Goal: Contribute content: Add original content to the website for others to see

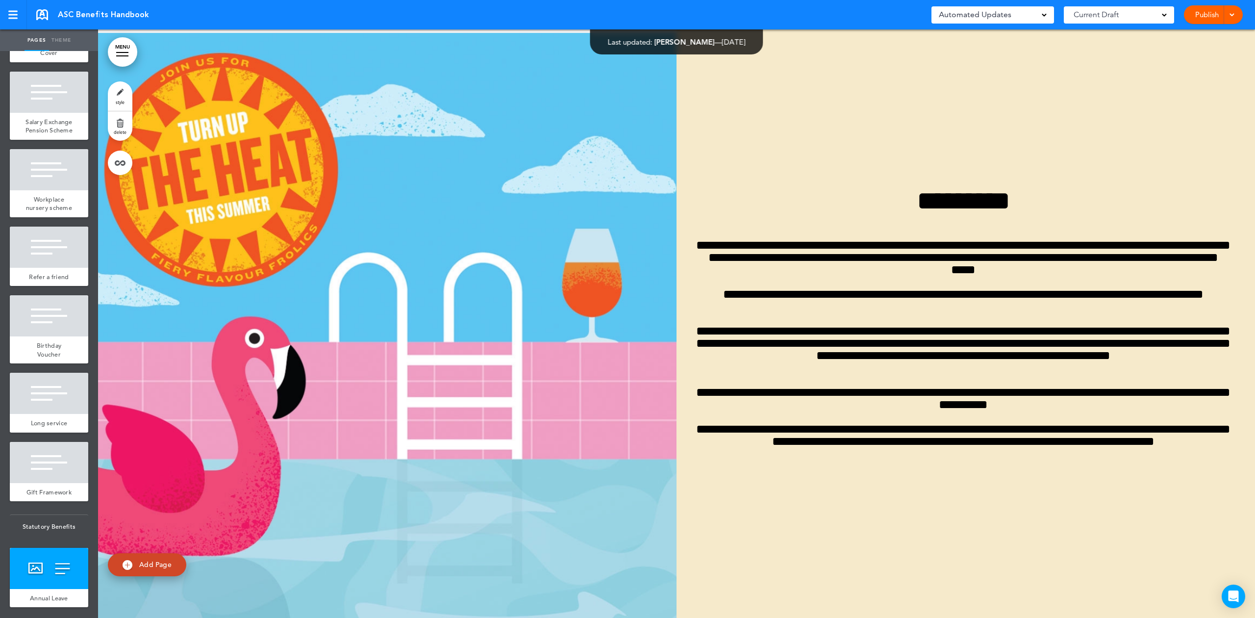
scroll to position [1560, 0]
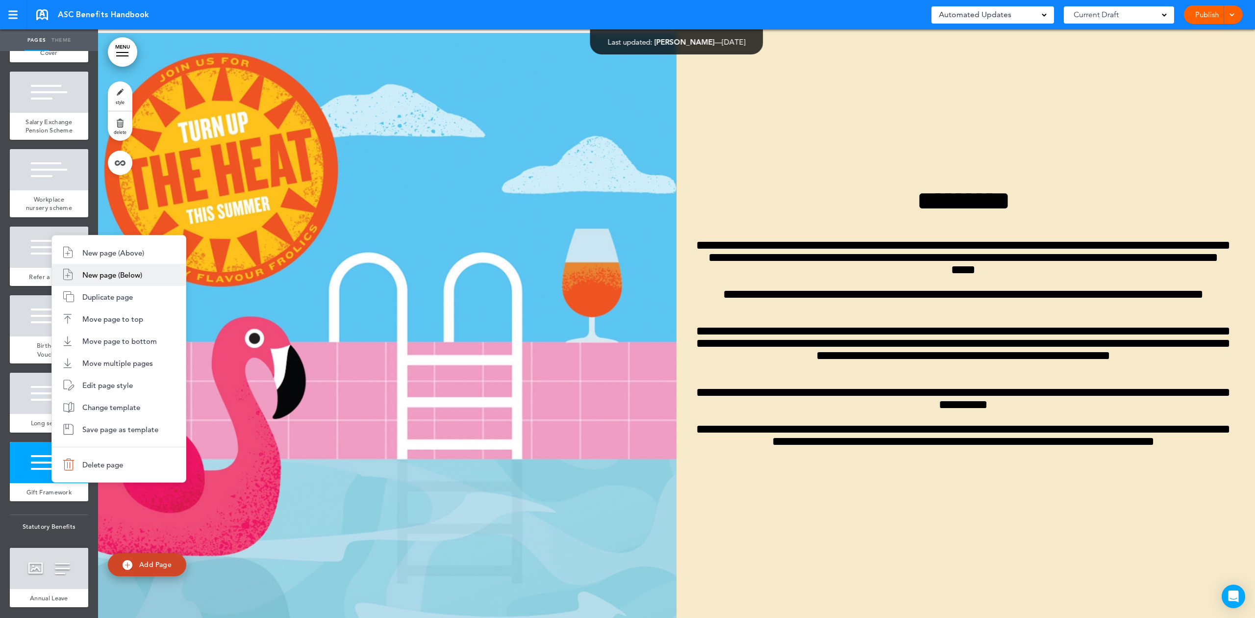
click at [109, 278] on span "New page (Below)" at bounding box center [112, 274] width 60 height 9
type input "********"
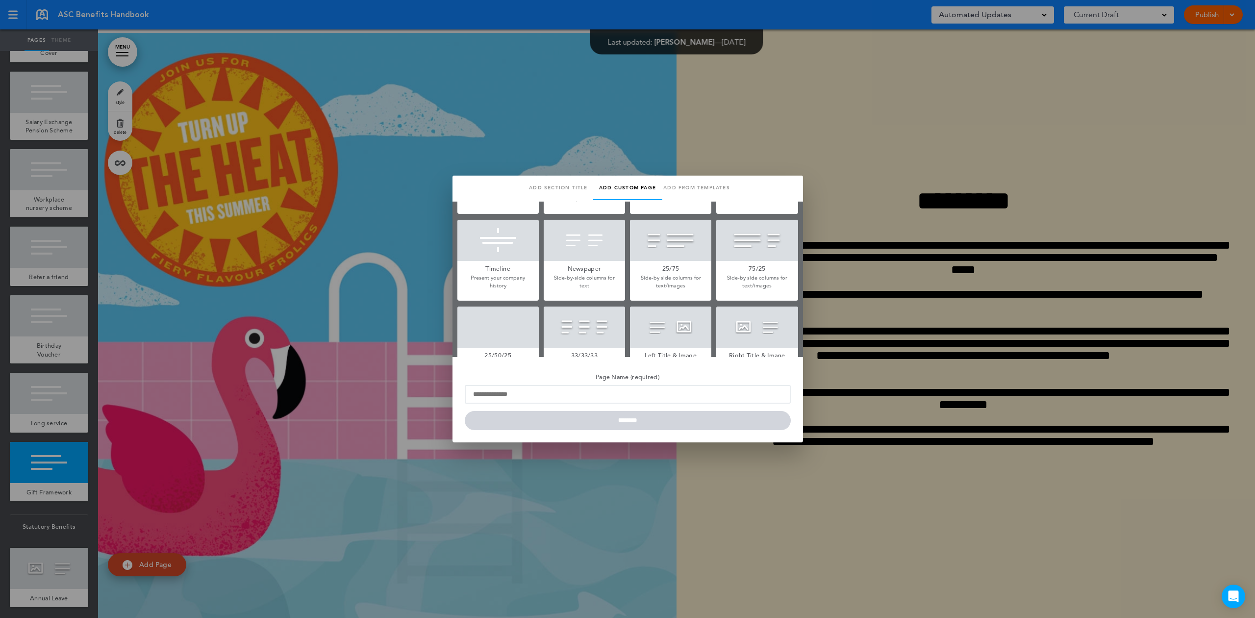
scroll to position [130, 0]
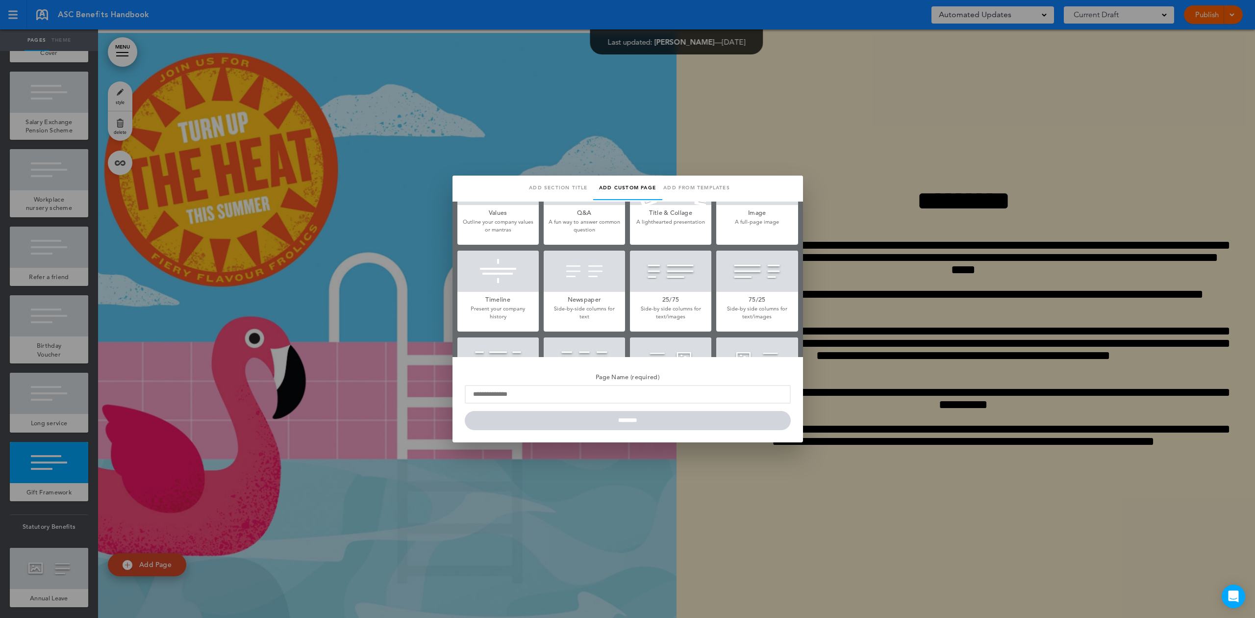
click at [655, 275] on div at bounding box center [670, 270] width 81 height 41
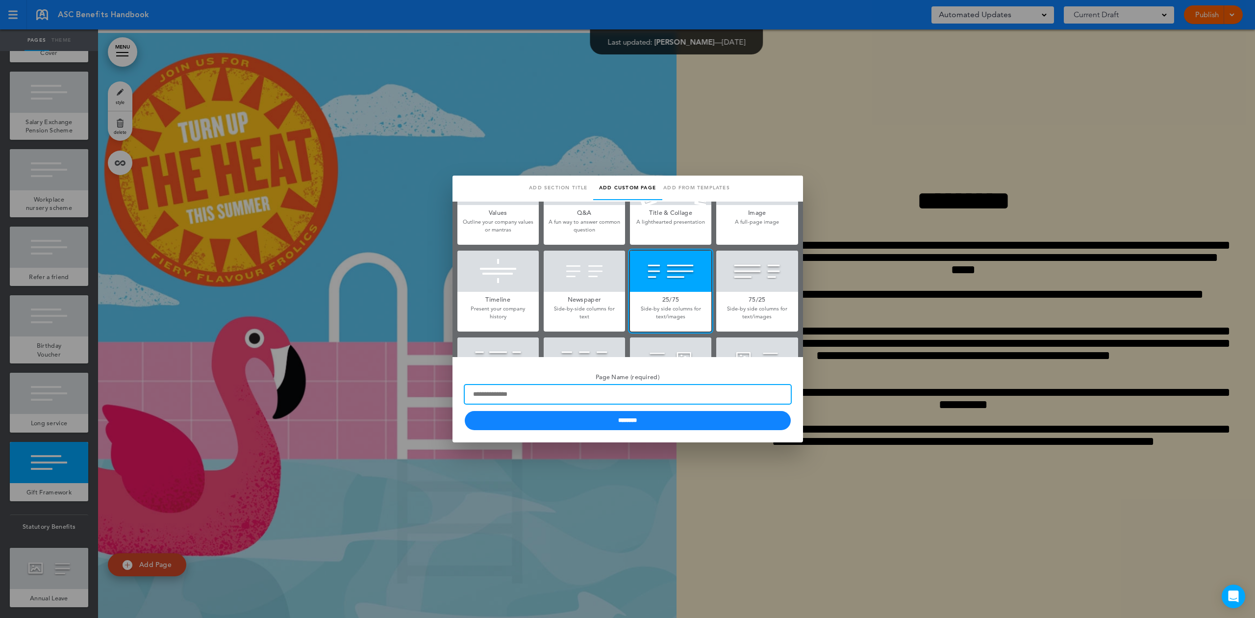
click at [522, 393] on input "Page Name (required)" at bounding box center [628, 394] width 326 height 19
type input "****"
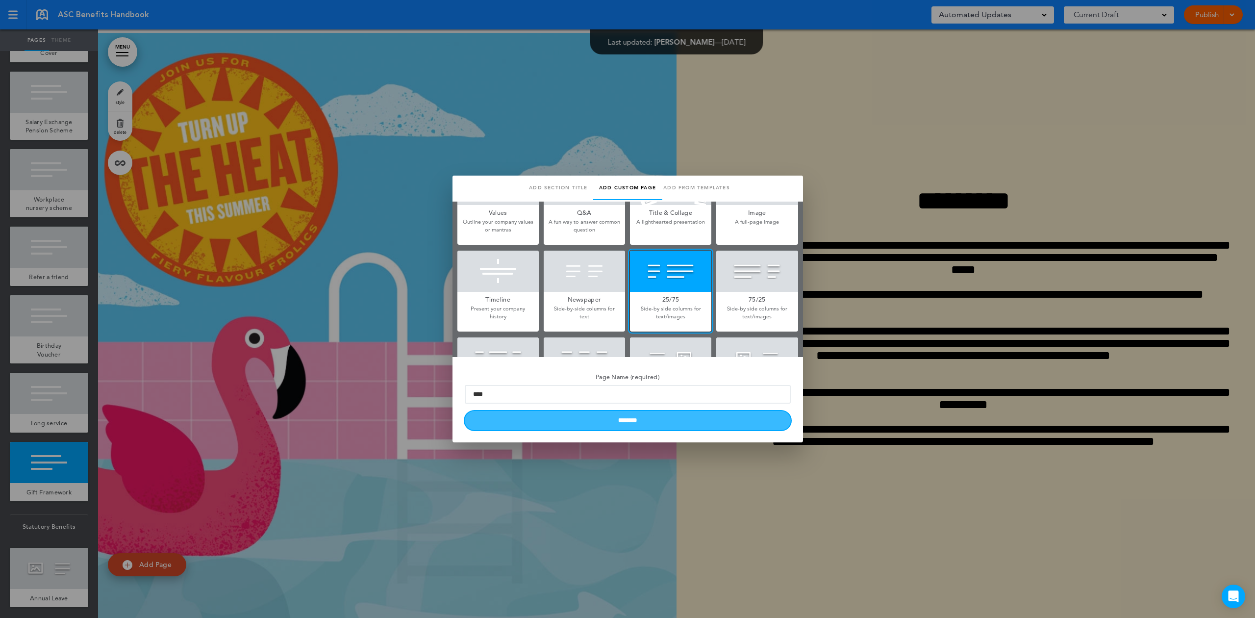
click at [541, 422] on input "********" at bounding box center [628, 420] width 326 height 19
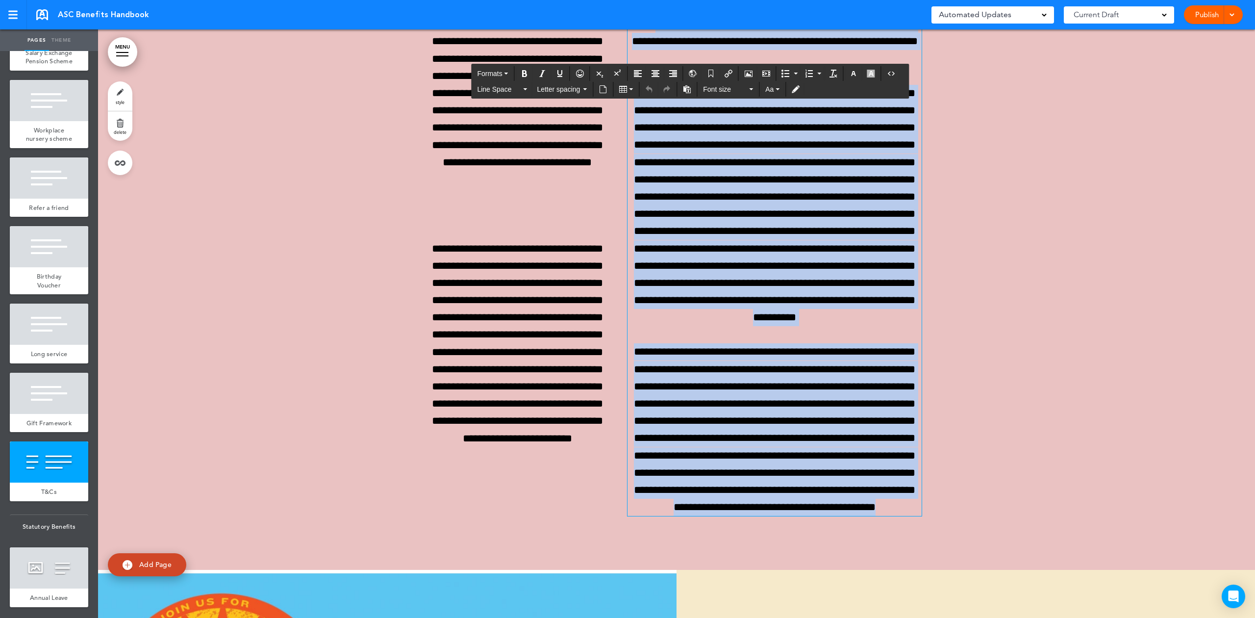
scroll to position [18472, 0]
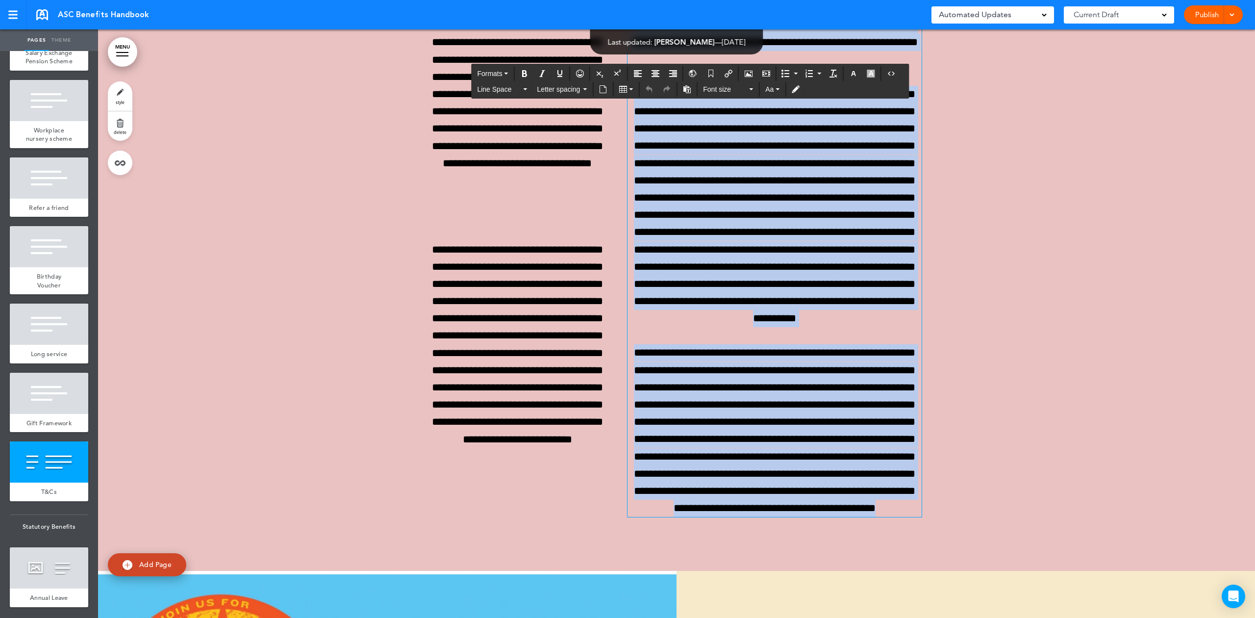
drag, startPoint x: 893, startPoint y: 501, endPoint x: 625, endPoint y: 197, distance: 405.7
click at [627, 197] on div "**********" at bounding box center [774, 189] width 294 height 655
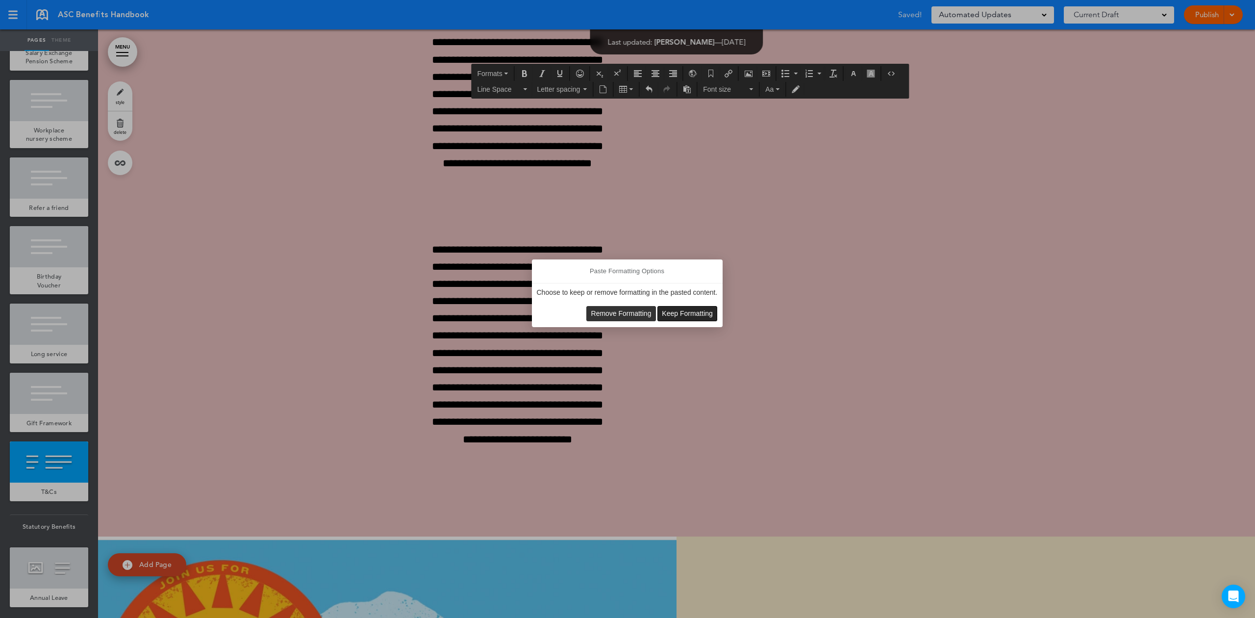
click at [693, 317] on span "Keep Formatting" at bounding box center [687, 313] width 51 height 8
click at [634, 312] on span "Remove Formatting" at bounding box center [621, 313] width 60 height 8
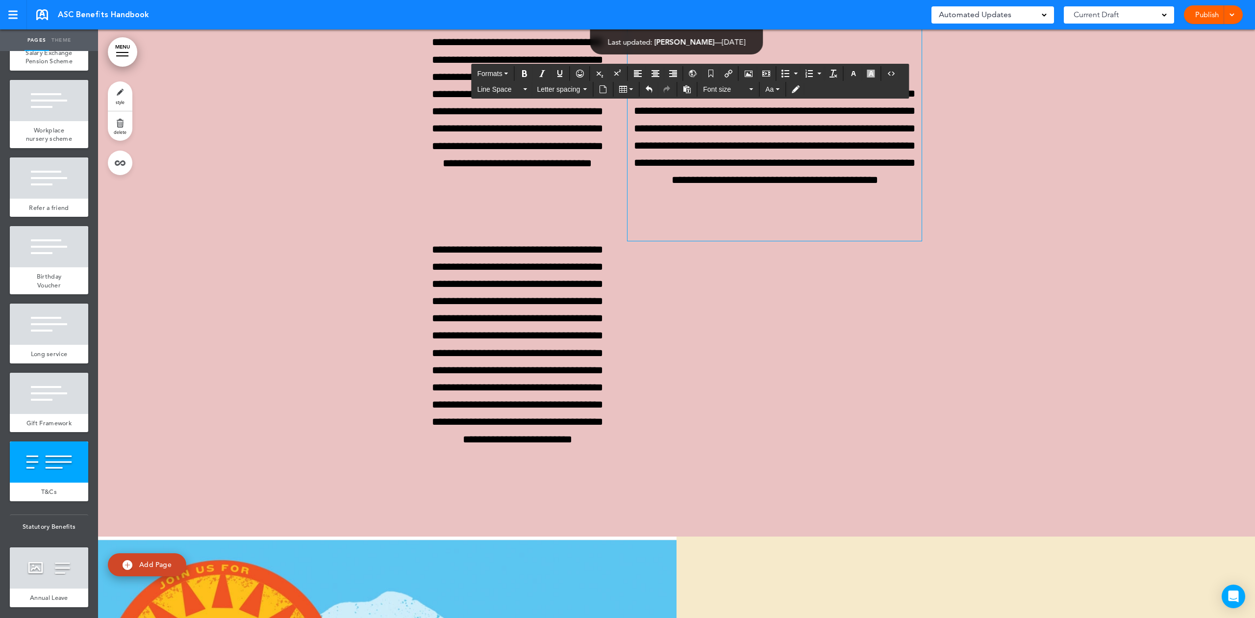
click at [873, 208] on div "**********" at bounding box center [774, 51] width 294 height 379
drag, startPoint x: 908, startPoint y: 196, endPoint x: 632, endPoint y: 194, distance: 276.0
click at [546, 204] on p "**********" at bounding box center [517, 43] width 172 height 362
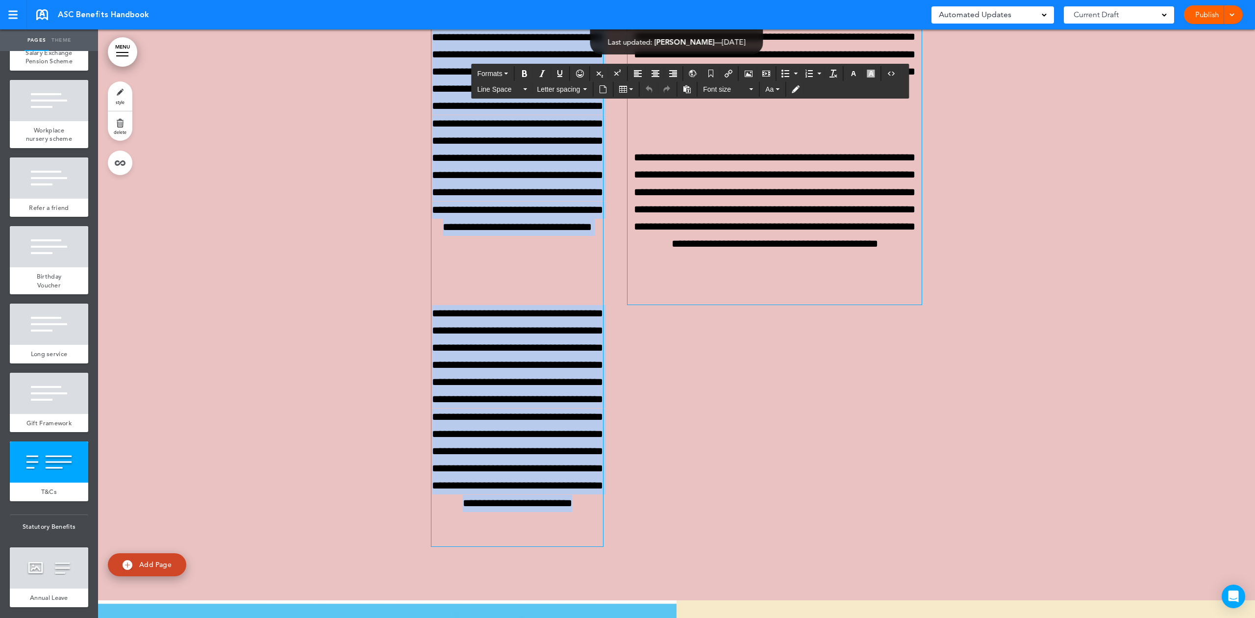
scroll to position [18407, 0]
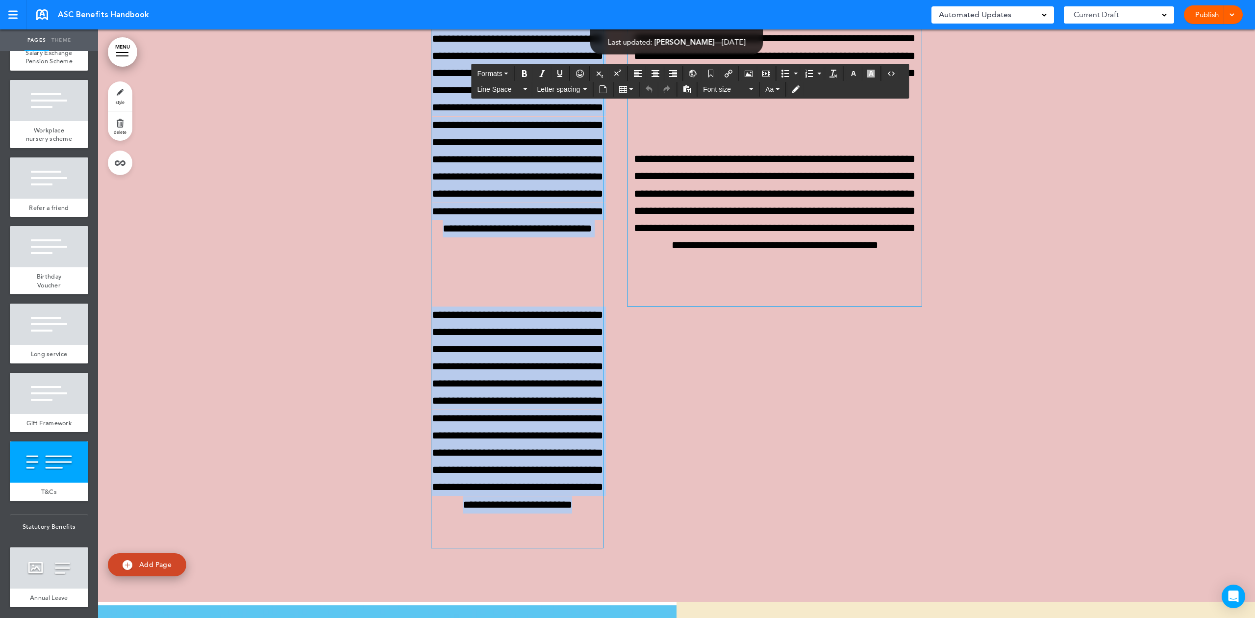
drag, startPoint x: 589, startPoint y: 532, endPoint x: 442, endPoint y: 257, distance: 311.6
click at [444, 257] on div "**********" at bounding box center [517, 237] width 172 height 621
paste div
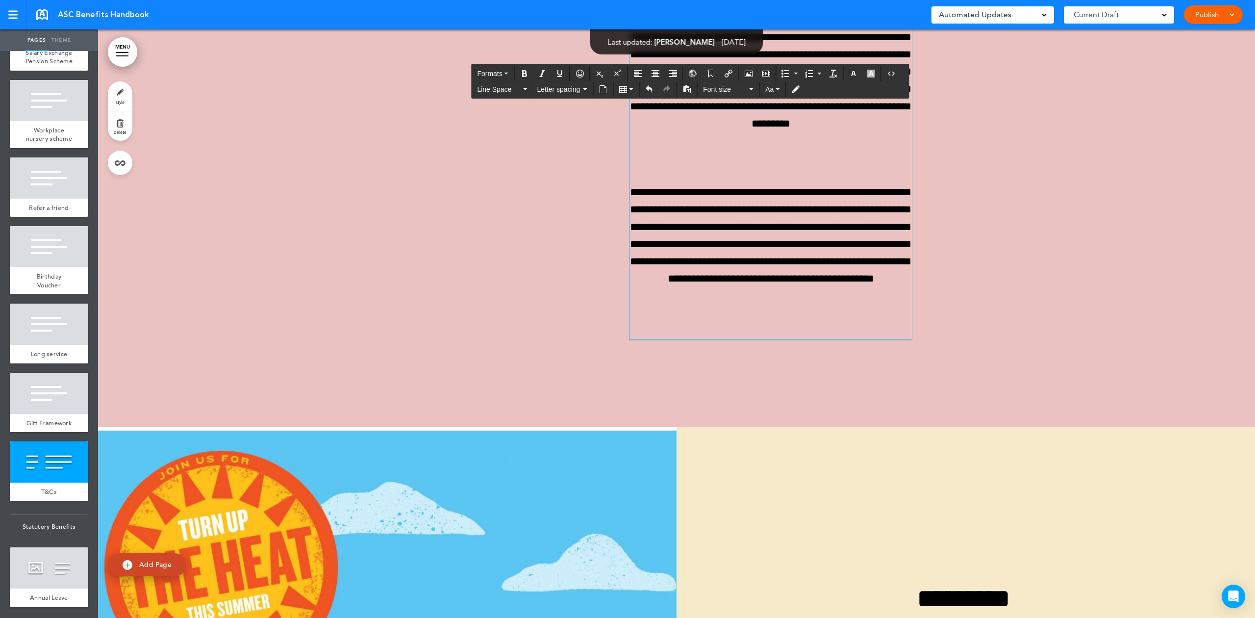
click at [606, 356] on div "**********" at bounding box center [676, 158] width 471 height 396
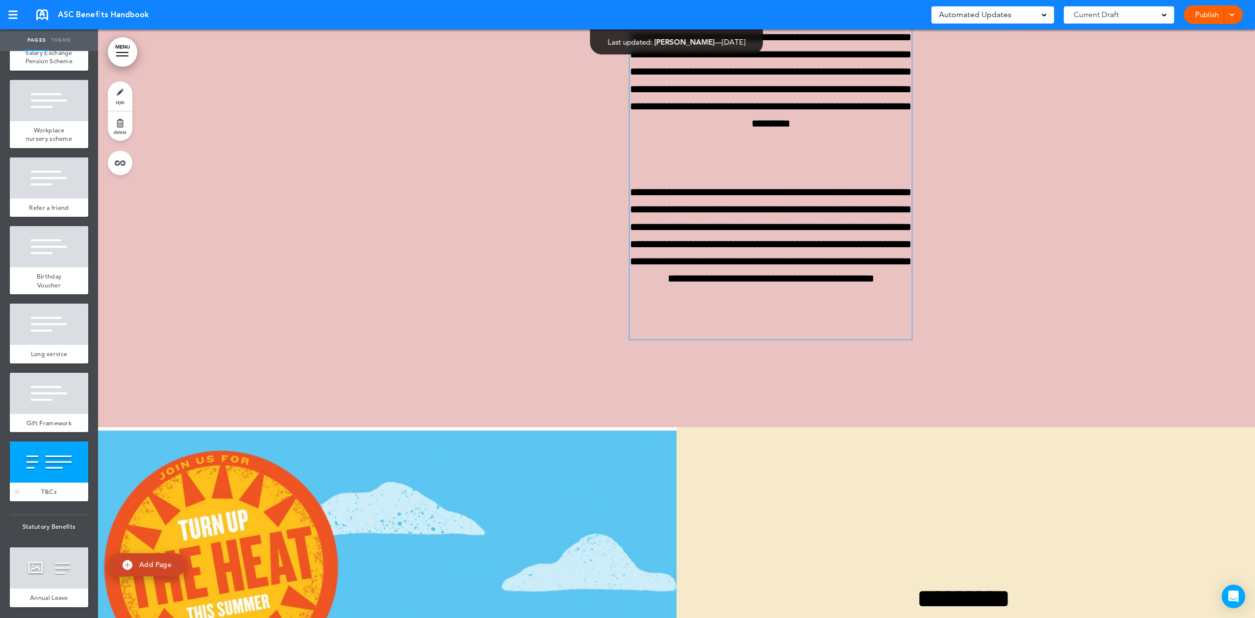
click at [41, 496] on span "T&Cs" at bounding box center [49, 491] width 16 height 8
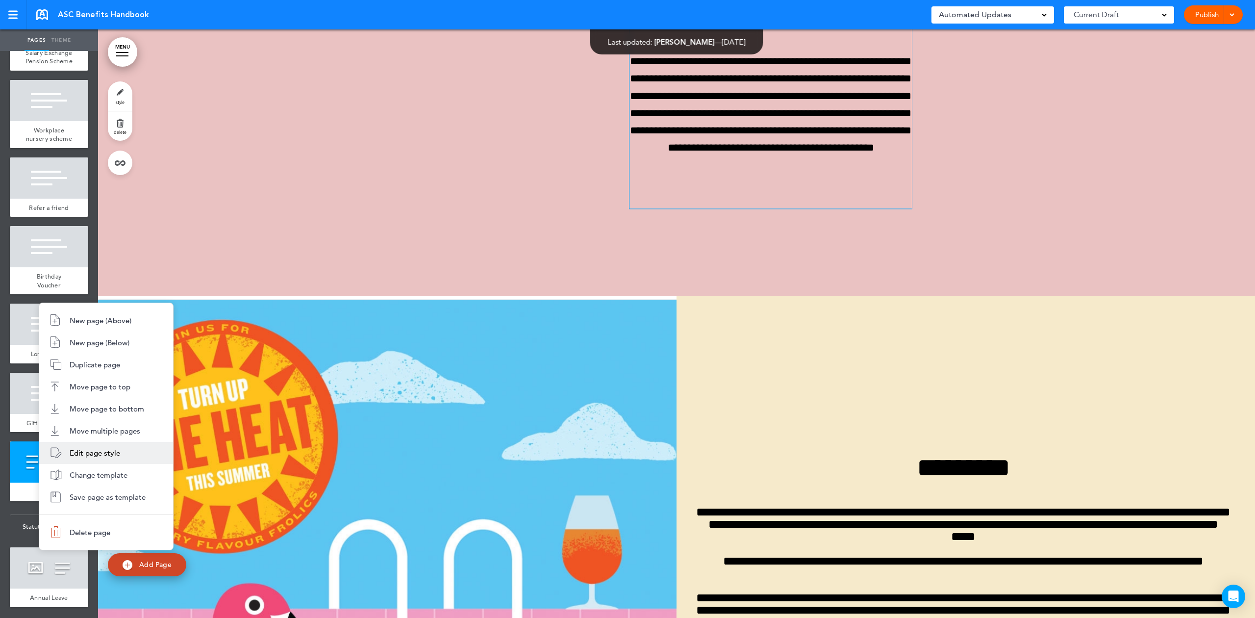
click at [105, 453] on span "Edit page style" at bounding box center [95, 452] width 50 height 9
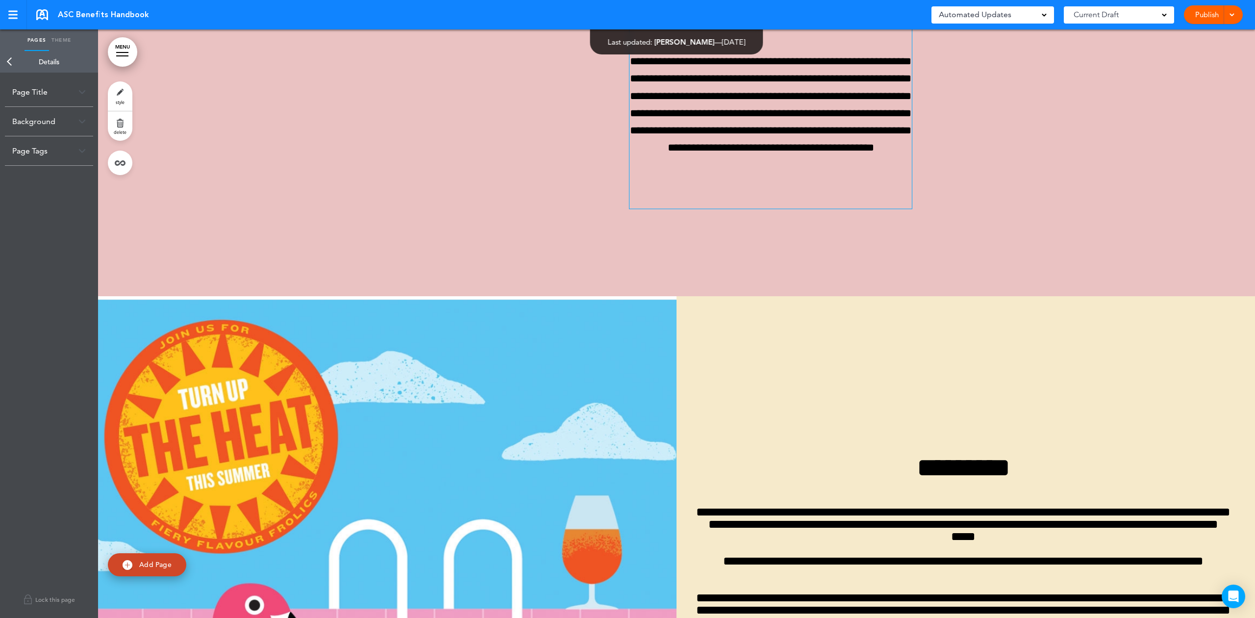
click at [124, 95] on link "style" at bounding box center [120, 95] width 25 height 29
click at [6, 64] on link "Back" at bounding box center [10, 62] width 20 height 22
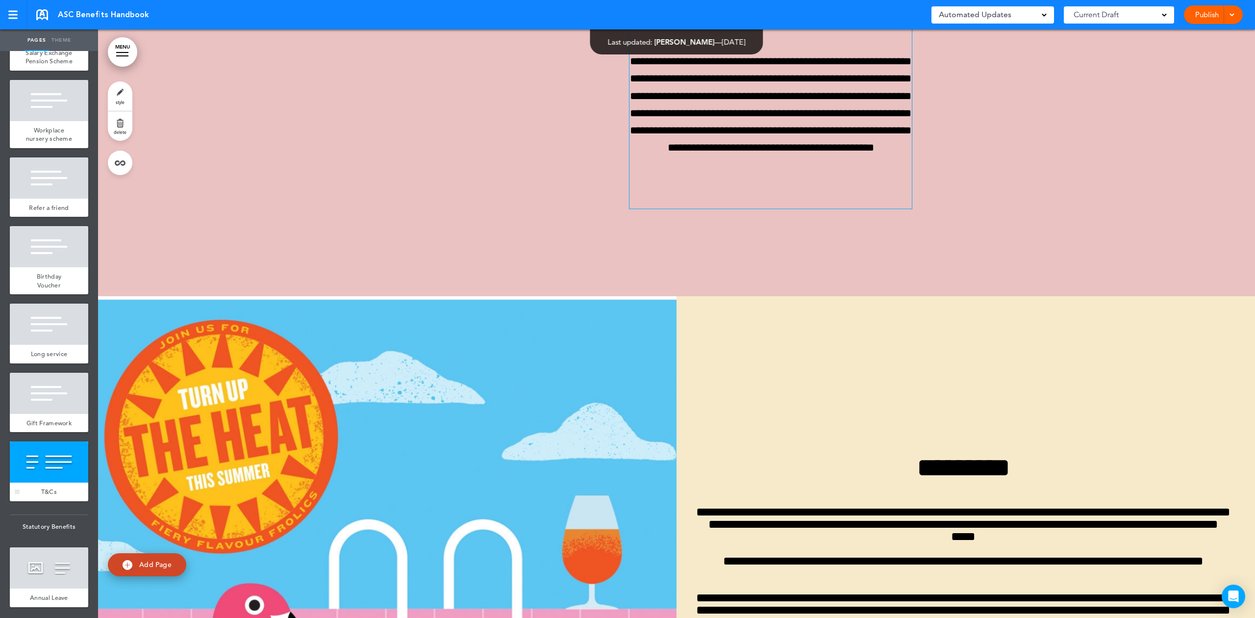
click at [42, 482] on div at bounding box center [49, 461] width 78 height 41
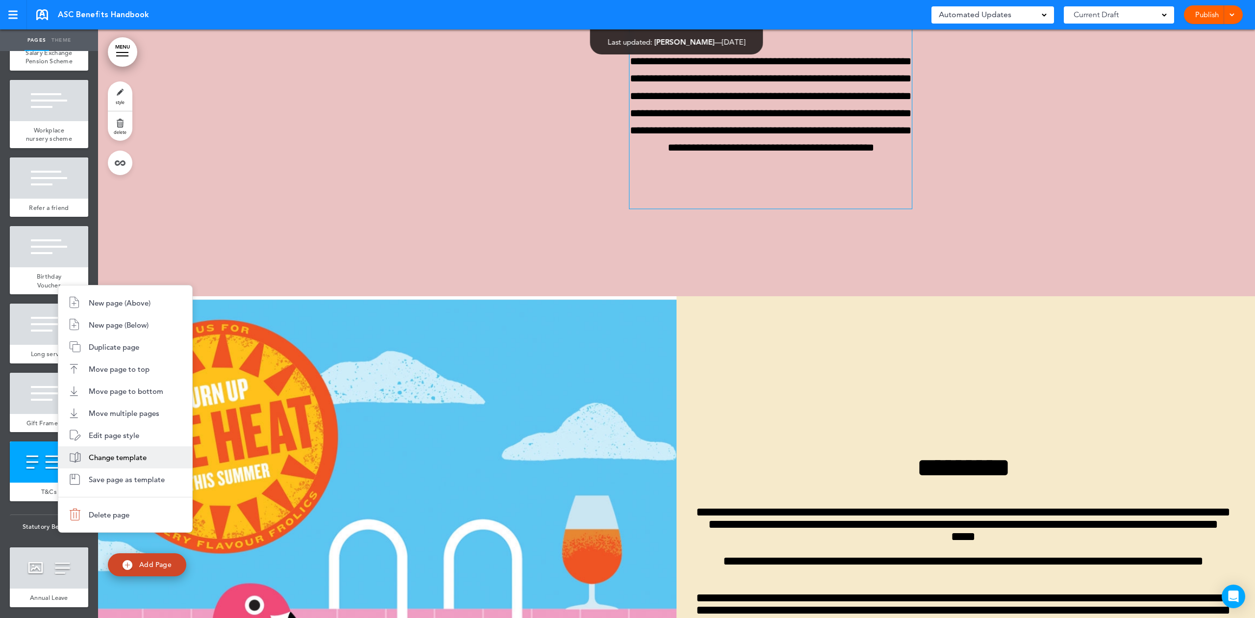
click at [138, 453] on span "Change template" at bounding box center [118, 456] width 58 height 9
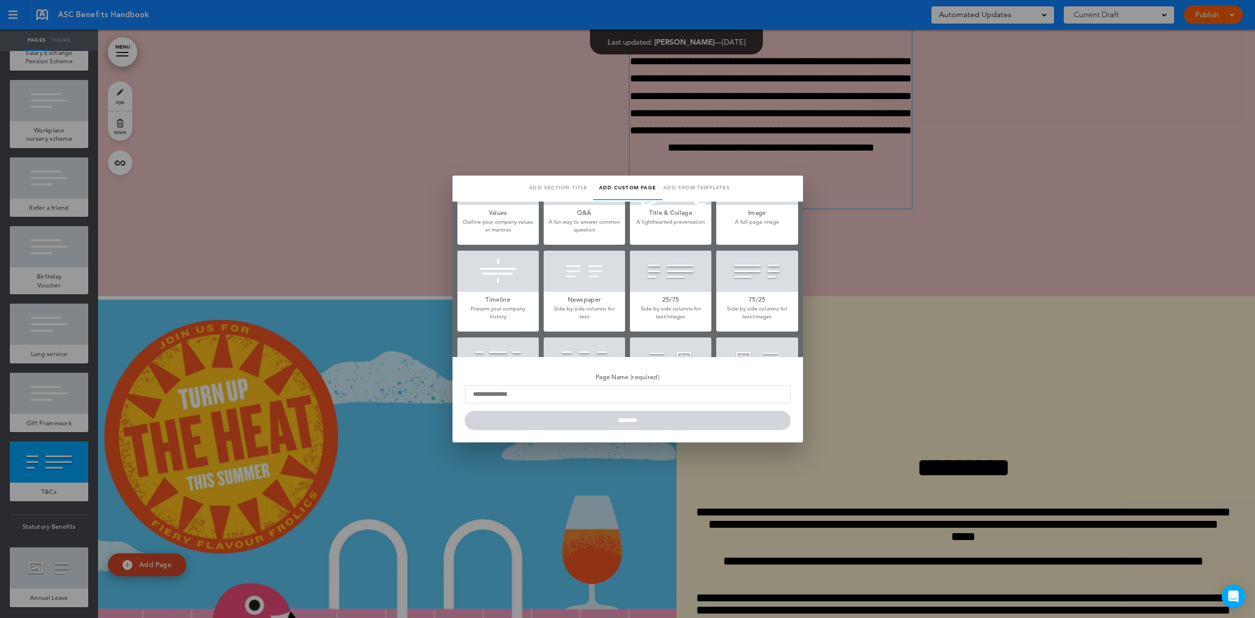
type input "****"
type input "**********"
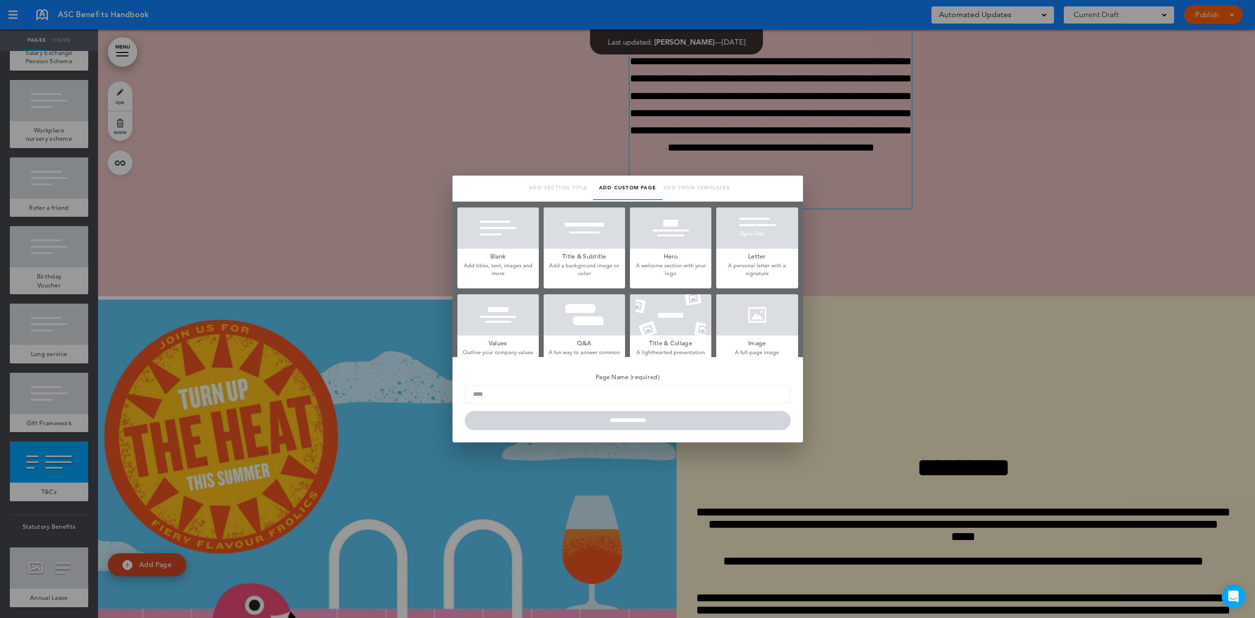
click at [500, 308] on div at bounding box center [497, 314] width 81 height 41
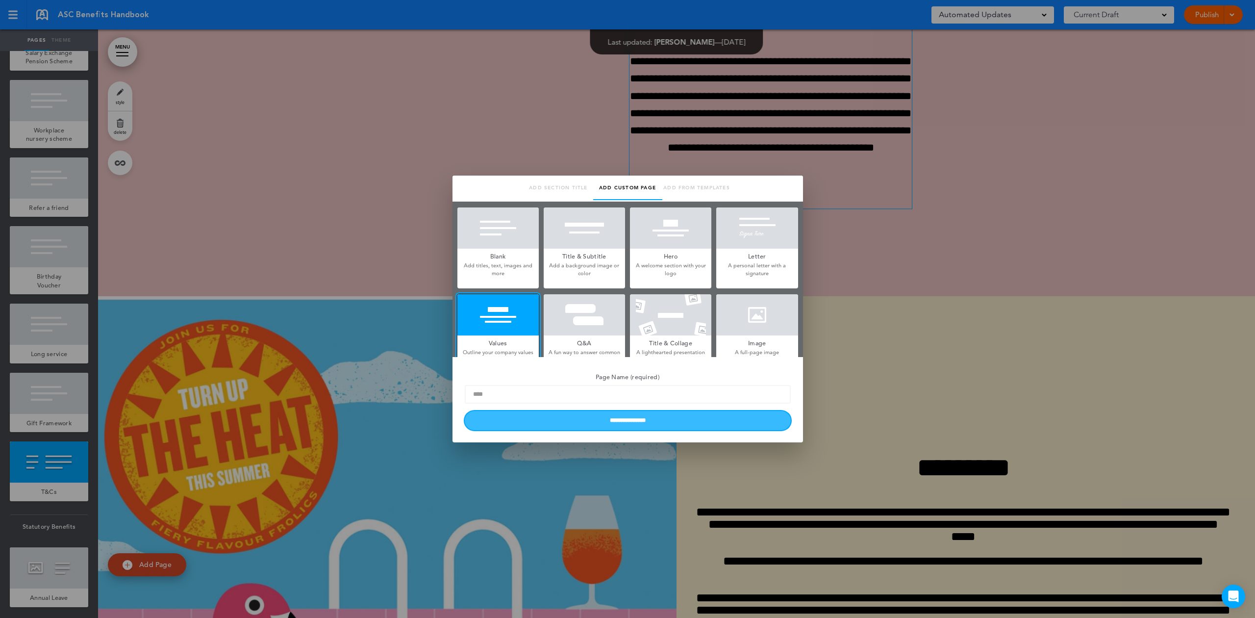
click at [538, 428] on input "**********" at bounding box center [628, 420] width 326 height 19
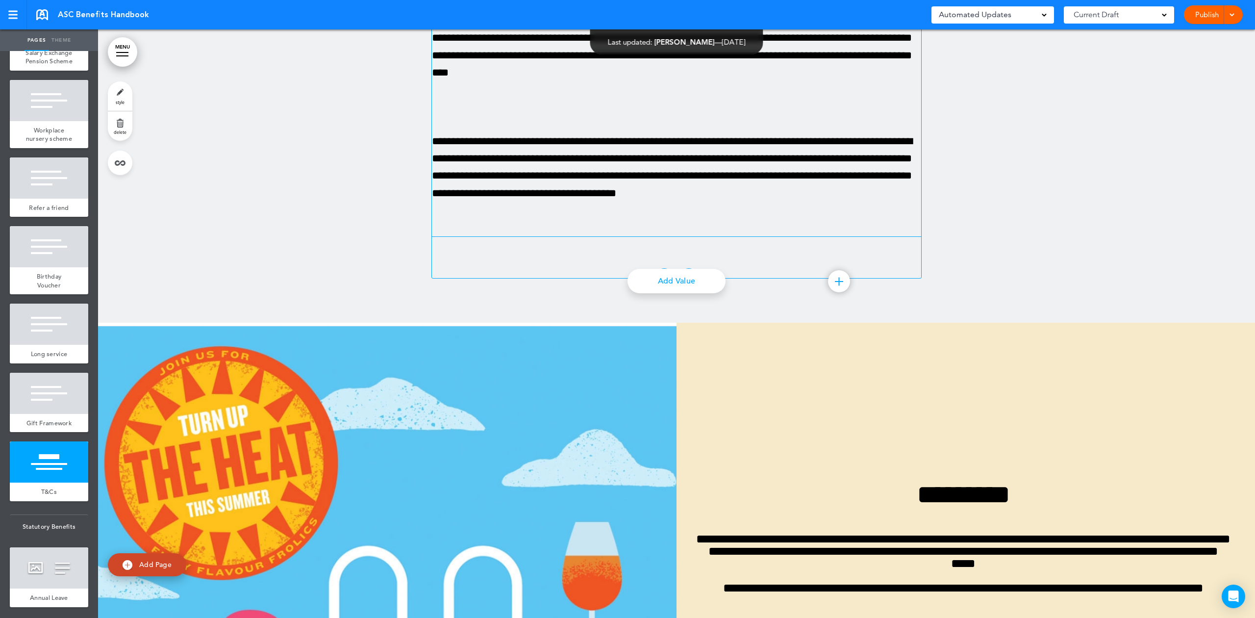
click at [650, 236] on div "**********" at bounding box center [676, 72] width 489 height 327
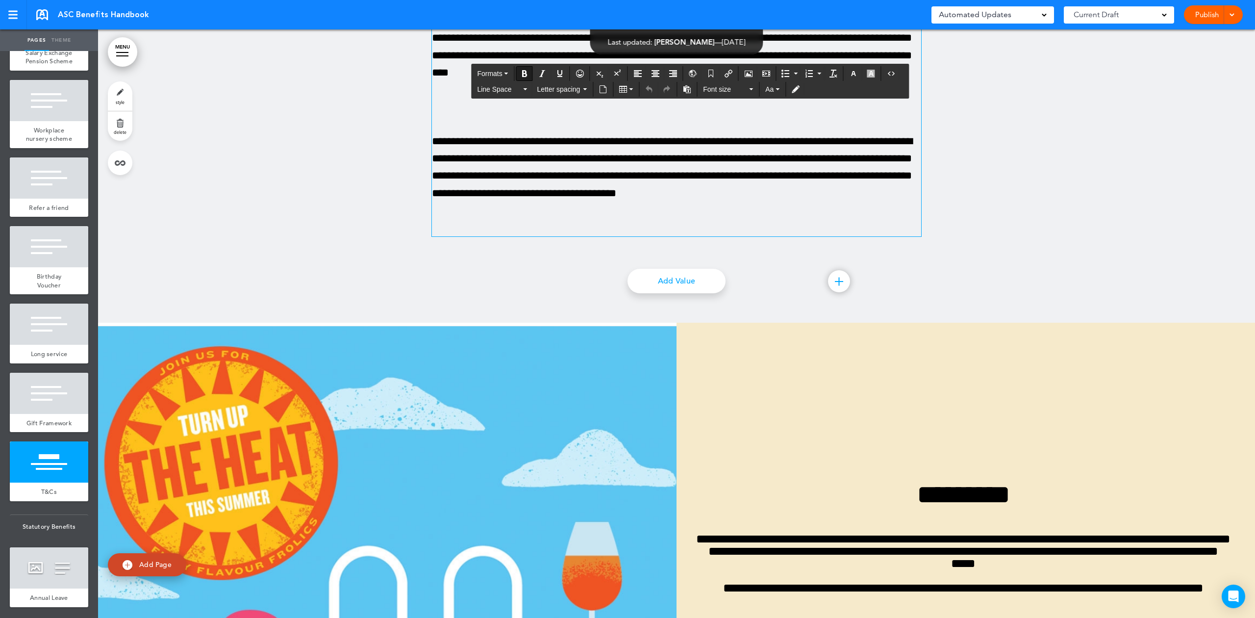
drag, startPoint x: 703, startPoint y: 238, endPoint x: 418, endPoint y: 234, distance: 285.3
click at [418, 234] on div "**********" at bounding box center [676, 15] width 1157 height 615
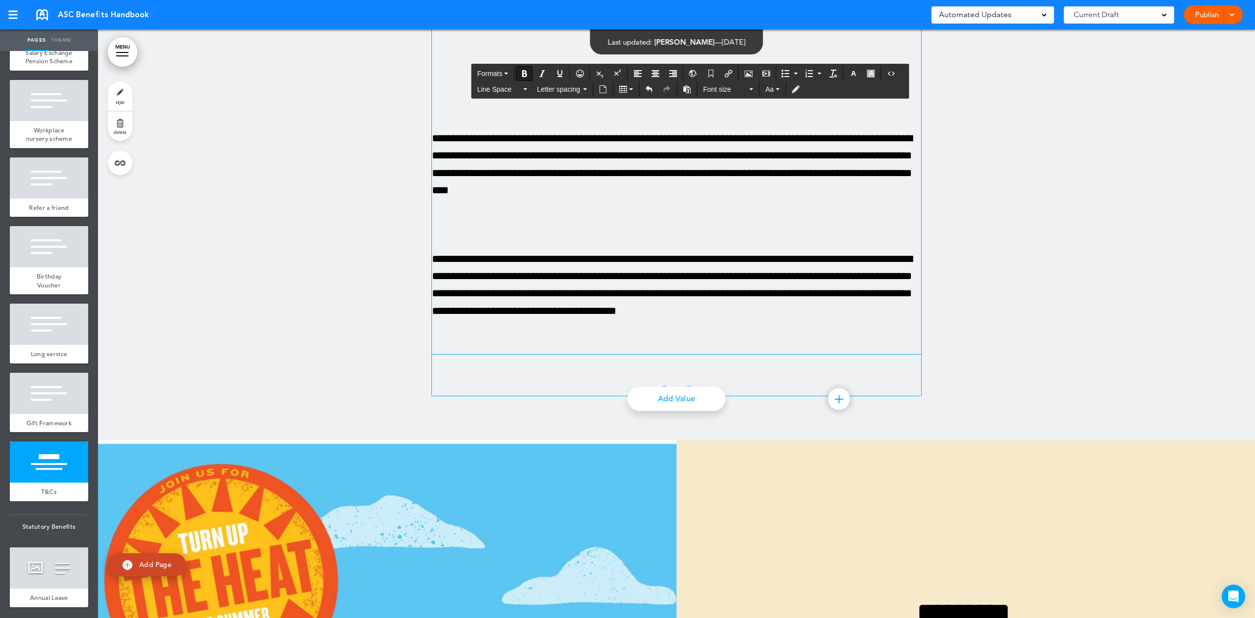
drag, startPoint x: 795, startPoint y: 312, endPoint x: 522, endPoint y: 197, distance: 297.0
click at [508, 72] on button "Formats" at bounding box center [492, 74] width 39 height 14
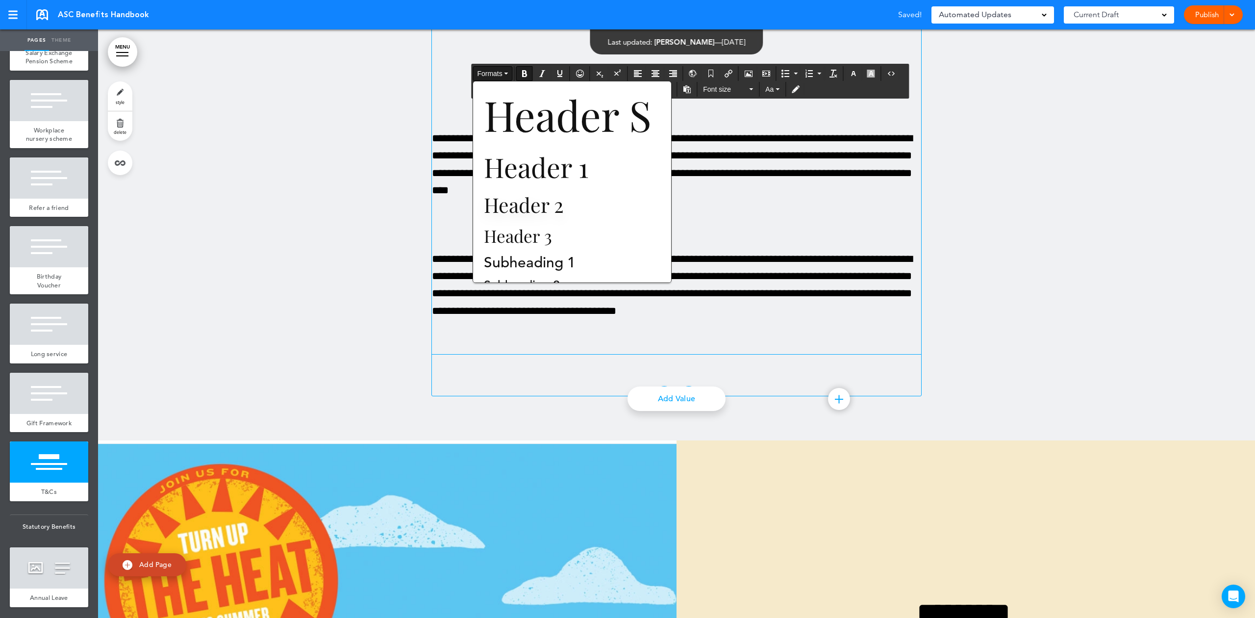
click at [520, 199] on span "Header 2" at bounding box center [524, 204] width 82 height 26
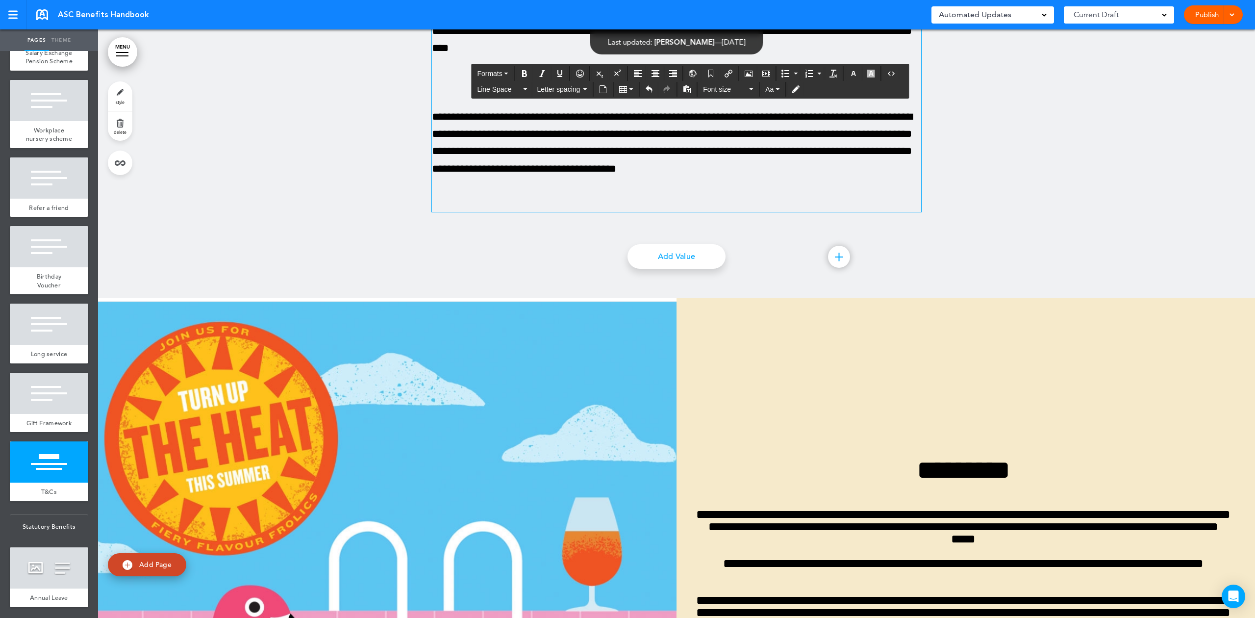
scroll to position [18603, 0]
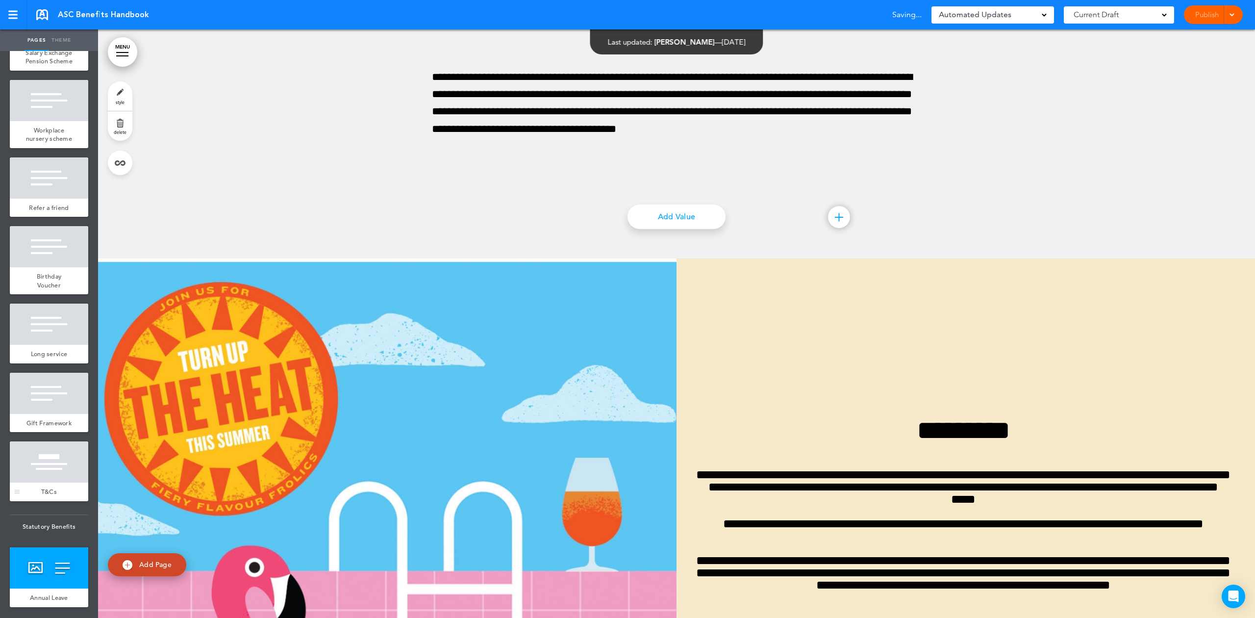
click at [53, 482] on div at bounding box center [49, 461] width 78 height 41
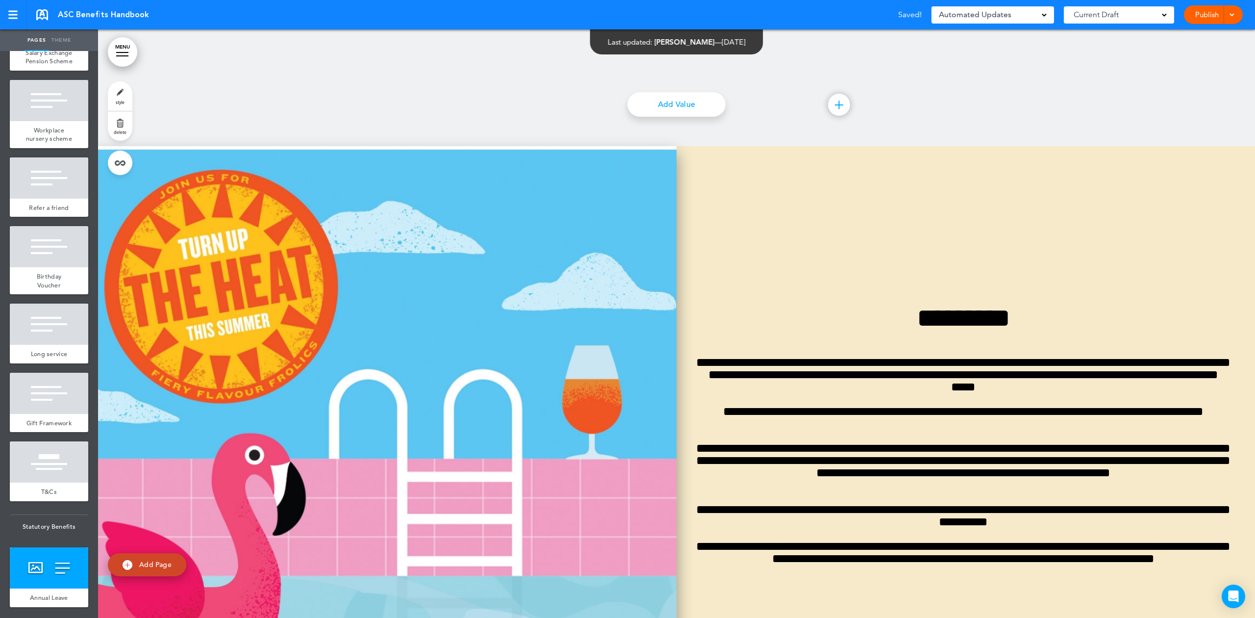
scroll to position [18538, 0]
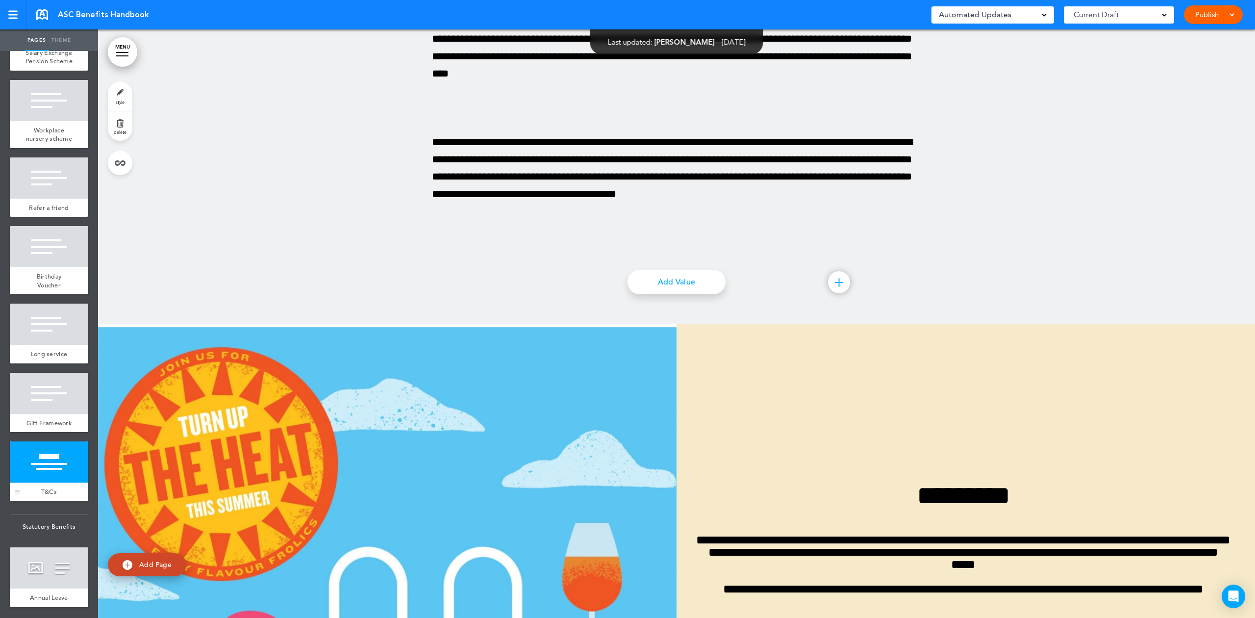
click at [53, 482] on div at bounding box center [49, 461] width 78 height 41
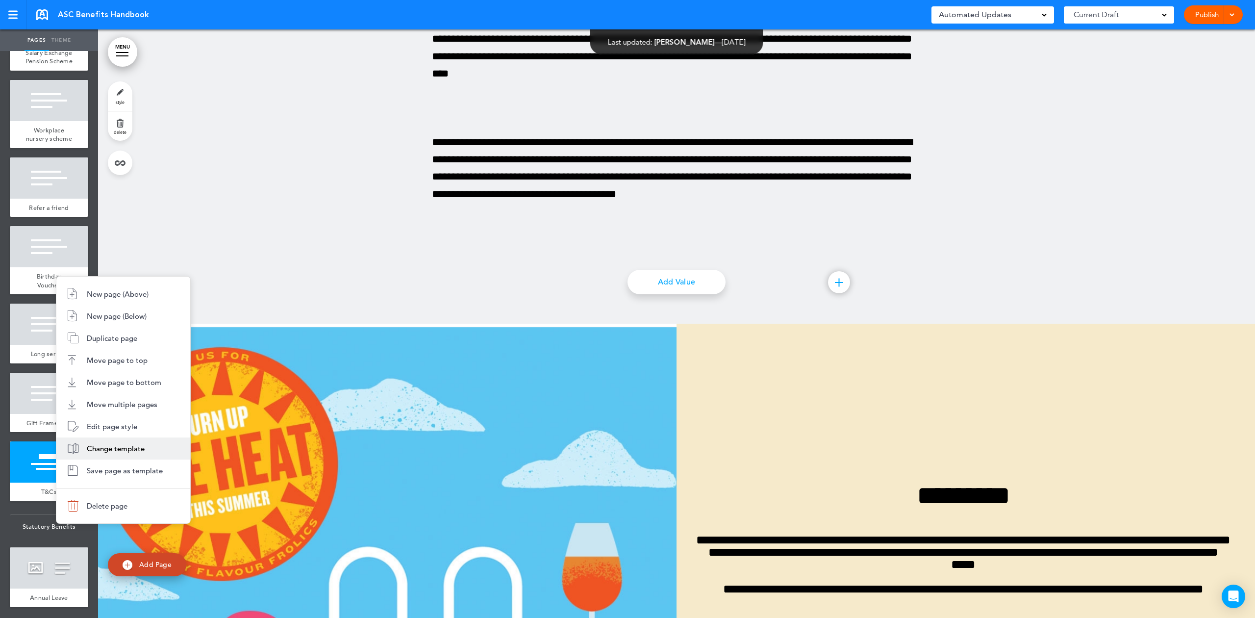
click at [122, 448] on span "Change template" at bounding box center [116, 448] width 58 height 9
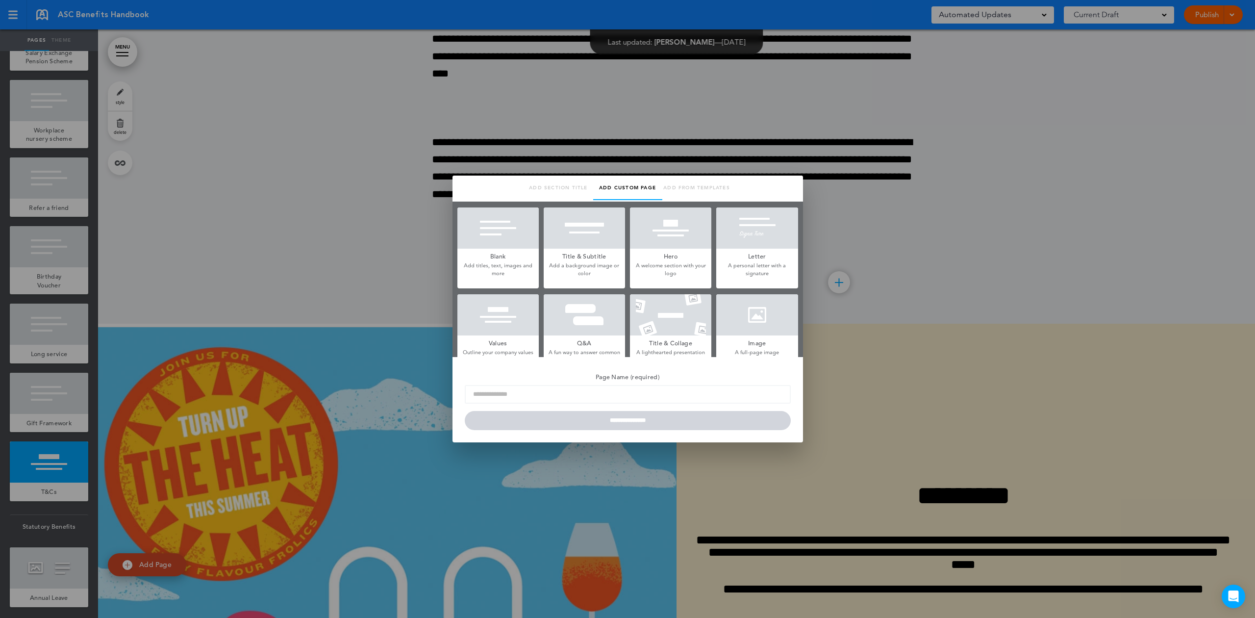
type input "****"
click at [665, 243] on div at bounding box center [670, 227] width 81 height 41
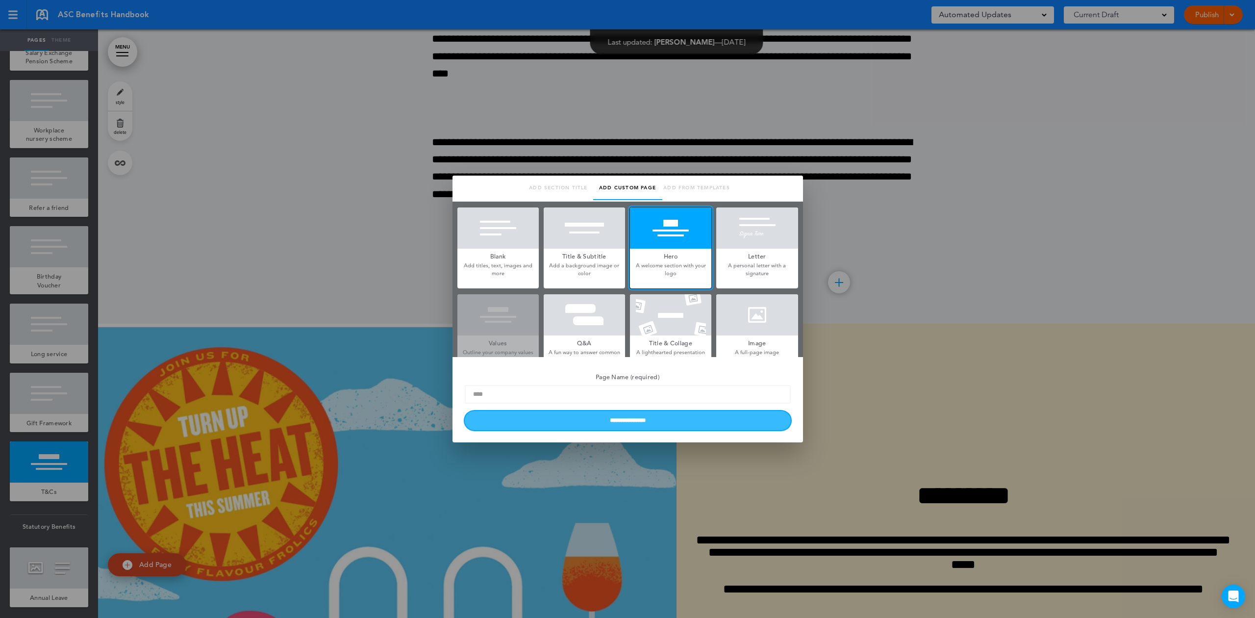
click at [614, 422] on input "**********" at bounding box center [628, 420] width 326 height 19
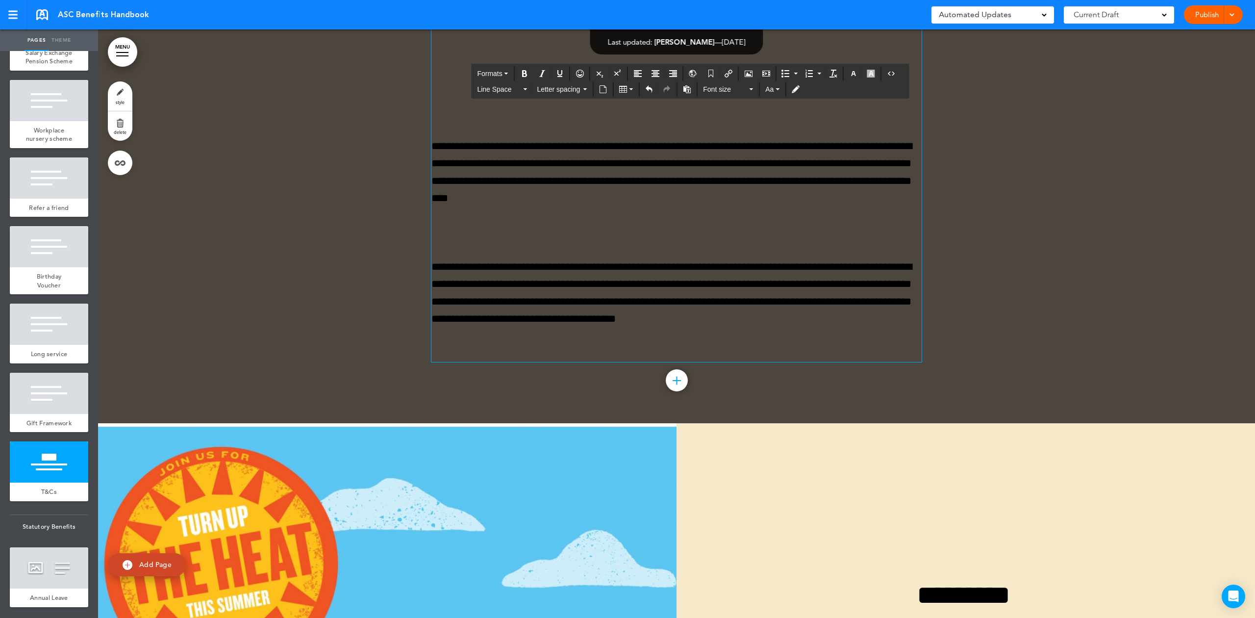
scroll to position [18407, 0]
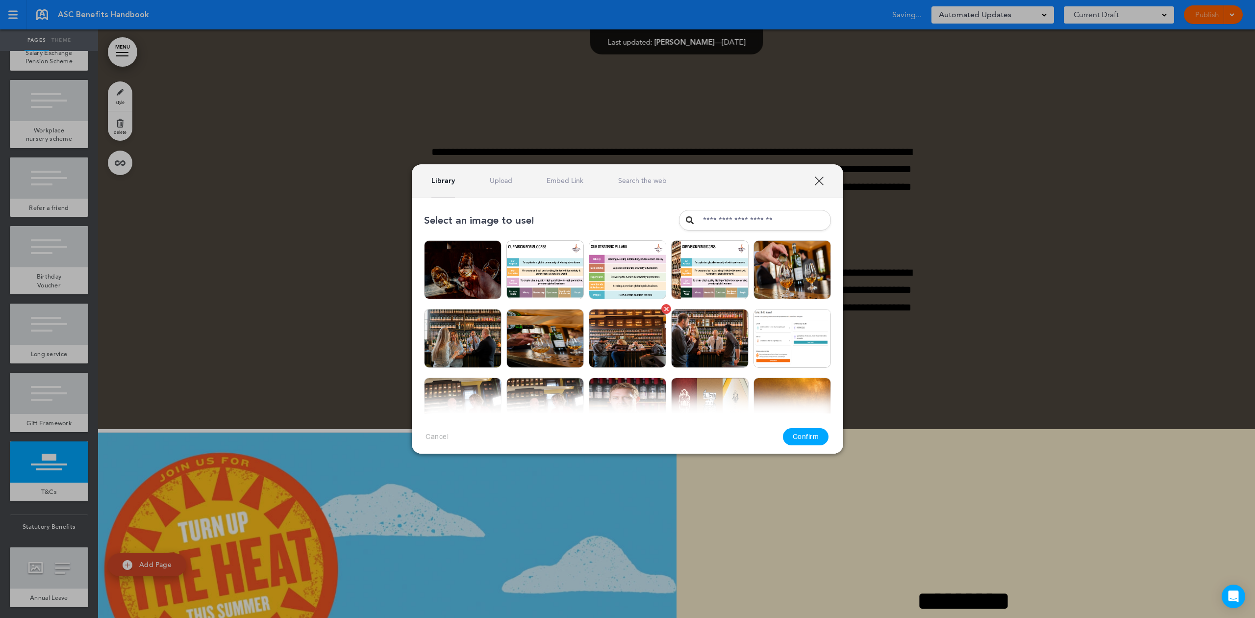
click at [700, 223] on input "text" at bounding box center [755, 220] width 152 height 21
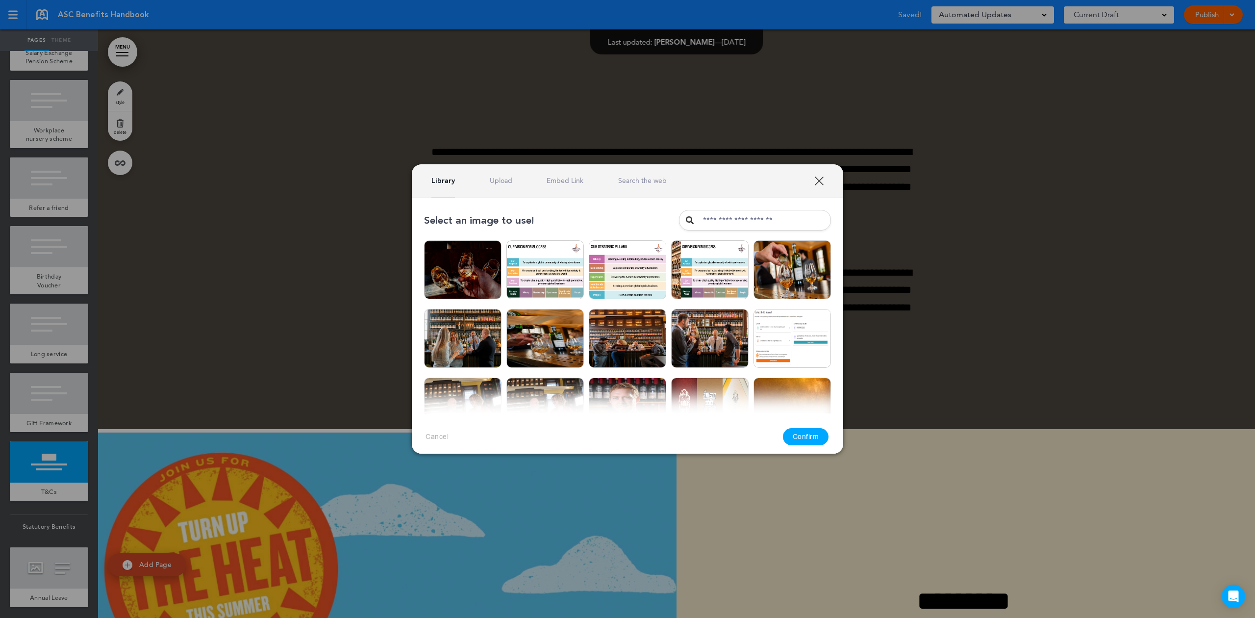
scroll to position [196, 0]
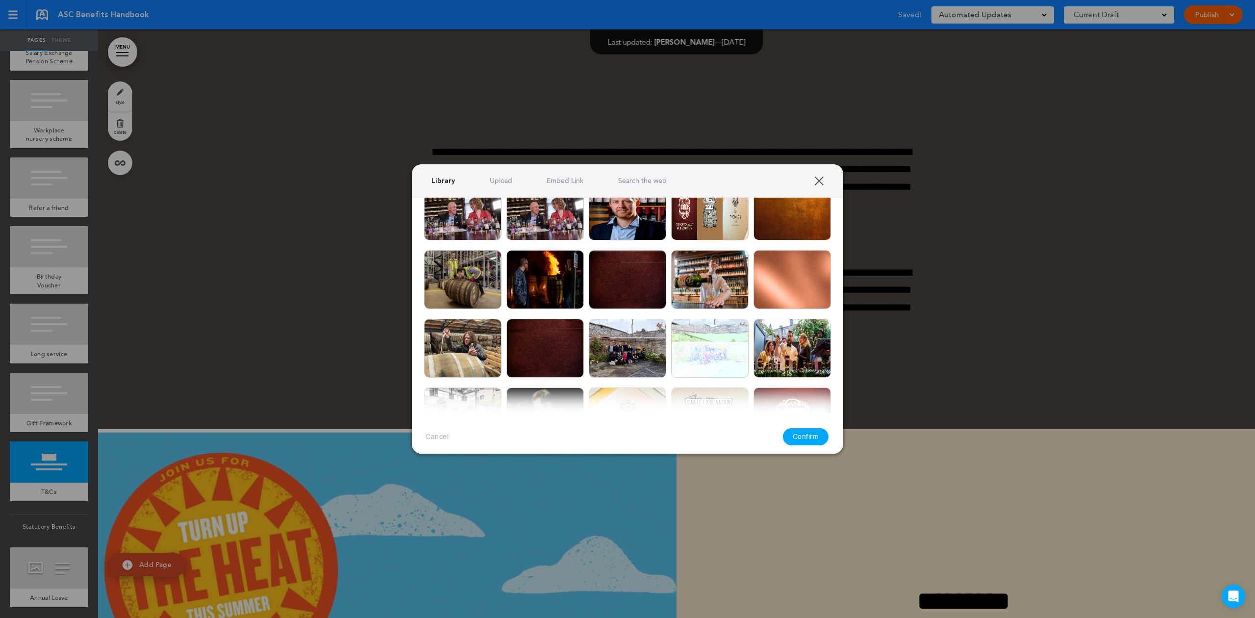
click at [585, 459] on div at bounding box center [627, 309] width 1255 height 618
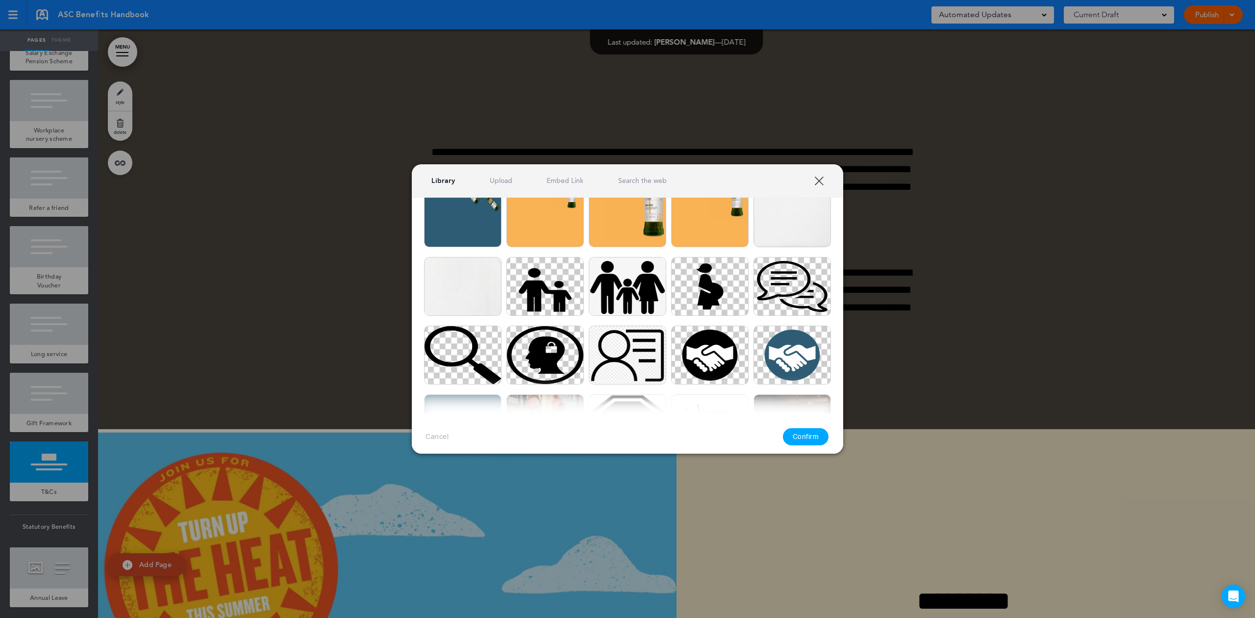
scroll to position [1634, 0]
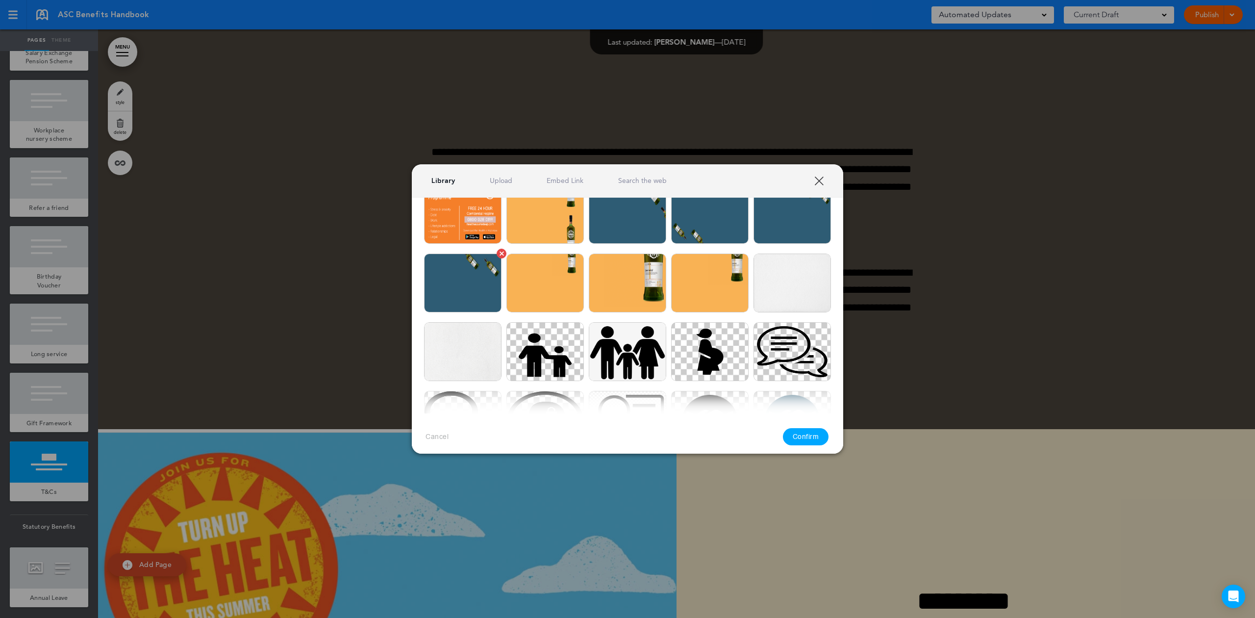
click at [451, 300] on img at bounding box center [462, 282] width 77 height 59
click at [797, 437] on button "Confirm" at bounding box center [806, 436] width 46 height 17
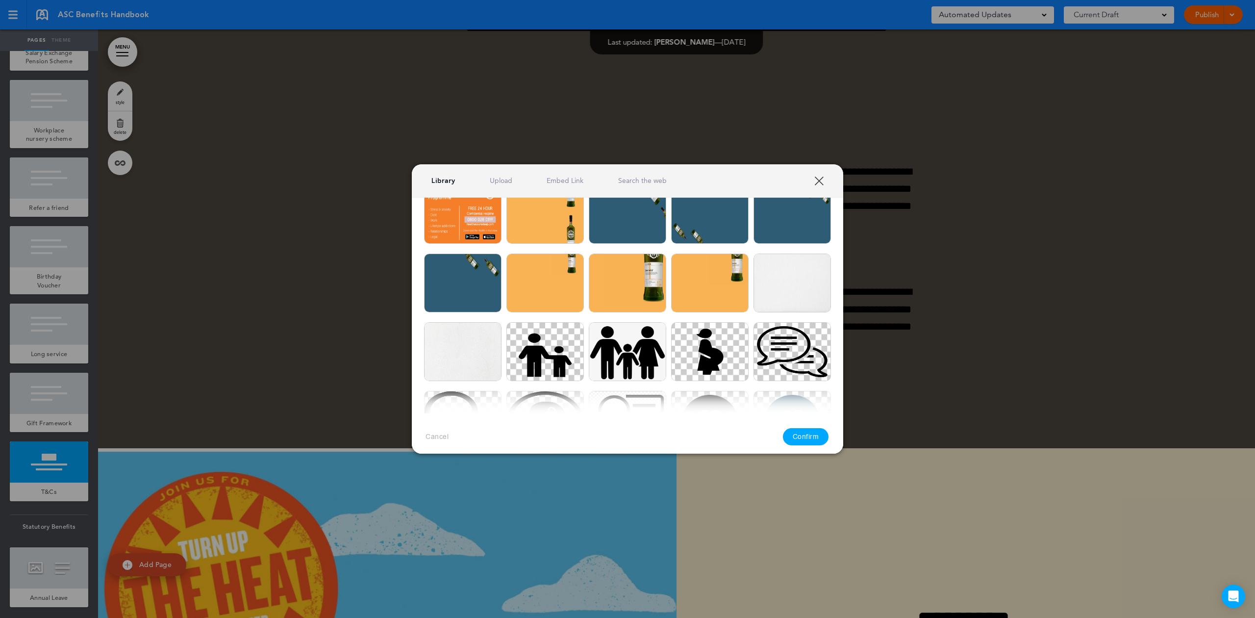
click at [814, 179] on link "XXX" at bounding box center [818, 180] width 9 height 9
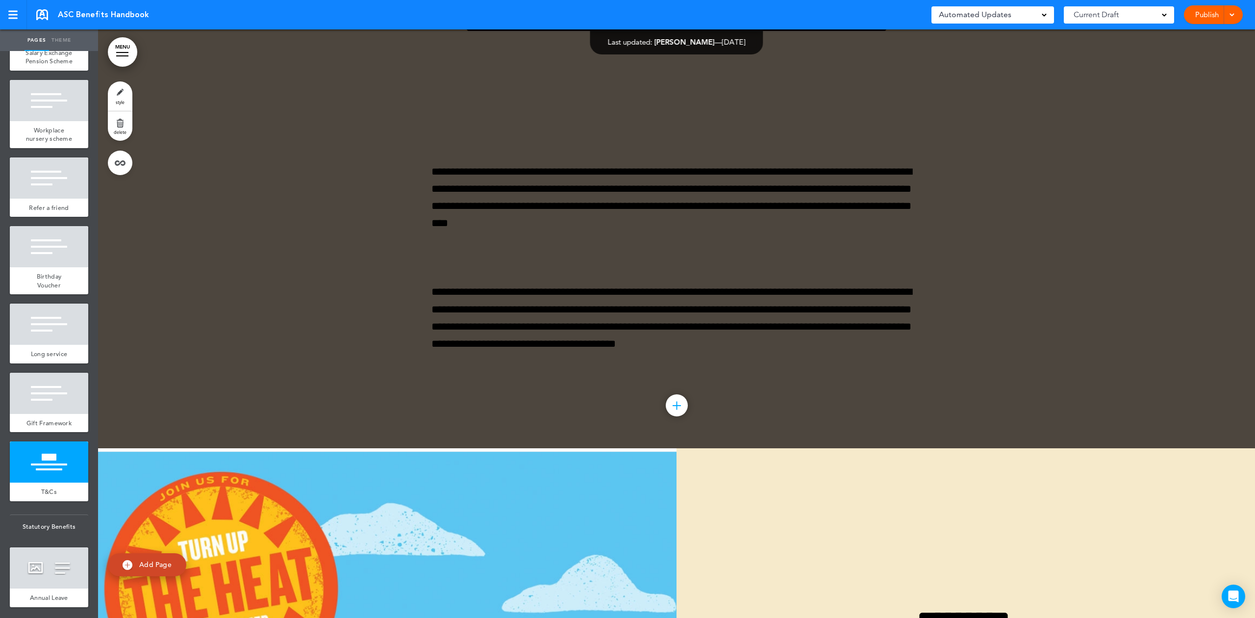
click at [352, 277] on div at bounding box center [676, 144] width 1157 height 610
drag, startPoint x: 240, startPoint y: 261, endPoint x: 198, endPoint y: 214, distance: 62.9
click at [233, 242] on div at bounding box center [676, 144] width 1157 height 610
click at [119, 91] on link "style" at bounding box center [120, 95] width 25 height 29
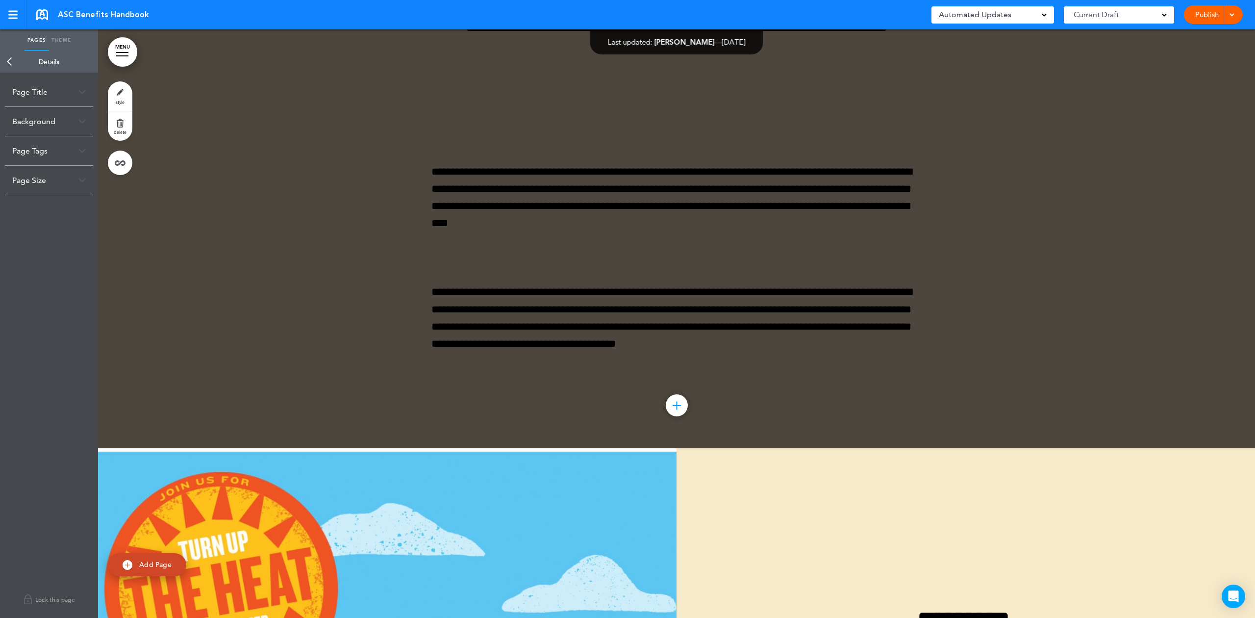
click at [30, 116] on div "Background" at bounding box center [49, 121] width 88 height 29
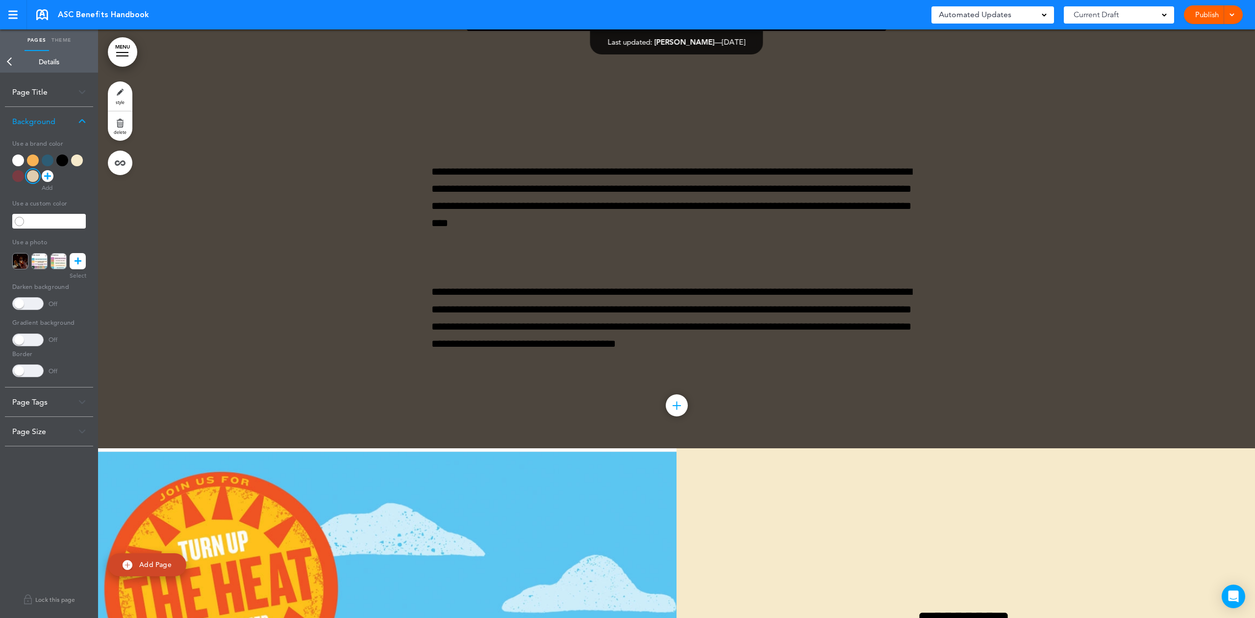
click at [31, 175] on div at bounding box center [33, 176] width 12 height 12
click at [35, 303] on span at bounding box center [27, 303] width 31 height 13
click at [18, 304] on span at bounding box center [27, 303] width 31 height 13
click at [238, 302] on div at bounding box center [676, 144] width 1157 height 610
click at [302, 264] on div at bounding box center [676, 144] width 1157 height 610
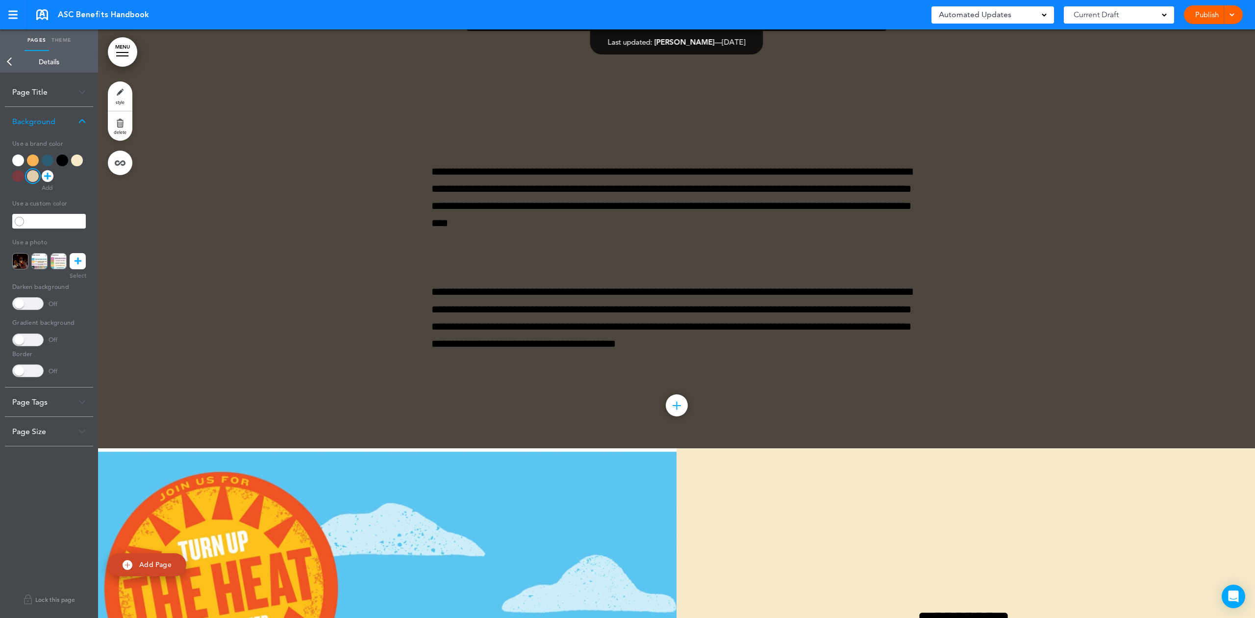
click at [302, 229] on div at bounding box center [676, 144] width 1157 height 610
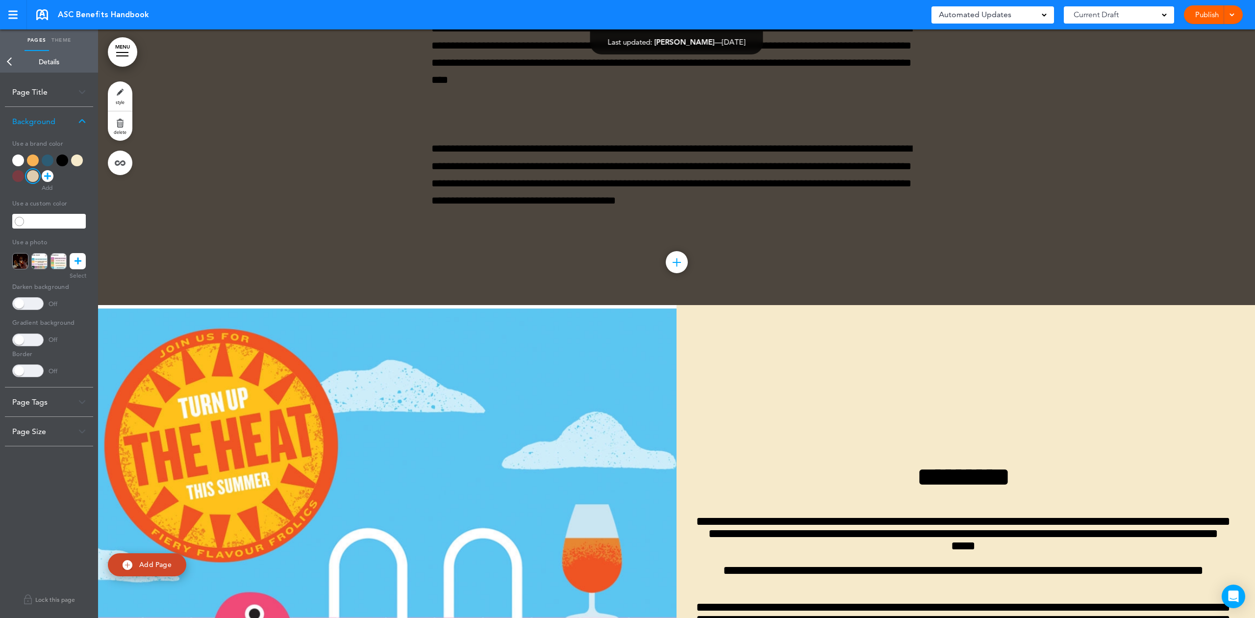
scroll to position [18603, 0]
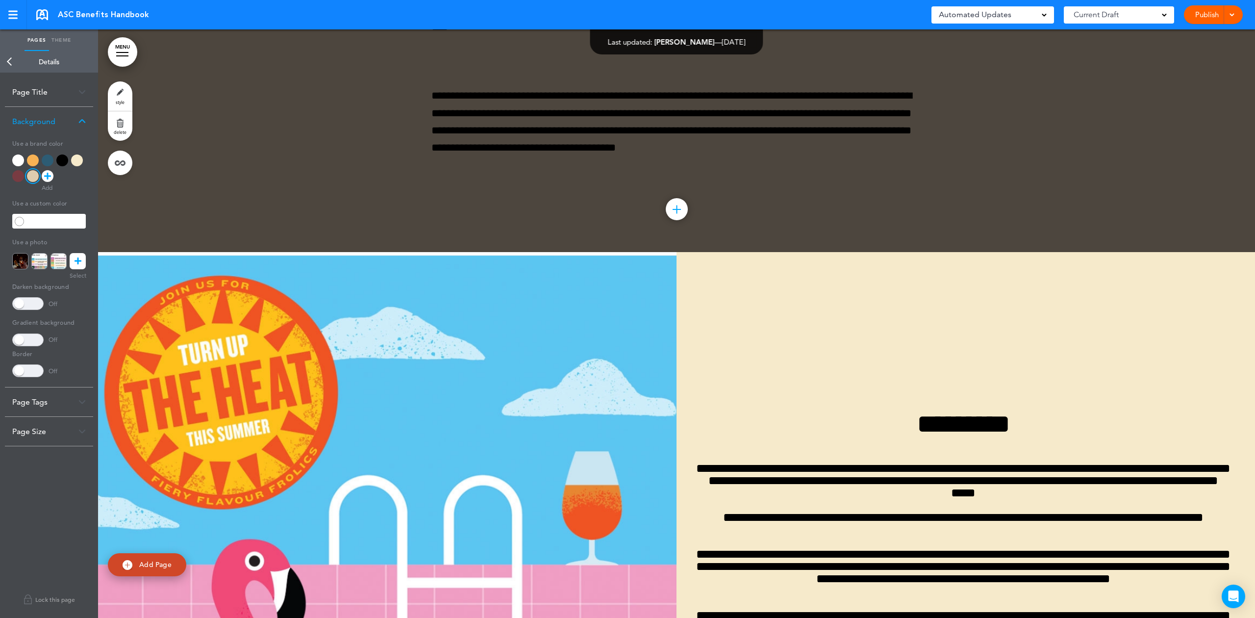
click at [29, 178] on div at bounding box center [33, 176] width 12 height 12
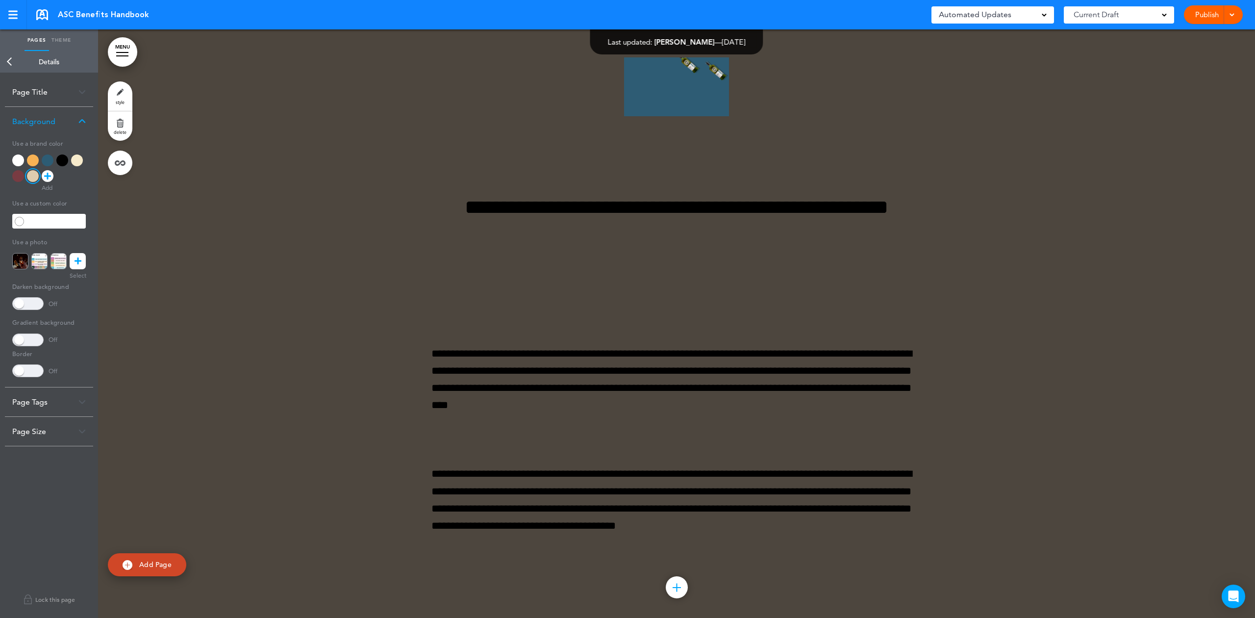
scroll to position [18342, 0]
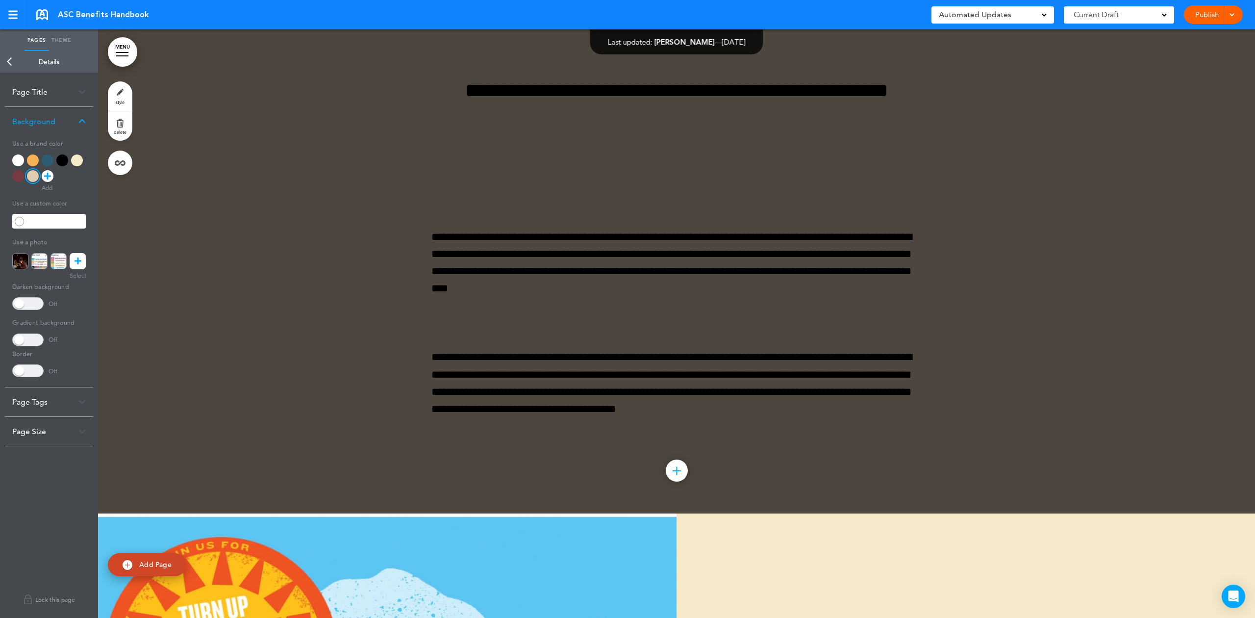
click at [442, 334] on div "**********" at bounding box center [676, 209] width 490 height 610
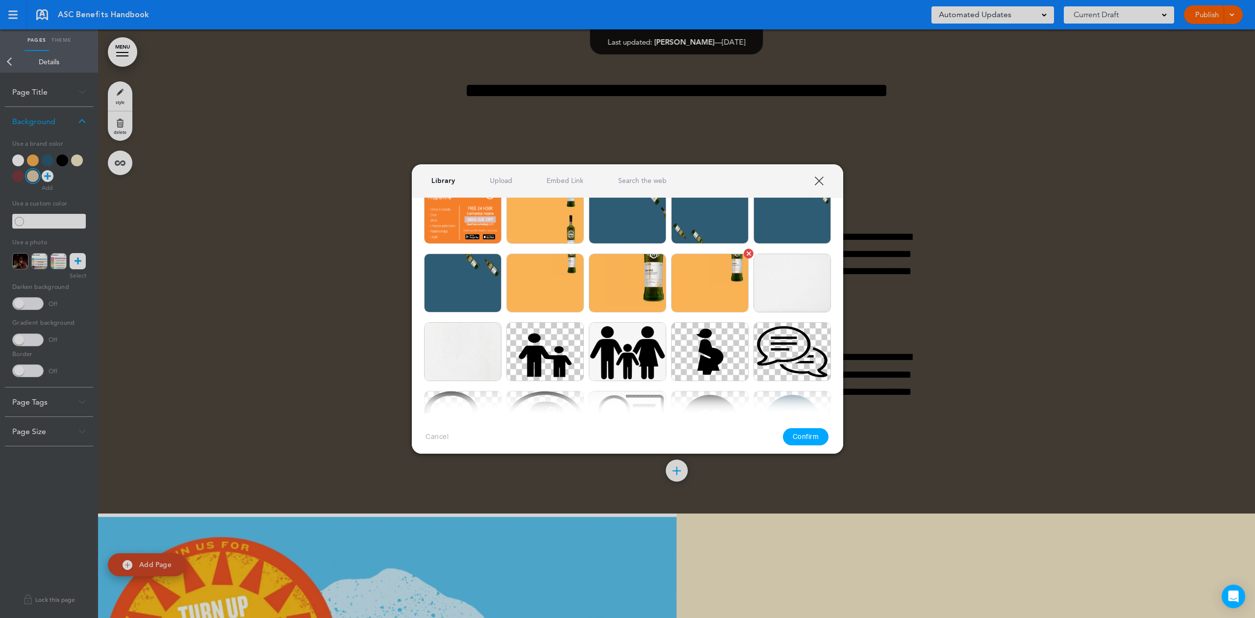
click at [671, 289] on img at bounding box center [709, 282] width 77 height 59
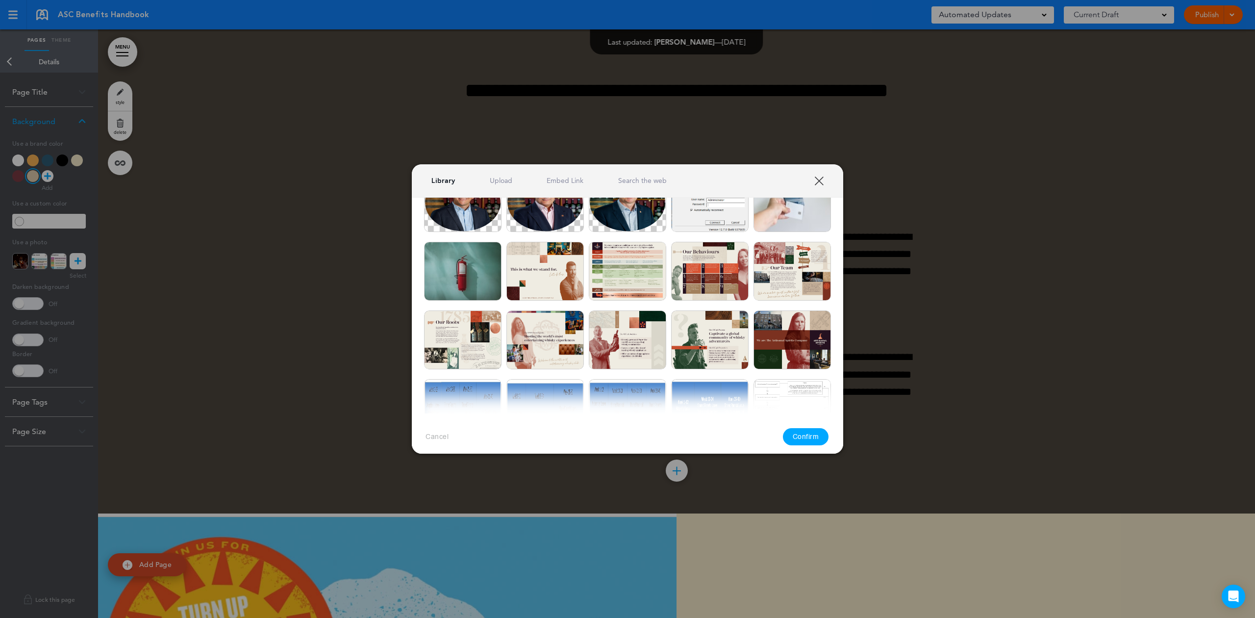
scroll to position [1373, 0]
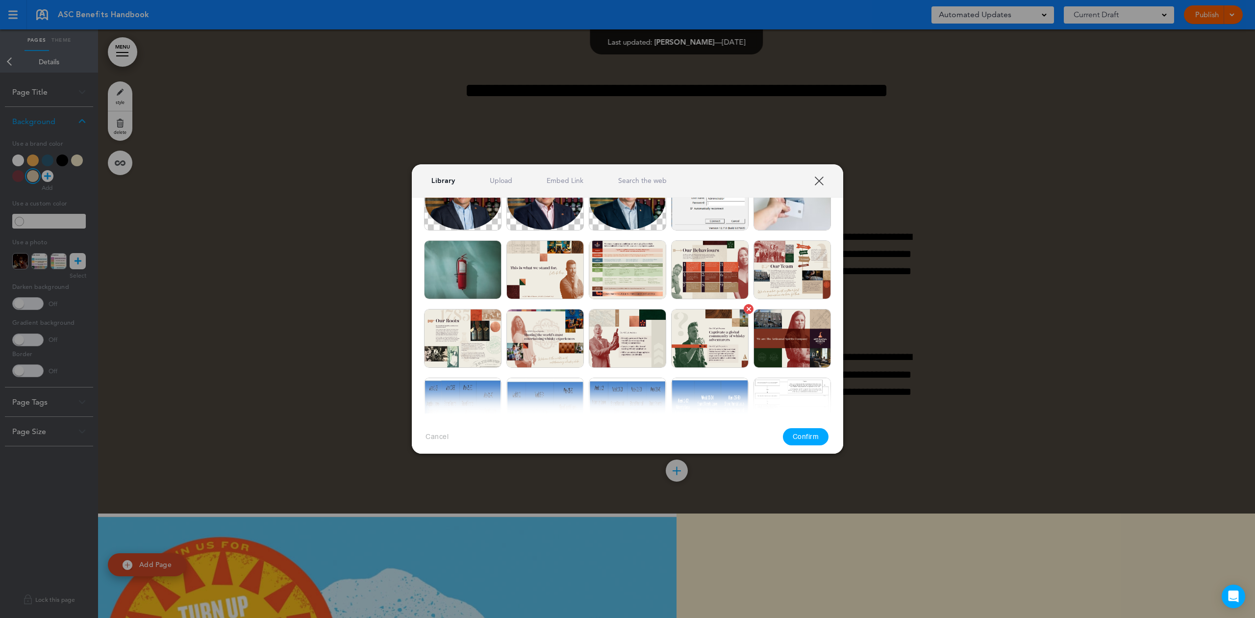
click at [683, 334] on img at bounding box center [709, 338] width 77 height 59
click at [802, 440] on button "Confirm" at bounding box center [806, 436] width 46 height 17
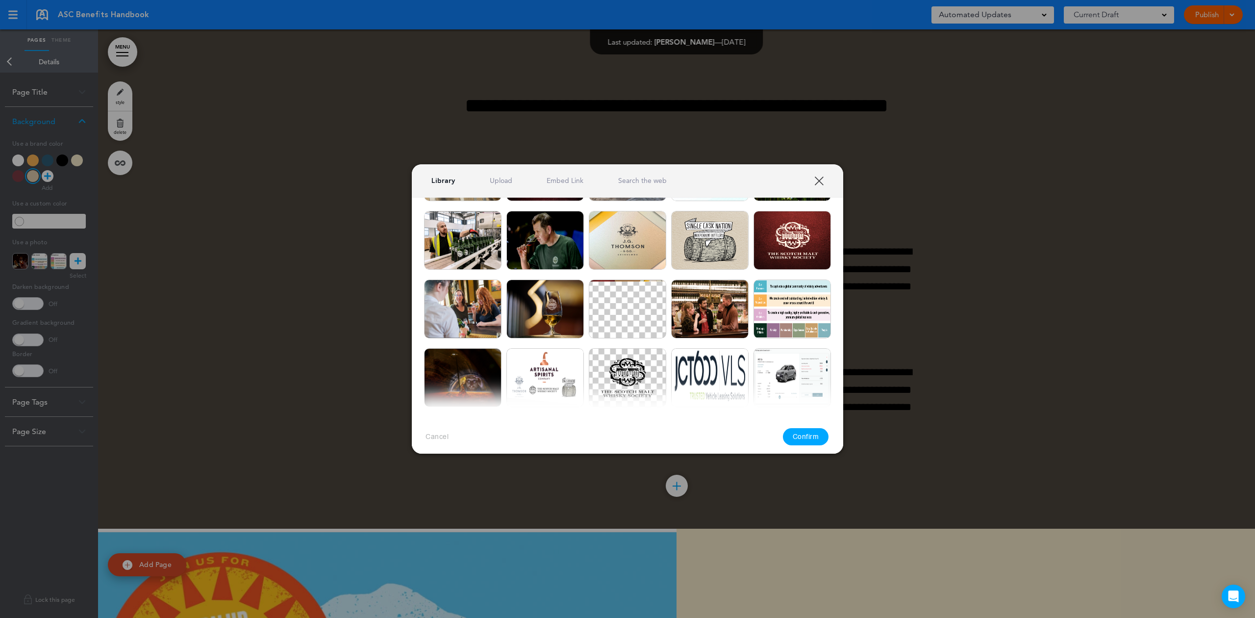
scroll to position [392, 0]
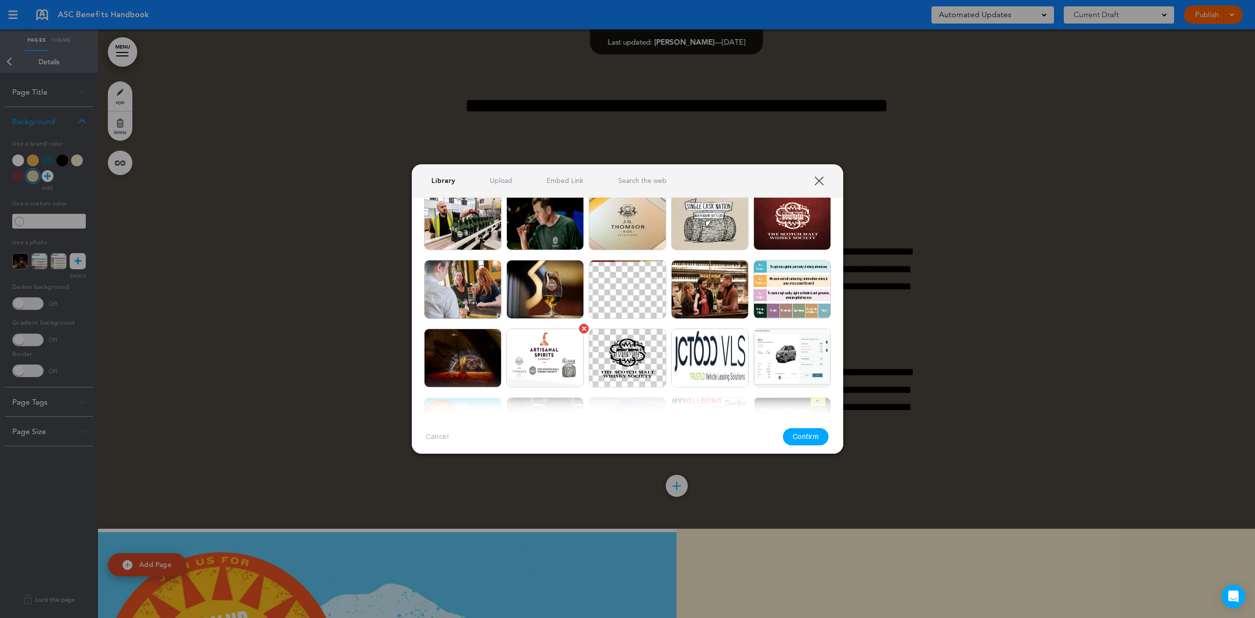
click at [551, 346] on img at bounding box center [544, 357] width 77 height 59
click at [795, 430] on button "Confirm" at bounding box center [806, 436] width 46 height 17
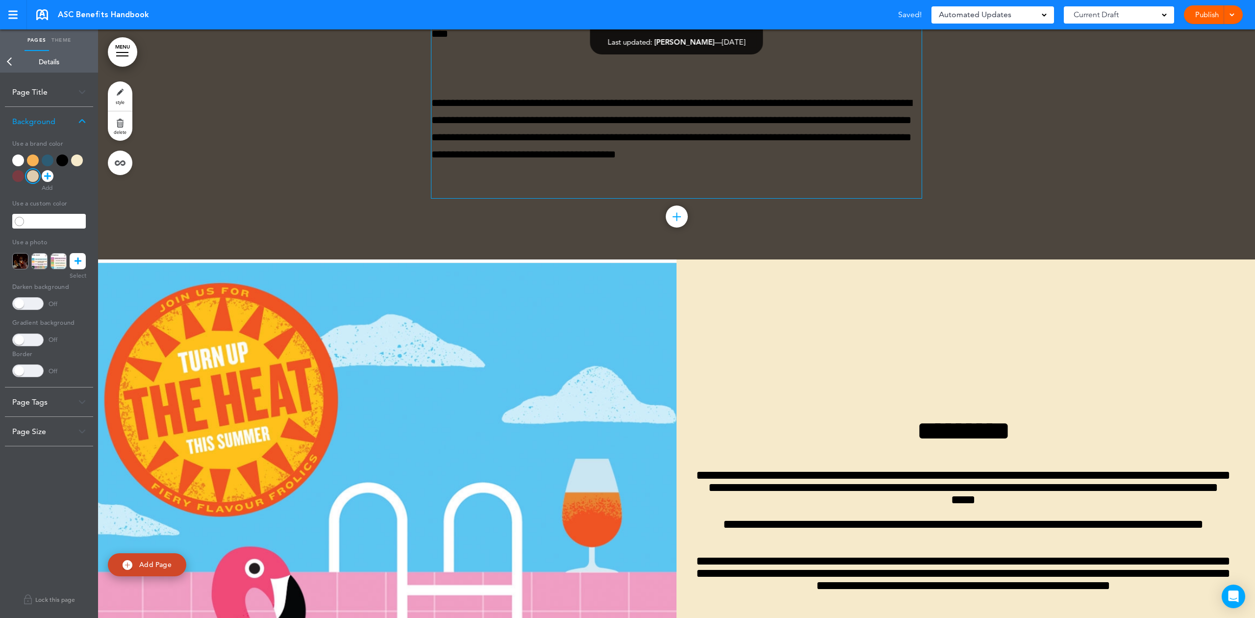
scroll to position [18603, 0]
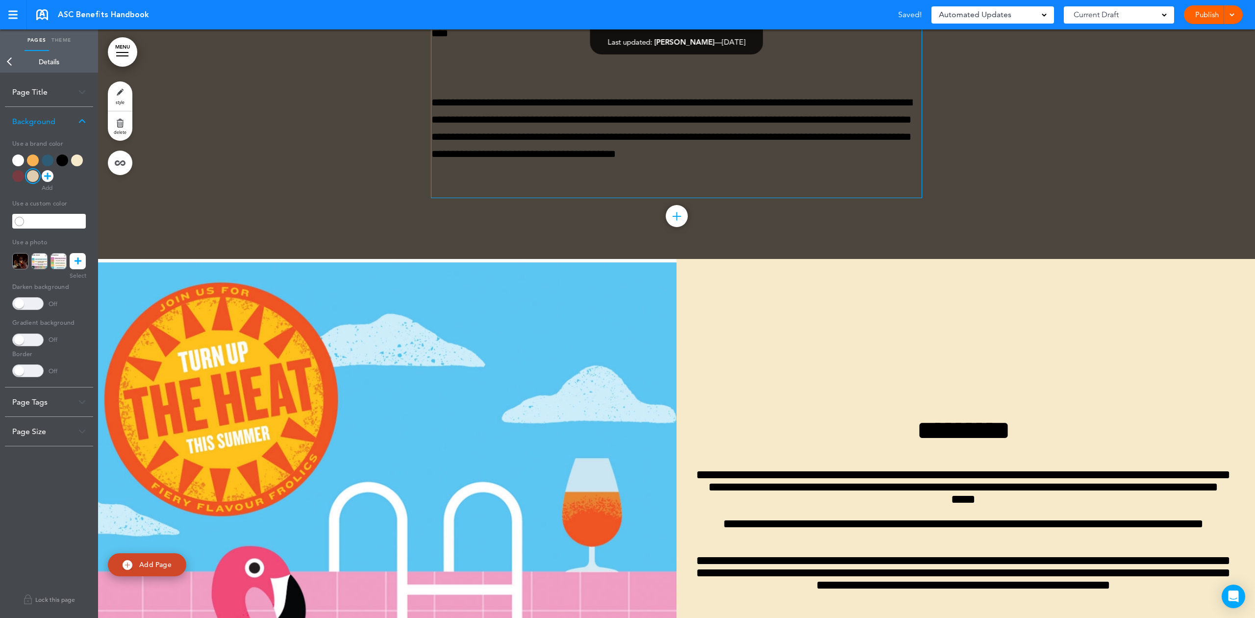
click at [469, 197] on div "**********" at bounding box center [676, 11] width 490 height 372
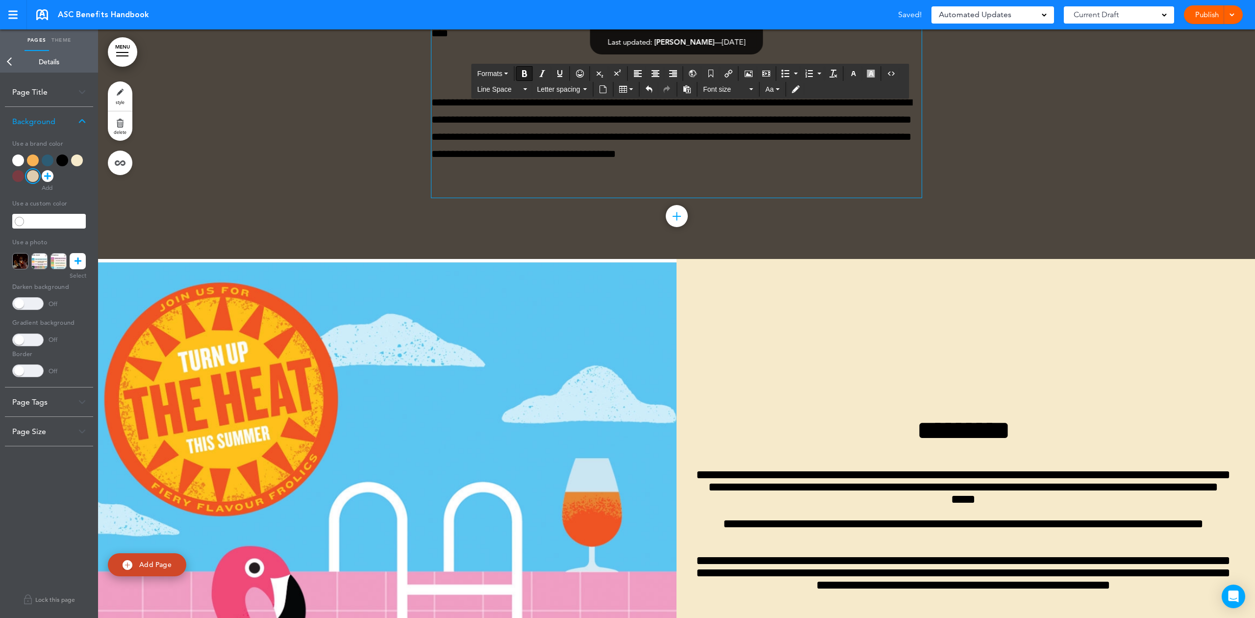
drag, startPoint x: 728, startPoint y: 174, endPoint x: 458, endPoint y: 160, distance: 270.5
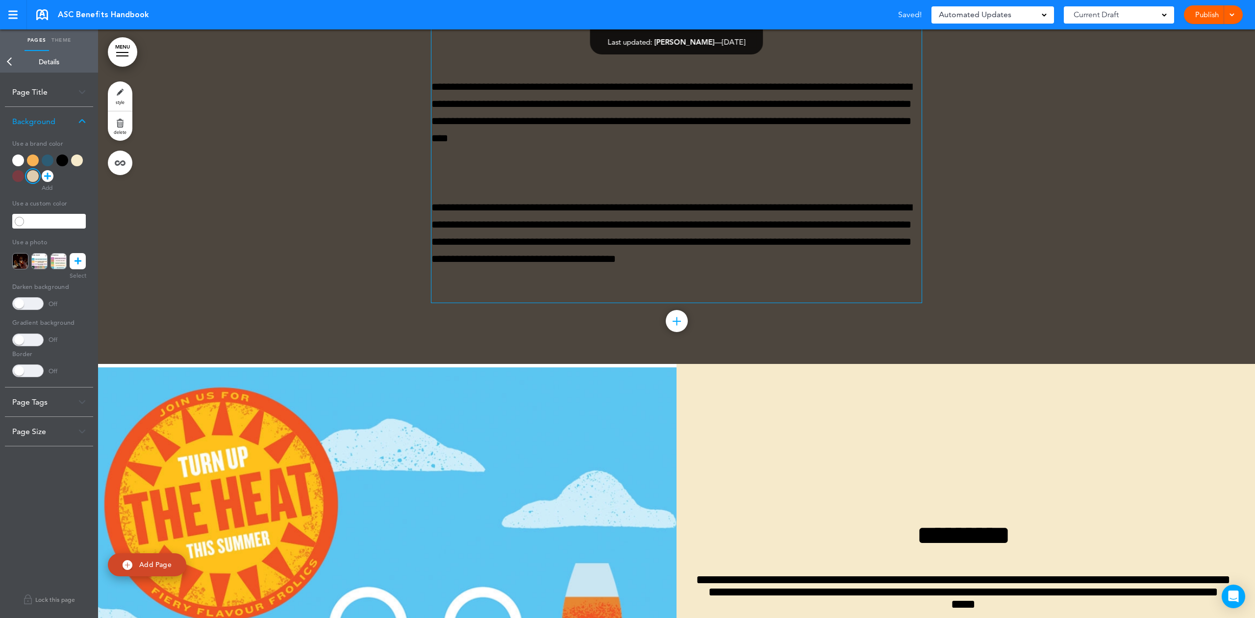
scroll to position [18538, 0]
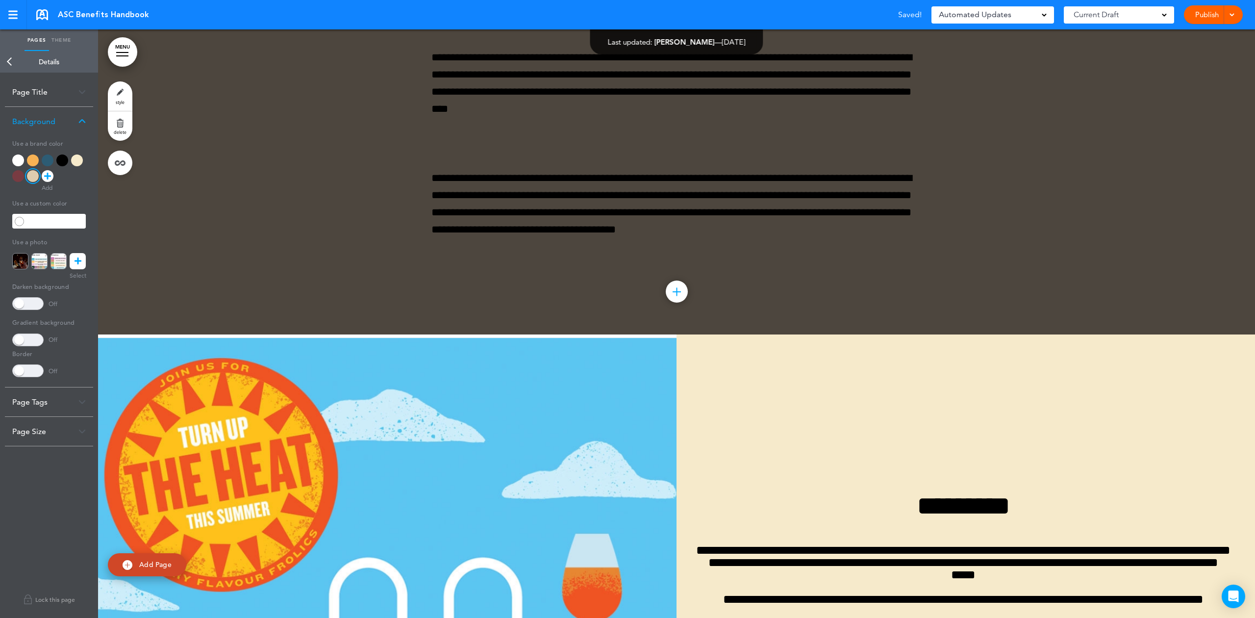
click at [390, 214] on div at bounding box center [676, 21] width 1157 height 626
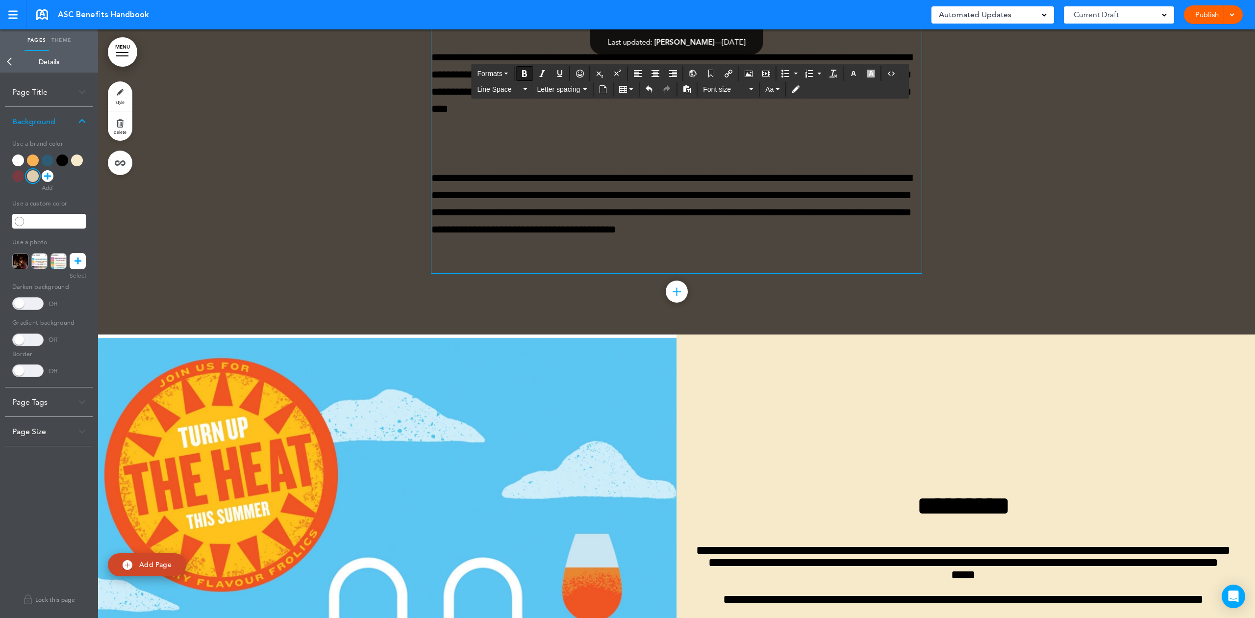
click at [1036, 256] on div at bounding box center [676, 21] width 1157 height 626
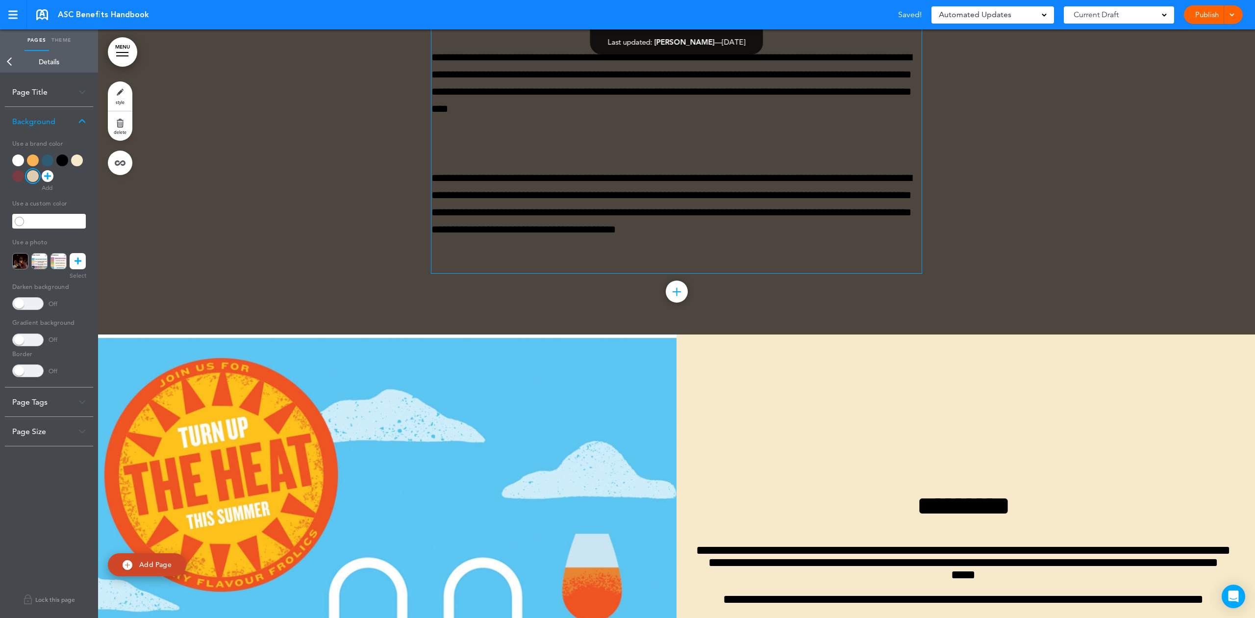
click at [208, 315] on div at bounding box center [676, 21] width 1157 height 626
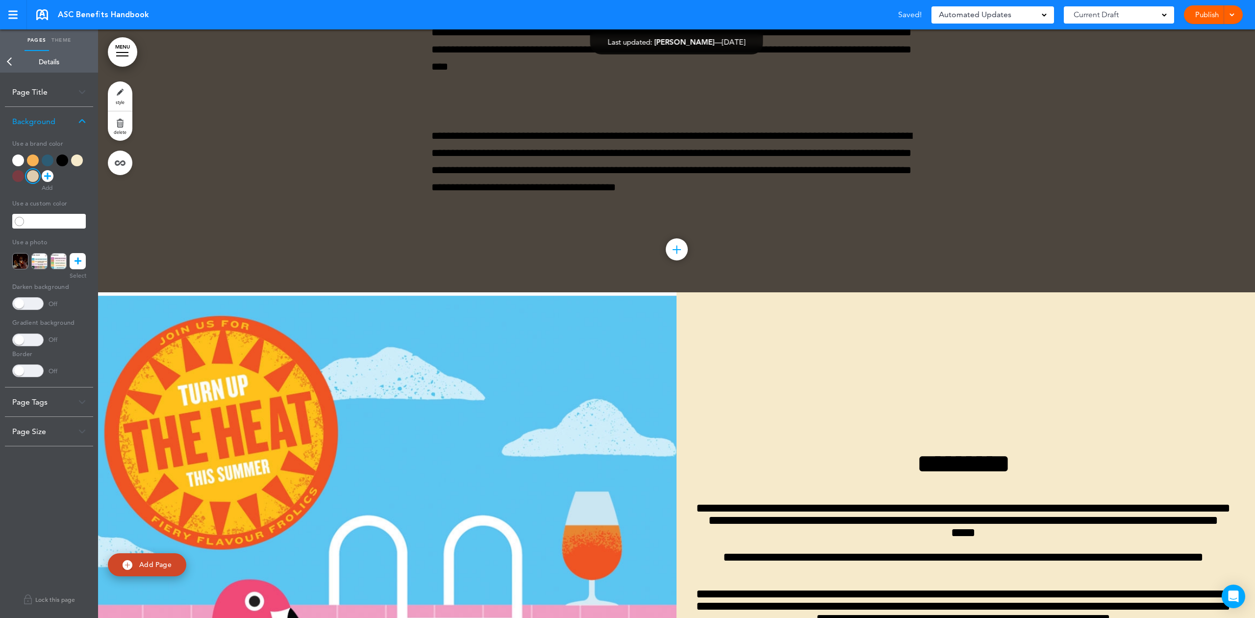
scroll to position [18603, 0]
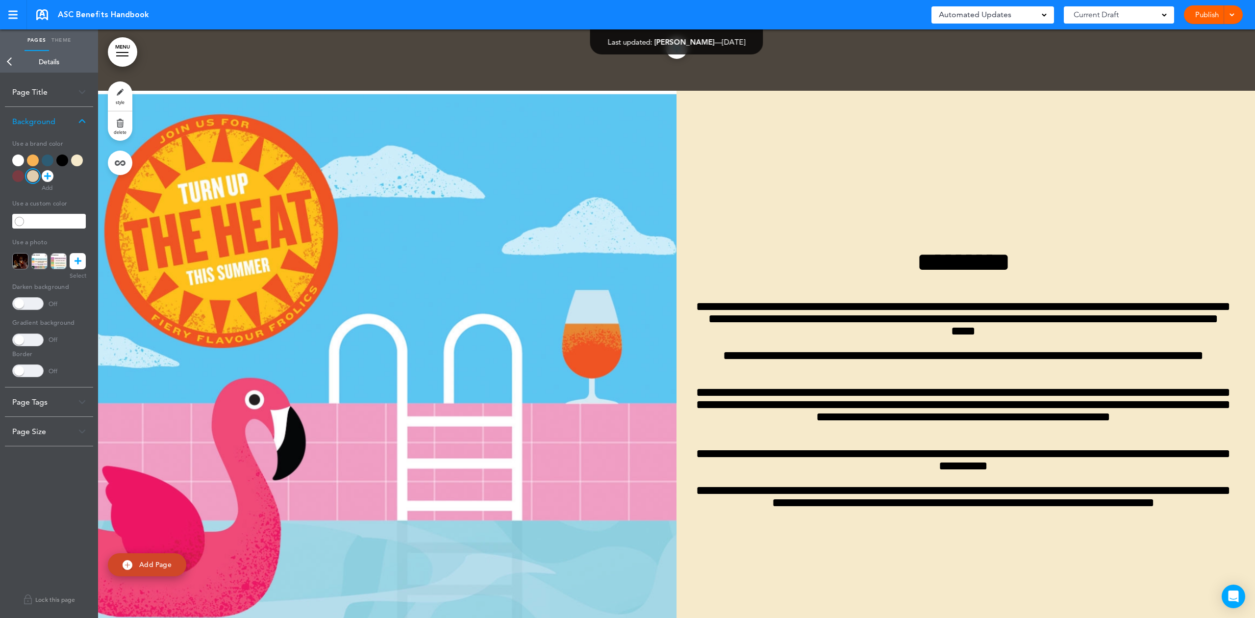
scroll to position [18799, 0]
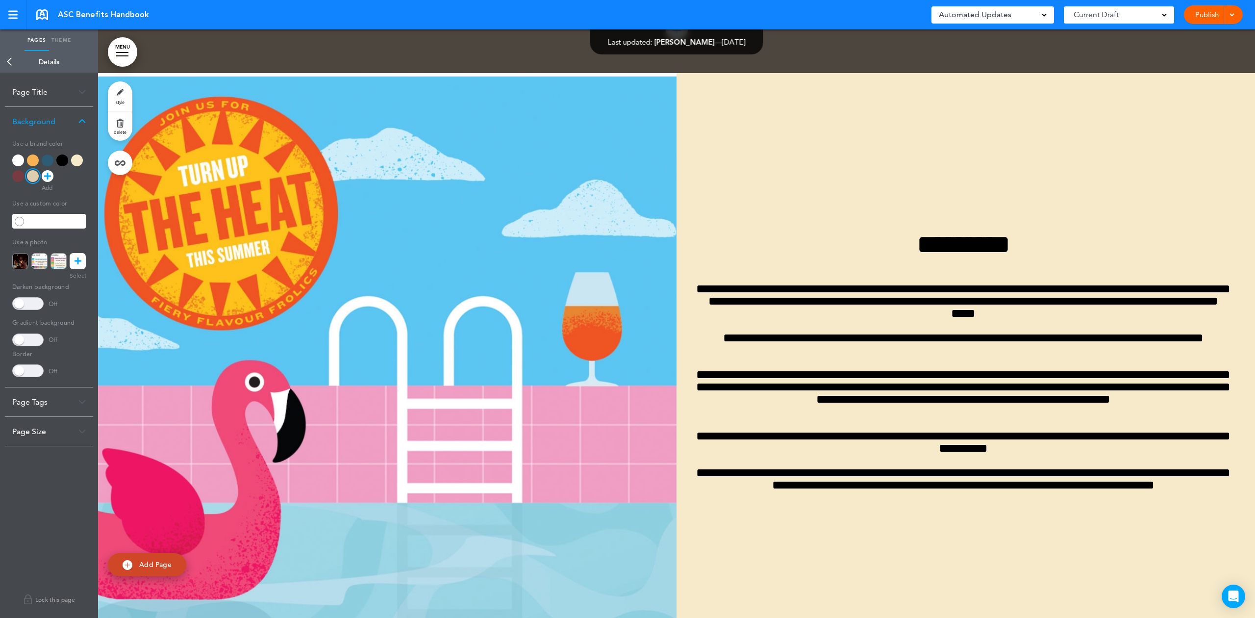
click at [673, 41] on div at bounding box center [677, 30] width 22 height 22
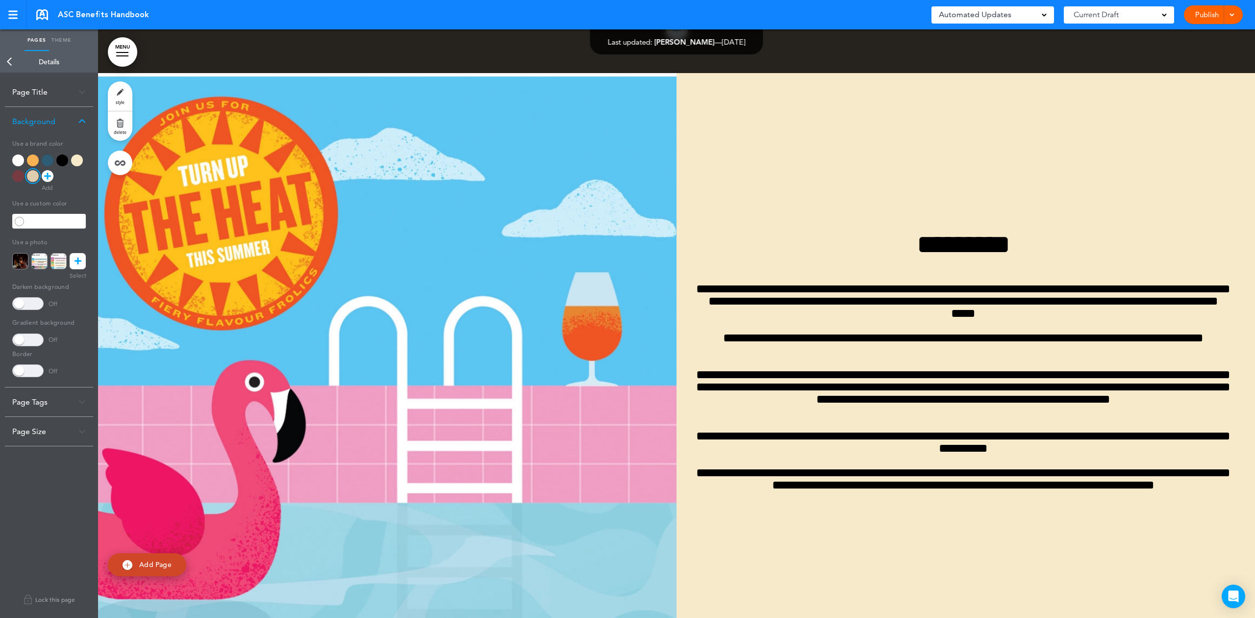
click at [257, 269] on div at bounding box center [725, 309] width 1255 height 618
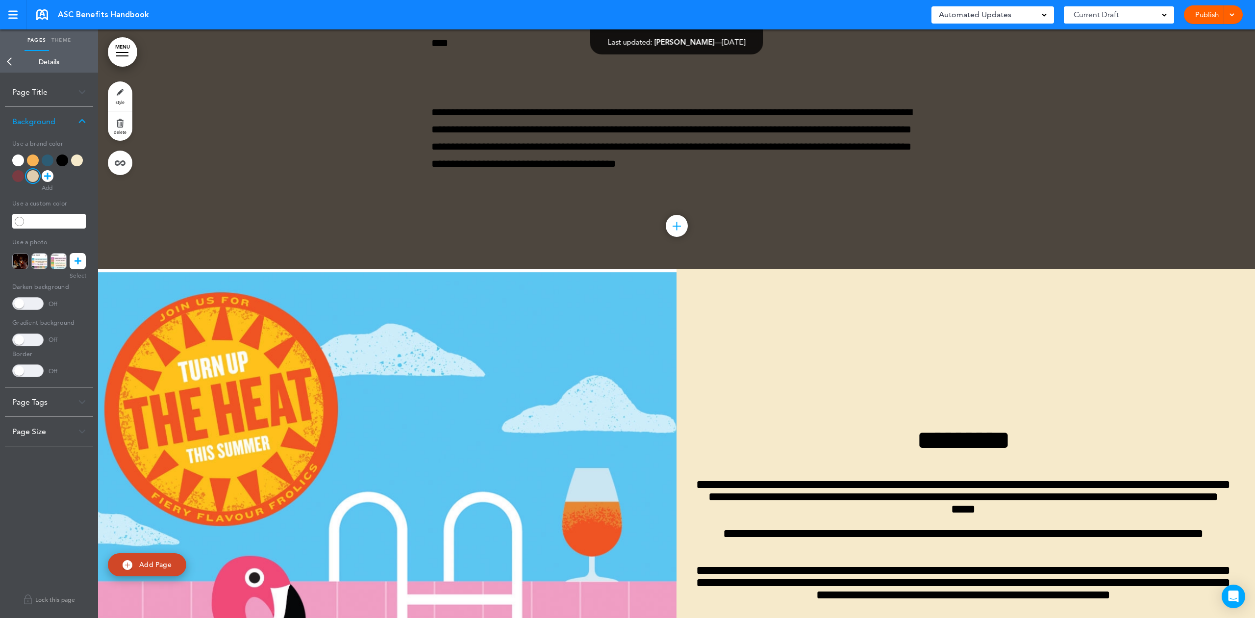
scroll to position [18603, 0]
click at [456, 87] on p at bounding box center [676, 78] width 490 height 17
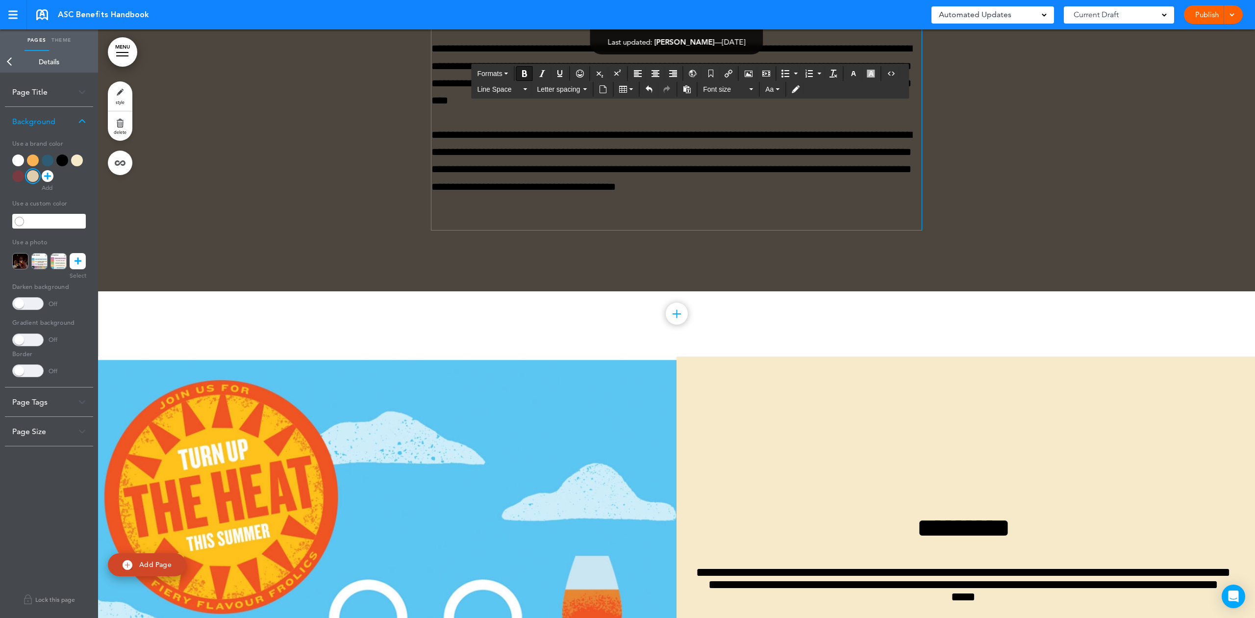
scroll to position [18407, 0]
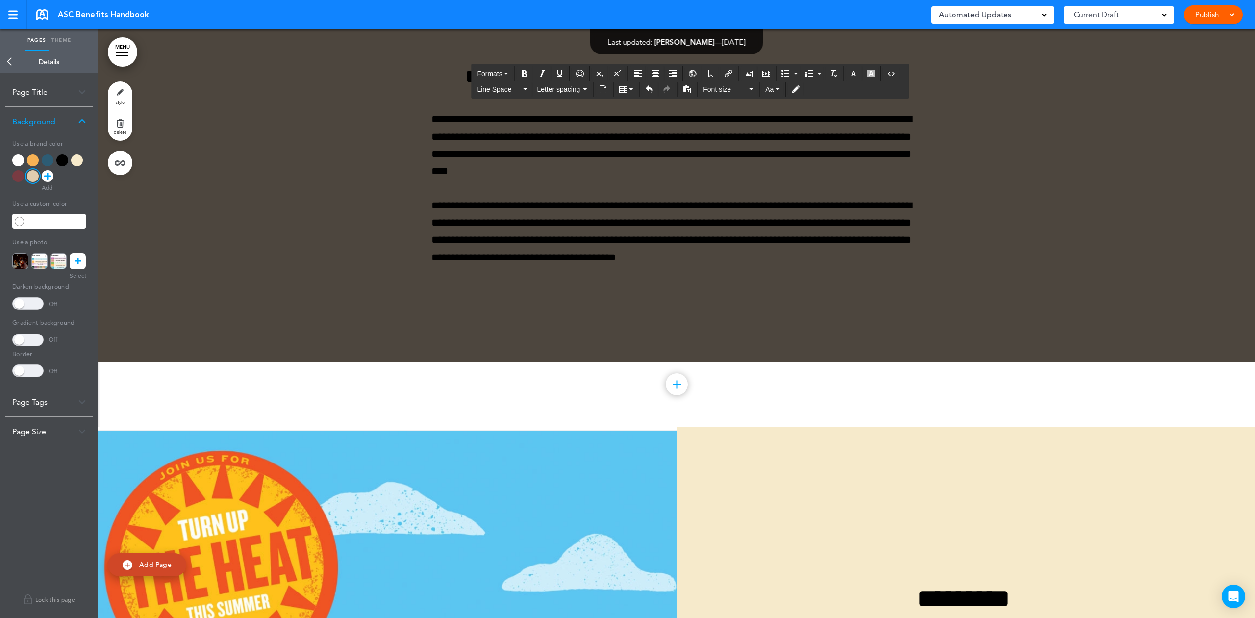
click at [673, 300] on div "**********" at bounding box center [676, 135] width 490 height 330
click at [667, 300] on div "**********" at bounding box center [676, 135] width 490 height 330
click at [673, 42] on h2 at bounding box center [676, 32] width 490 height 20
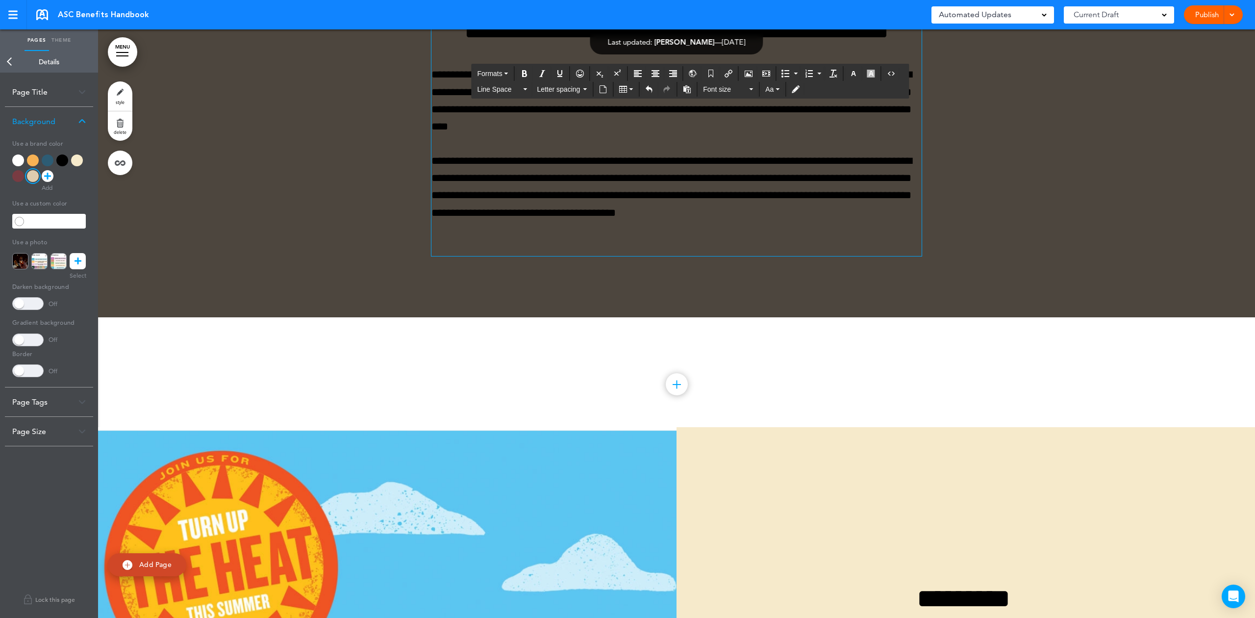
click at [414, 253] on div at bounding box center [676, 78] width 1157 height 478
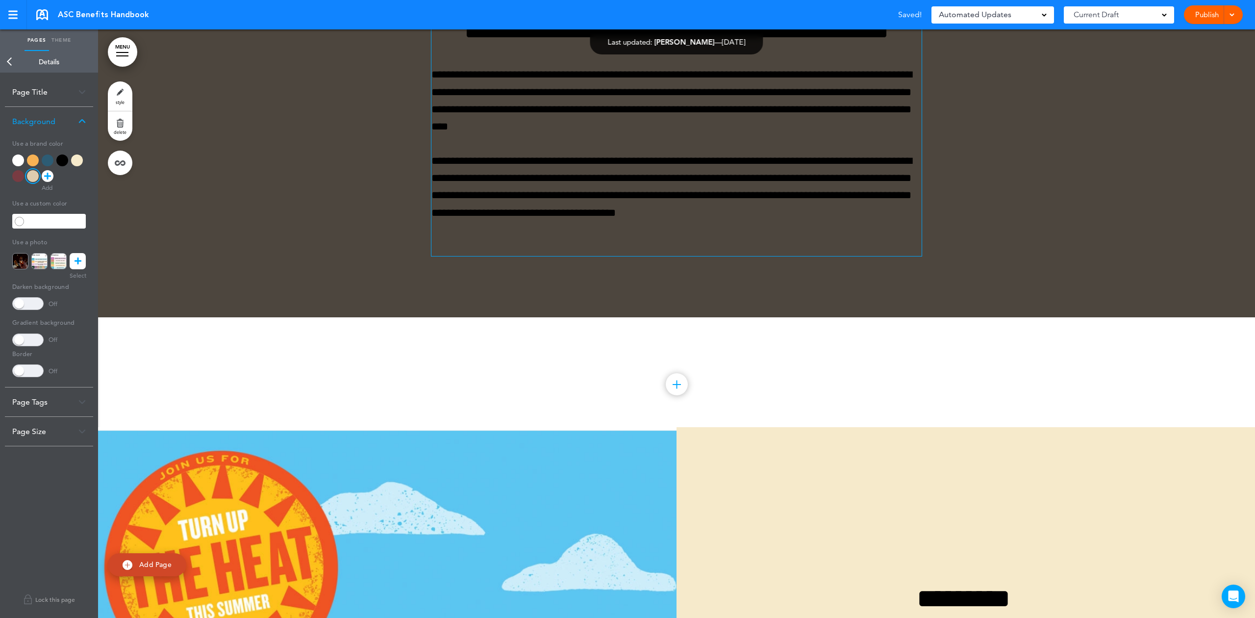
click at [19, 177] on div at bounding box center [18, 176] width 12 height 12
click at [33, 170] on div at bounding box center [33, 176] width 12 height 12
click at [238, 263] on div at bounding box center [676, 78] width 1157 height 478
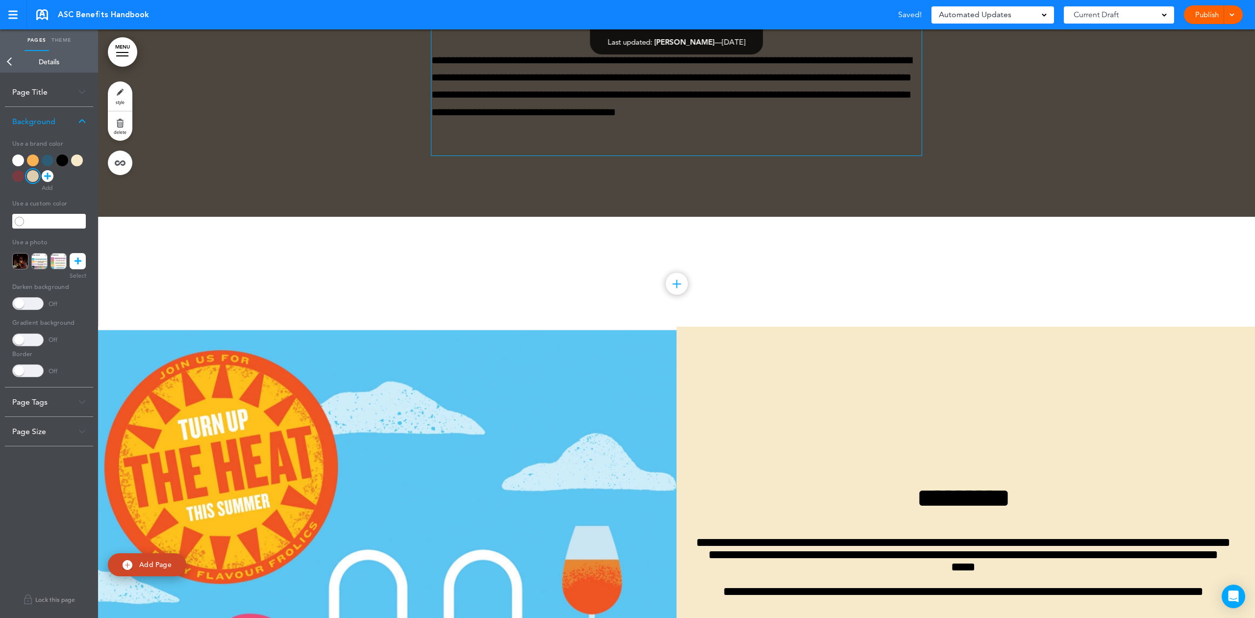
scroll to position [18603, 0]
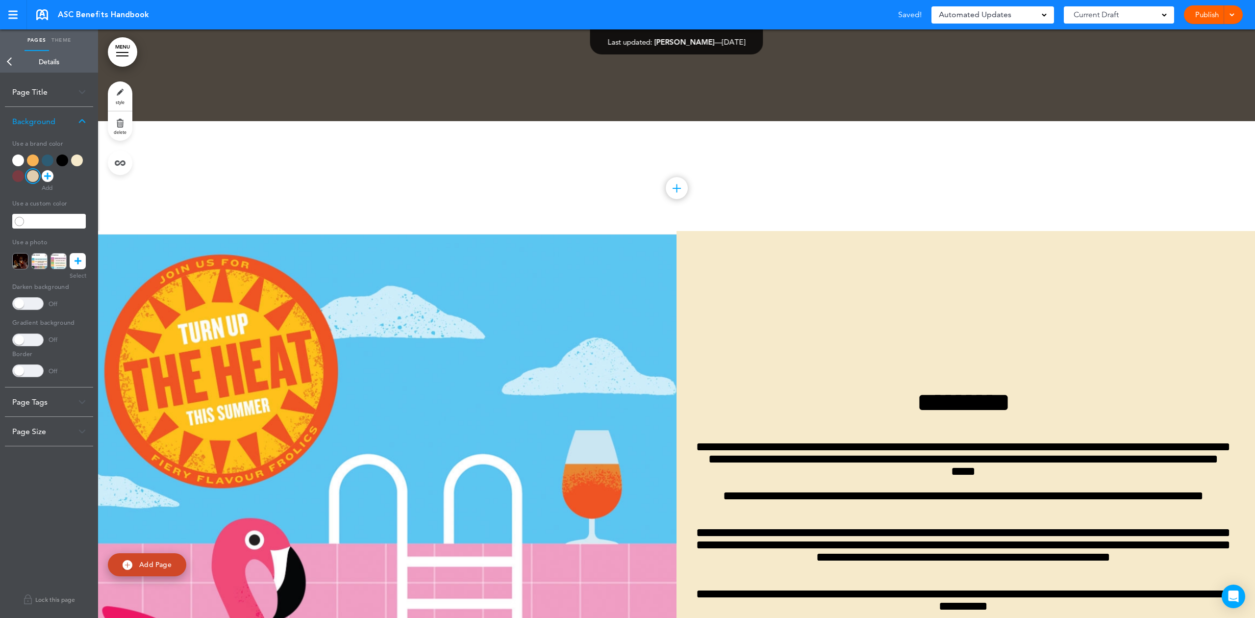
click at [194, 199] on div "Add text box Add collapsible section ? In order to add a collapsible section, o…" at bounding box center [676, 188] width 1157 height 22
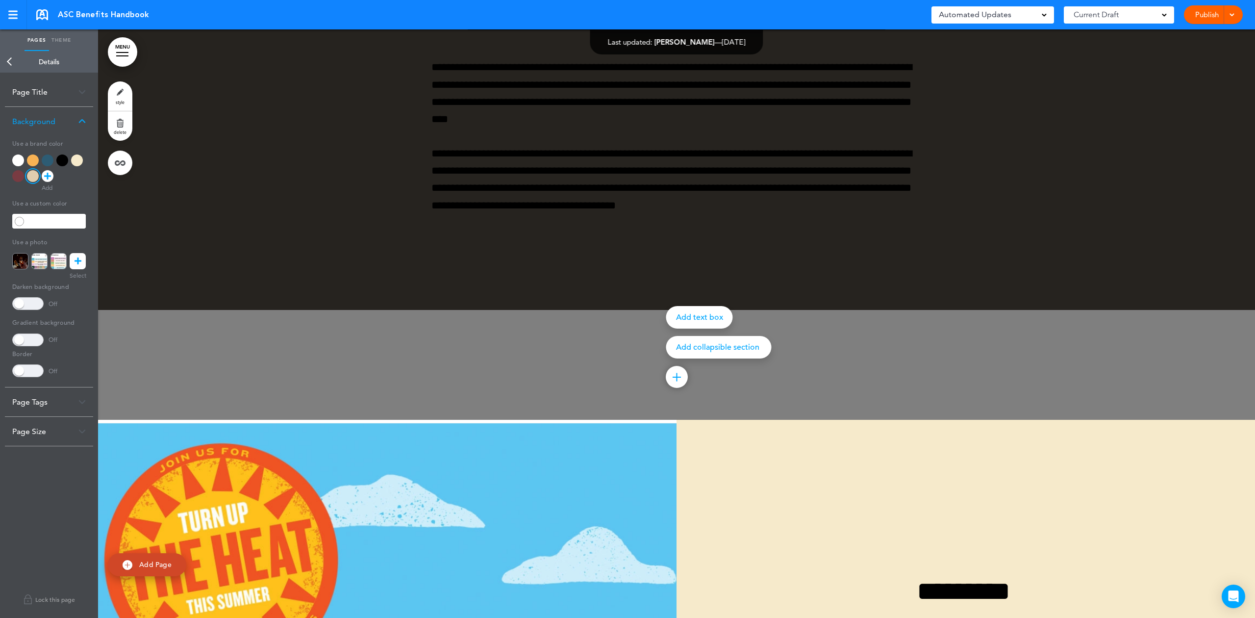
scroll to position [18407, 0]
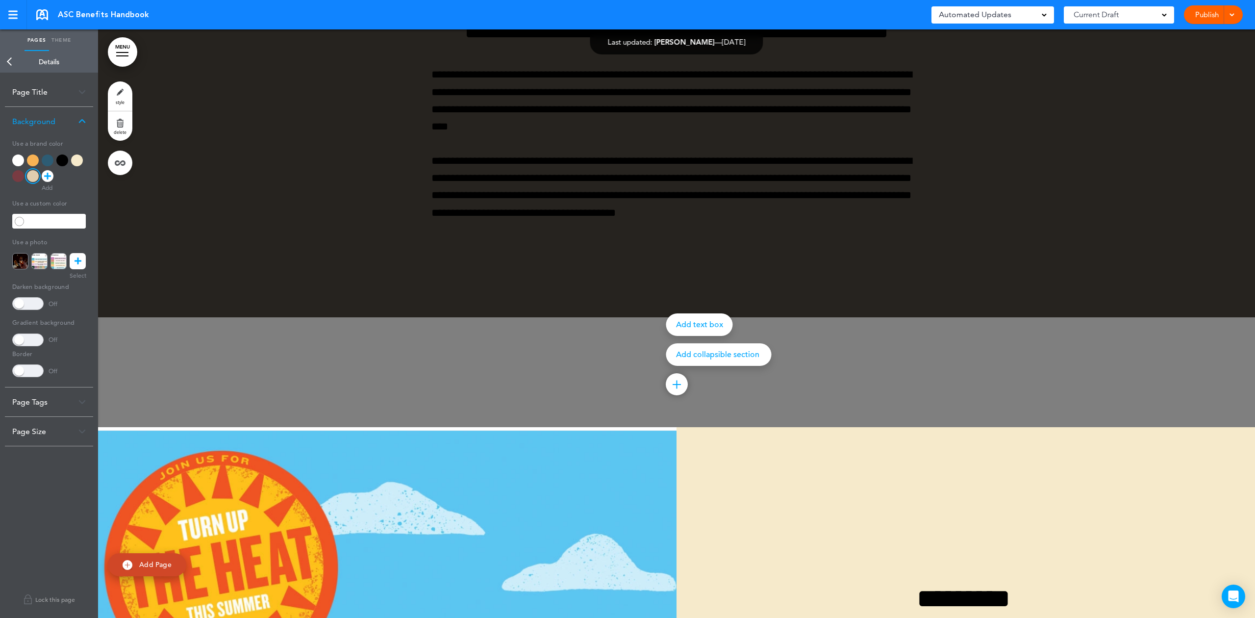
click at [324, 292] on div at bounding box center [725, 309] width 1255 height 618
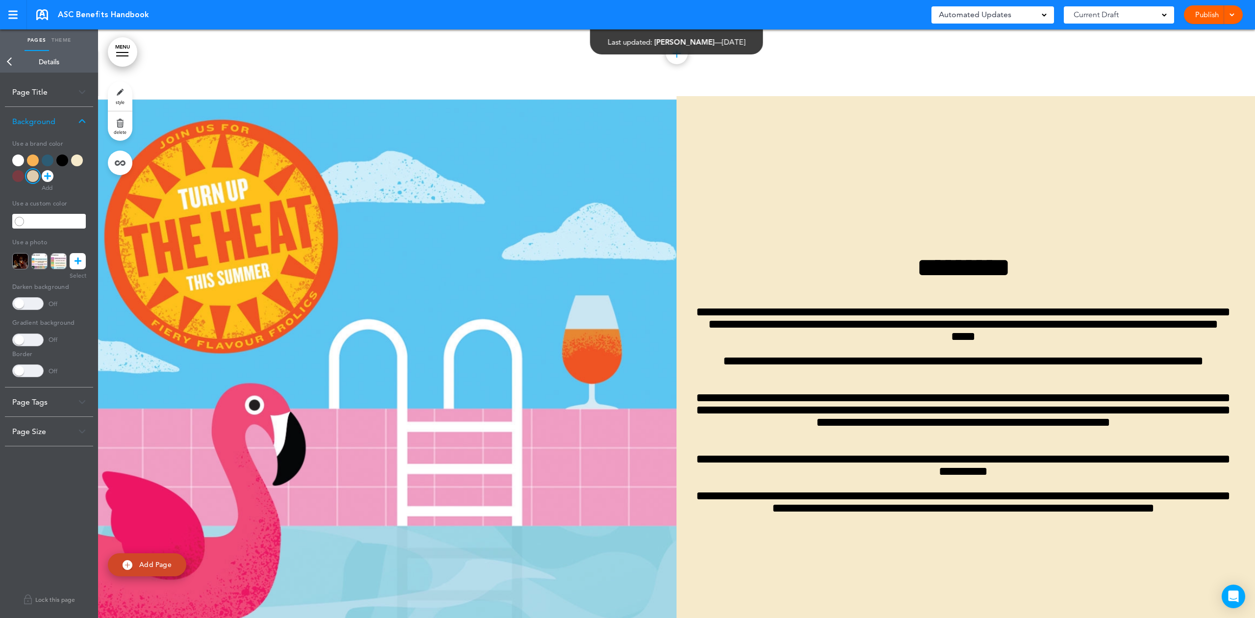
scroll to position [18799, 0]
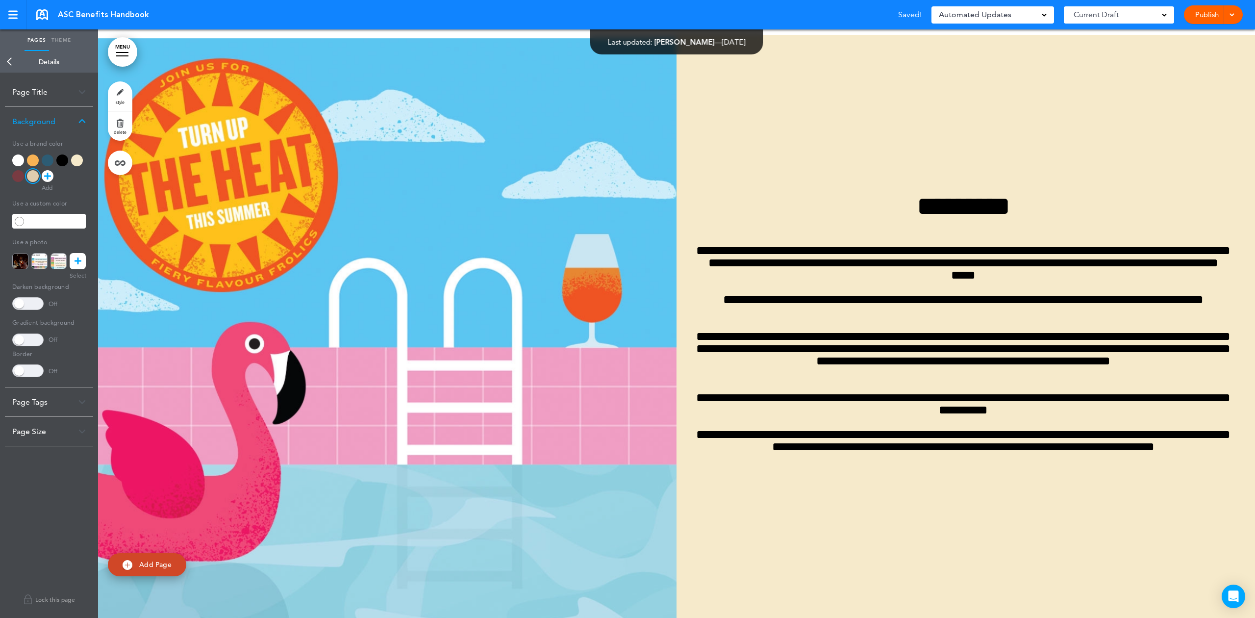
drag, startPoint x: 342, startPoint y: 289, endPoint x: 333, endPoint y: 285, distance: 9.7
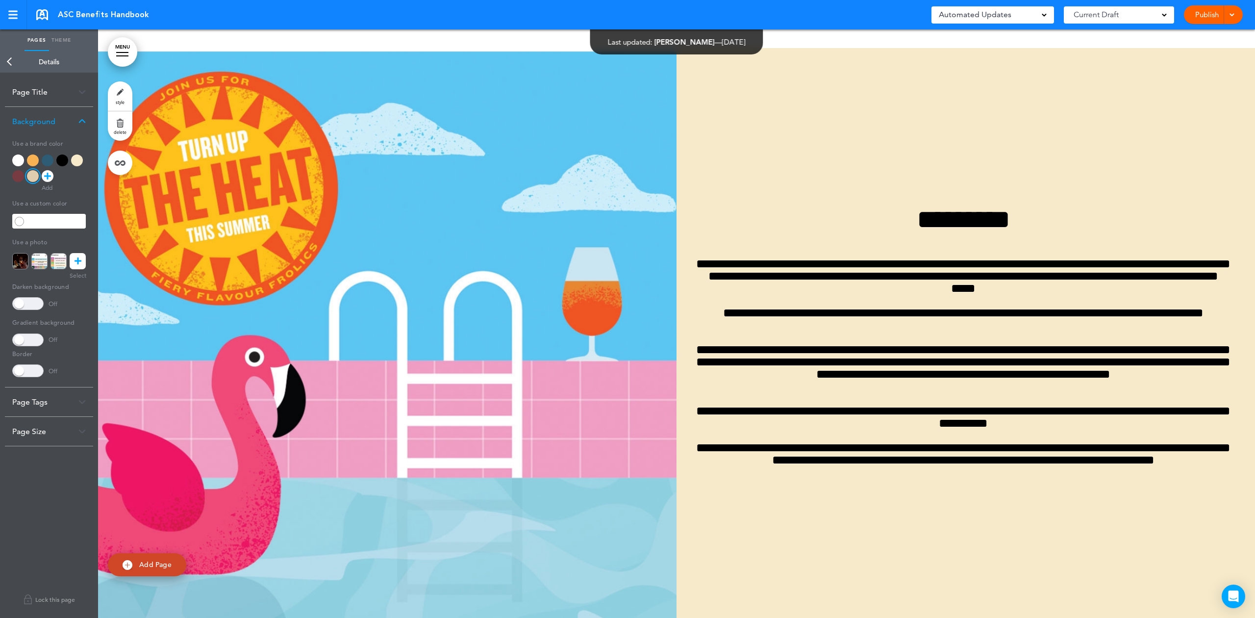
scroll to position [18734, 0]
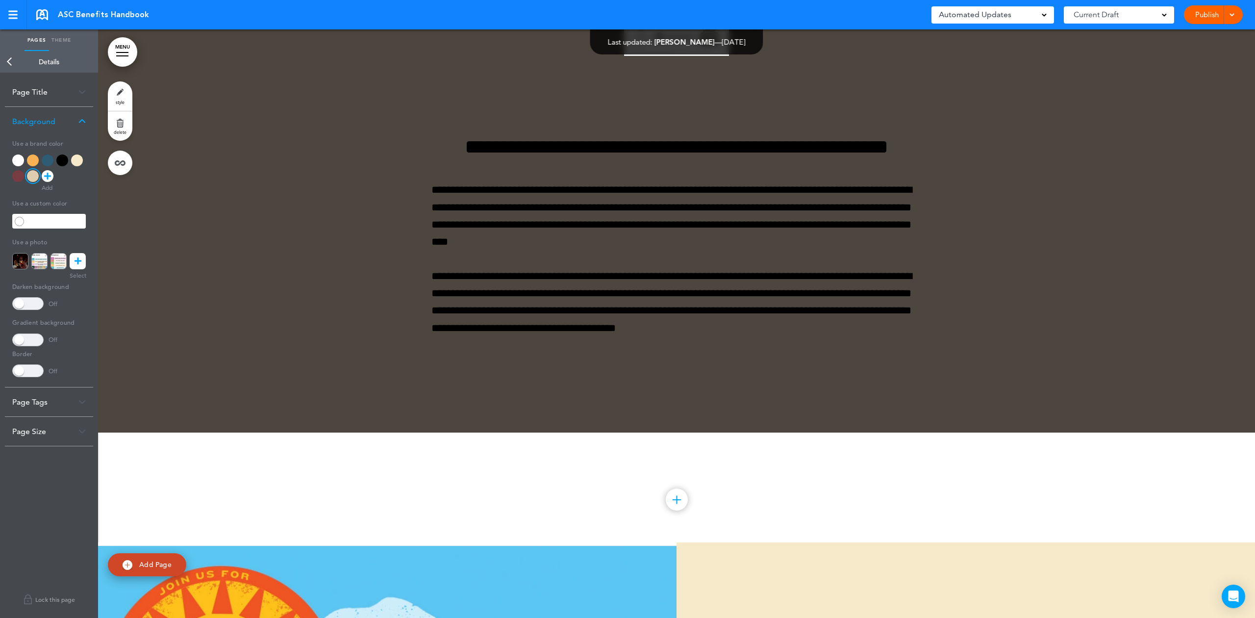
scroll to position [18472, 0]
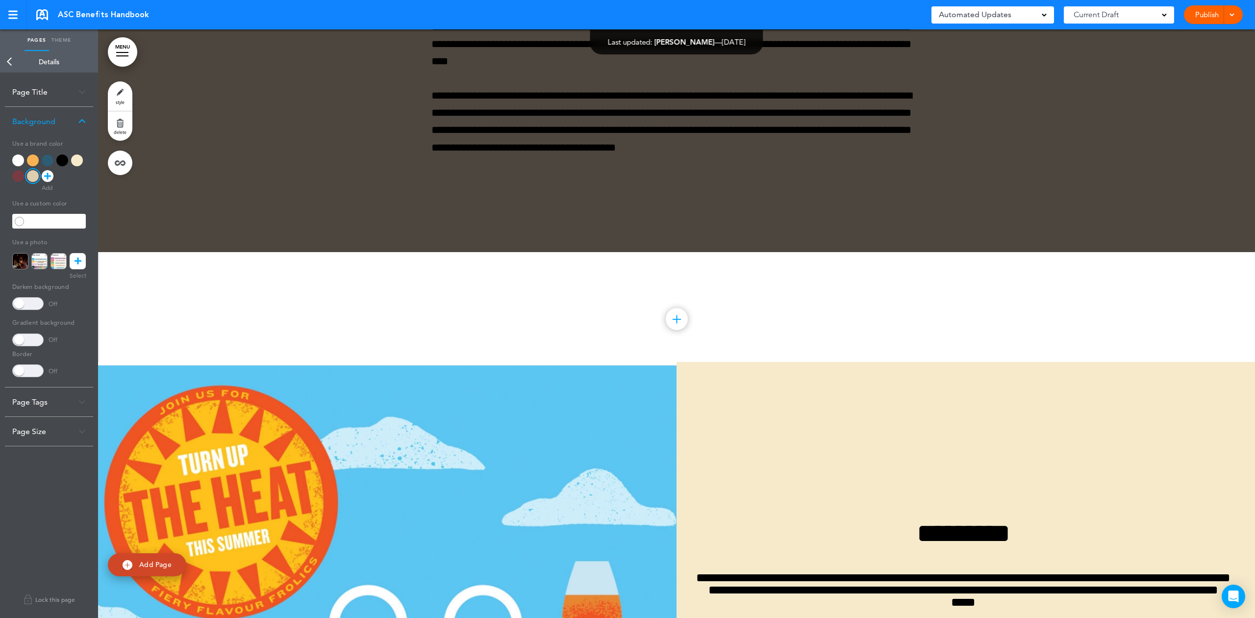
click at [245, 252] on div at bounding box center [676, 13] width 1157 height 478
click at [48, 159] on div at bounding box center [48, 160] width 12 height 12
click at [34, 177] on div at bounding box center [33, 176] width 12 height 12
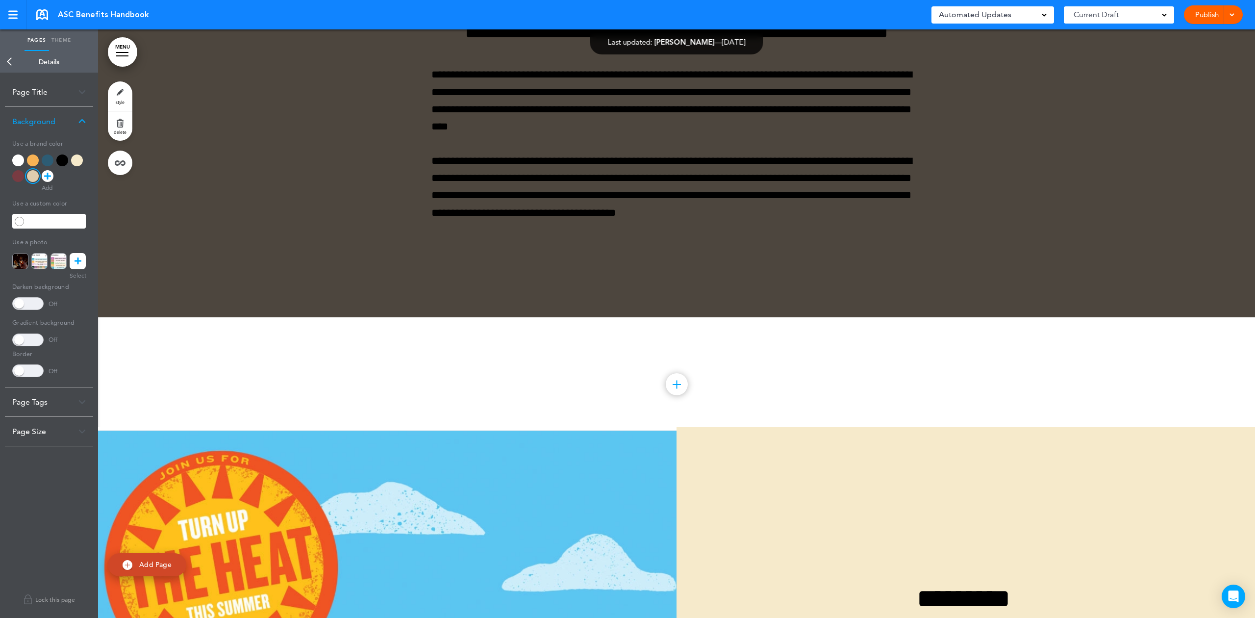
click at [1000, 257] on div at bounding box center [676, 78] width 1157 height 478
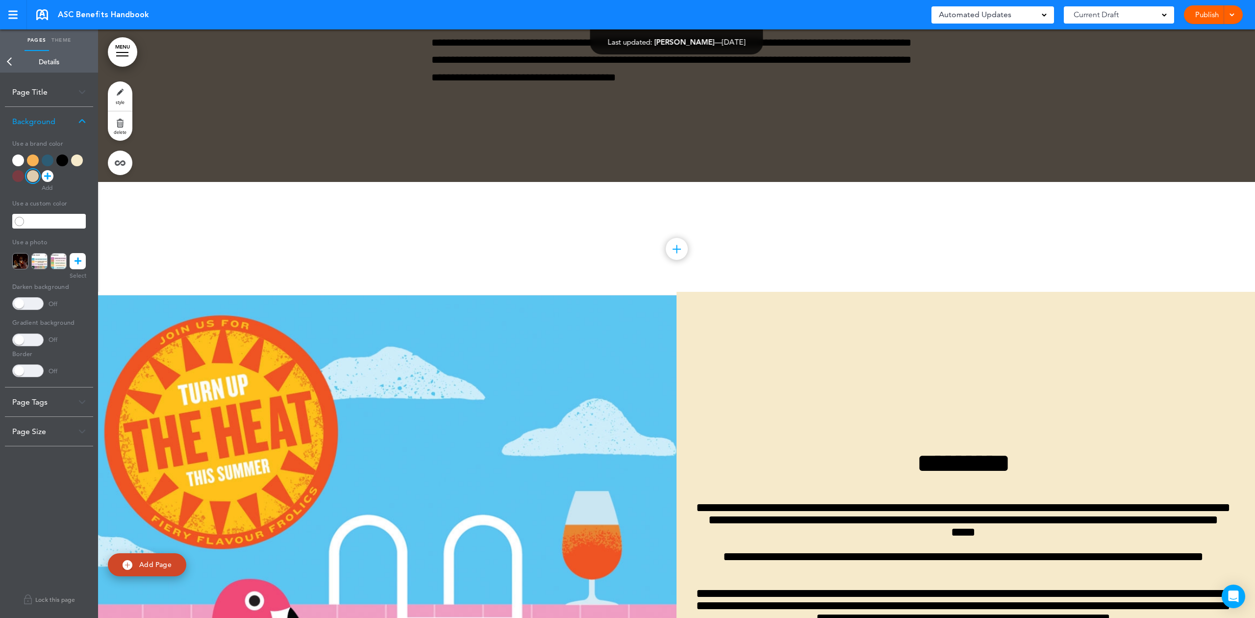
scroll to position [18668, 0]
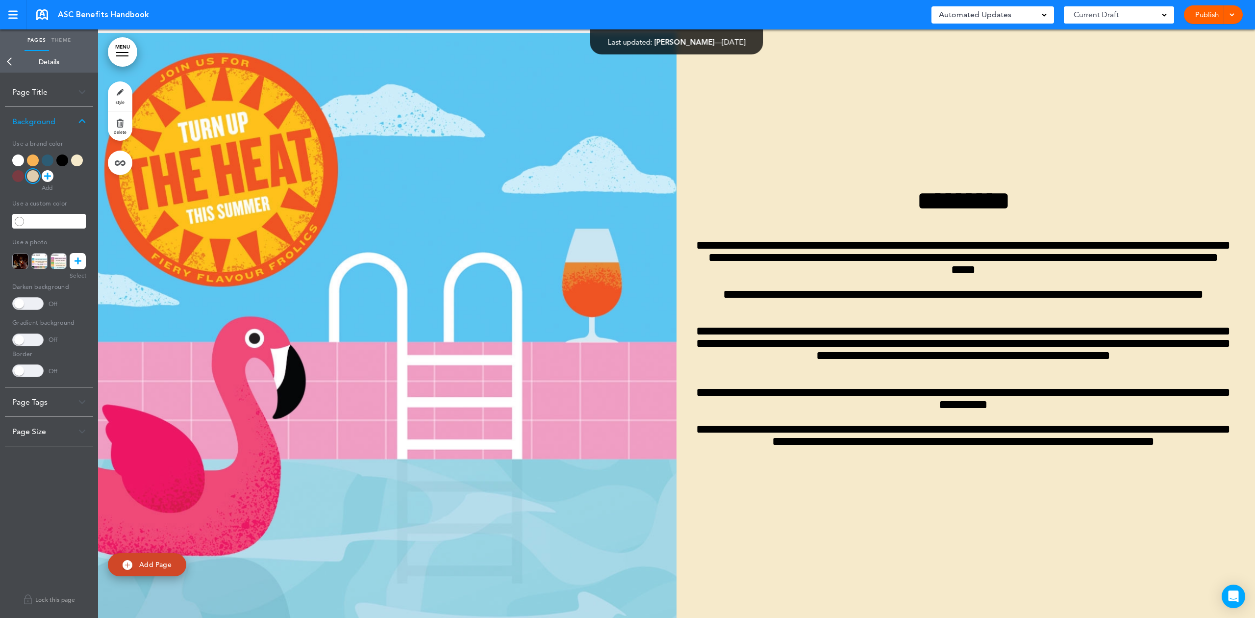
scroll to position [18864, 0]
drag, startPoint x: 499, startPoint y: 199, endPoint x: 573, endPoint y: 224, distance: 78.1
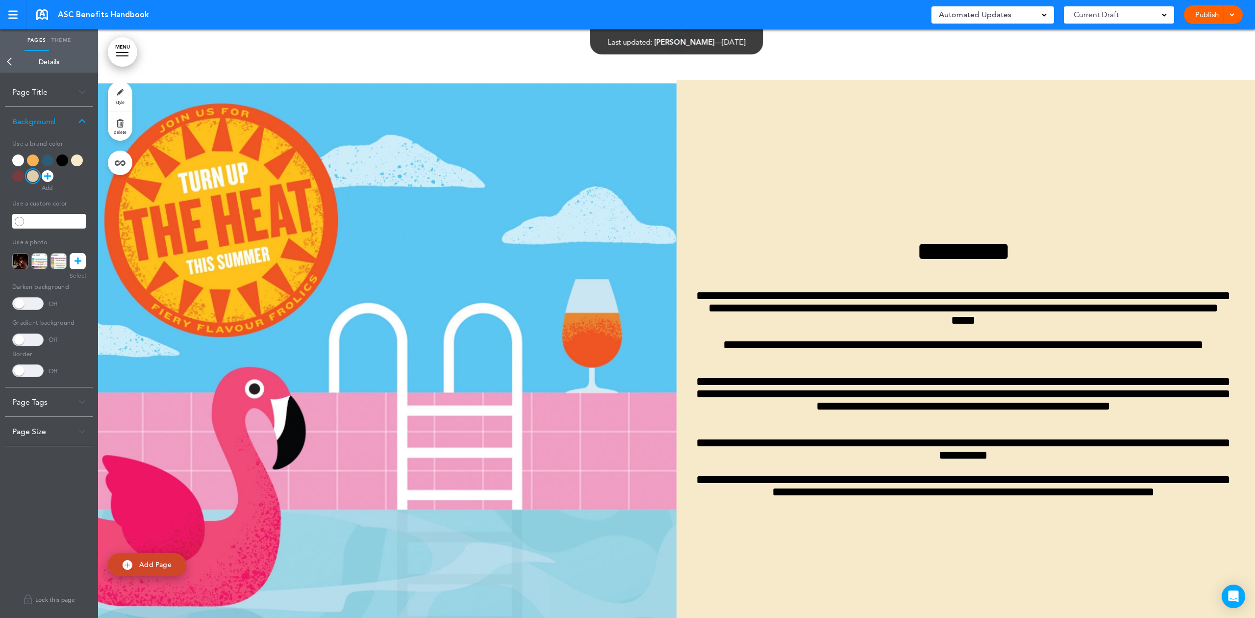
scroll to position [18603, 0]
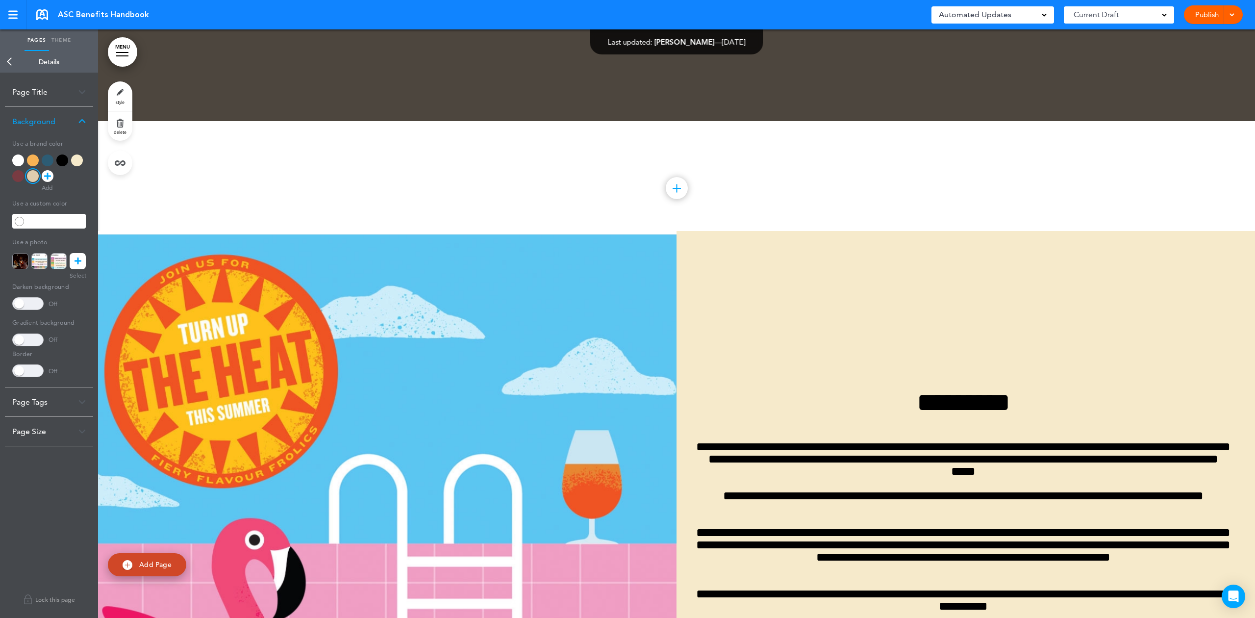
click at [6, 66] on link "Back" at bounding box center [10, 62] width 20 height 22
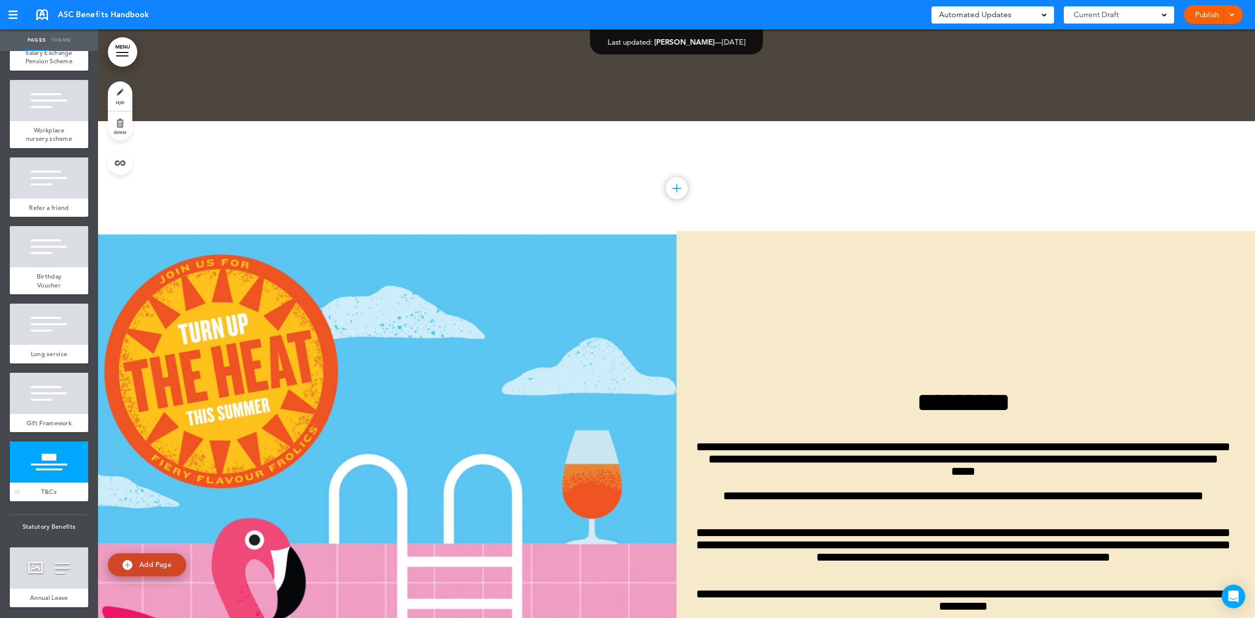
click at [50, 482] on div at bounding box center [49, 461] width 78 height 41
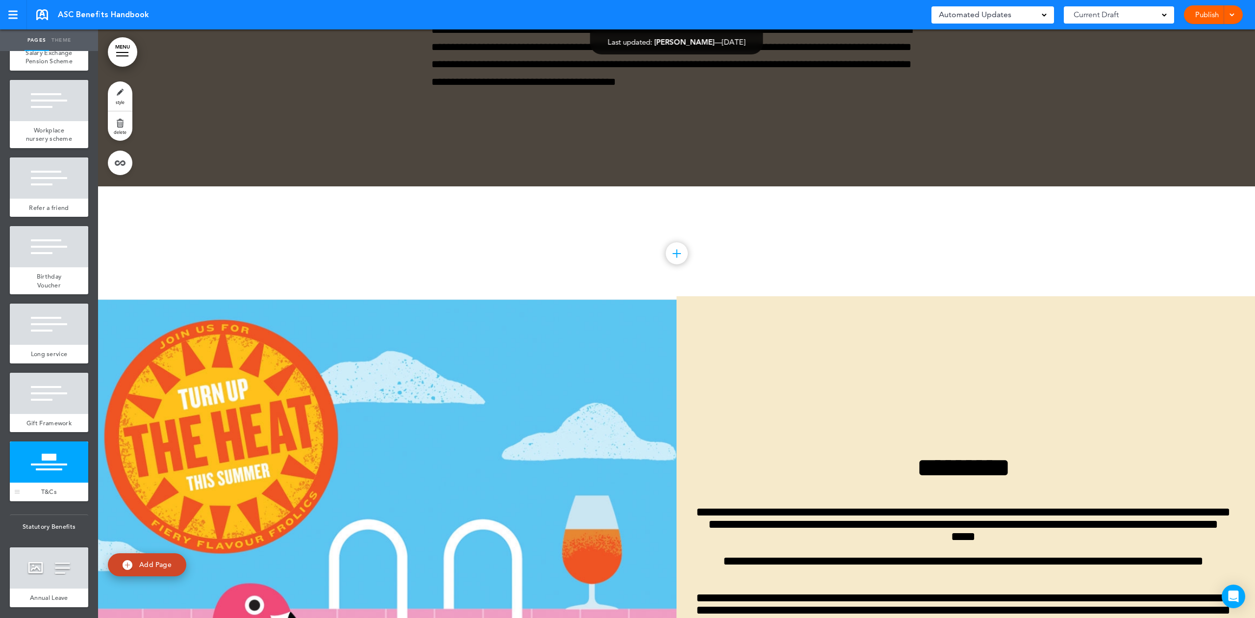
scroll to position [18538, 0]
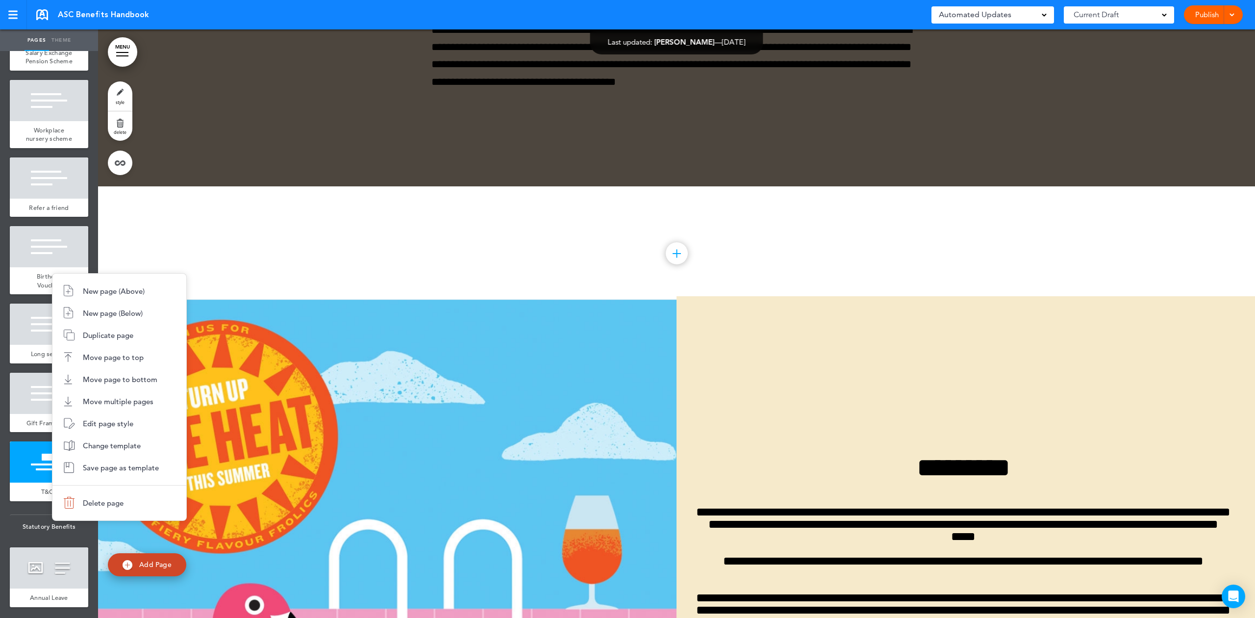
click at [119, 95] on div at bounding box center [627, 309] width 1255 height 618
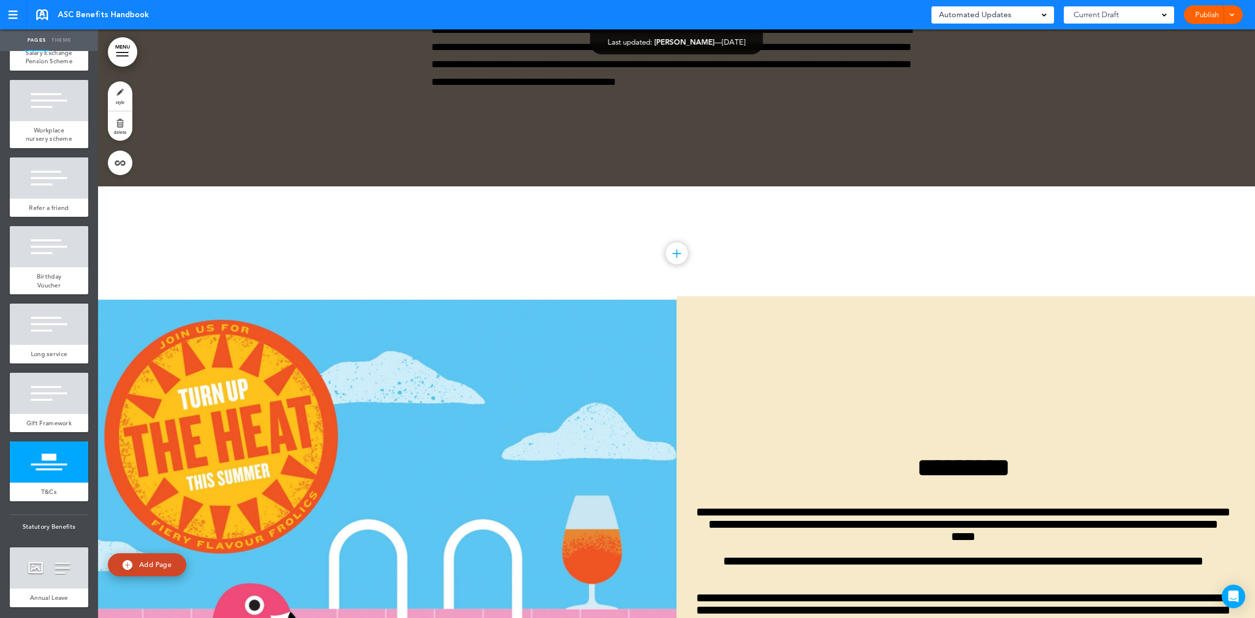
click at [123, 98] on link "style" at bounding box center [120, 95] width 25 height 29
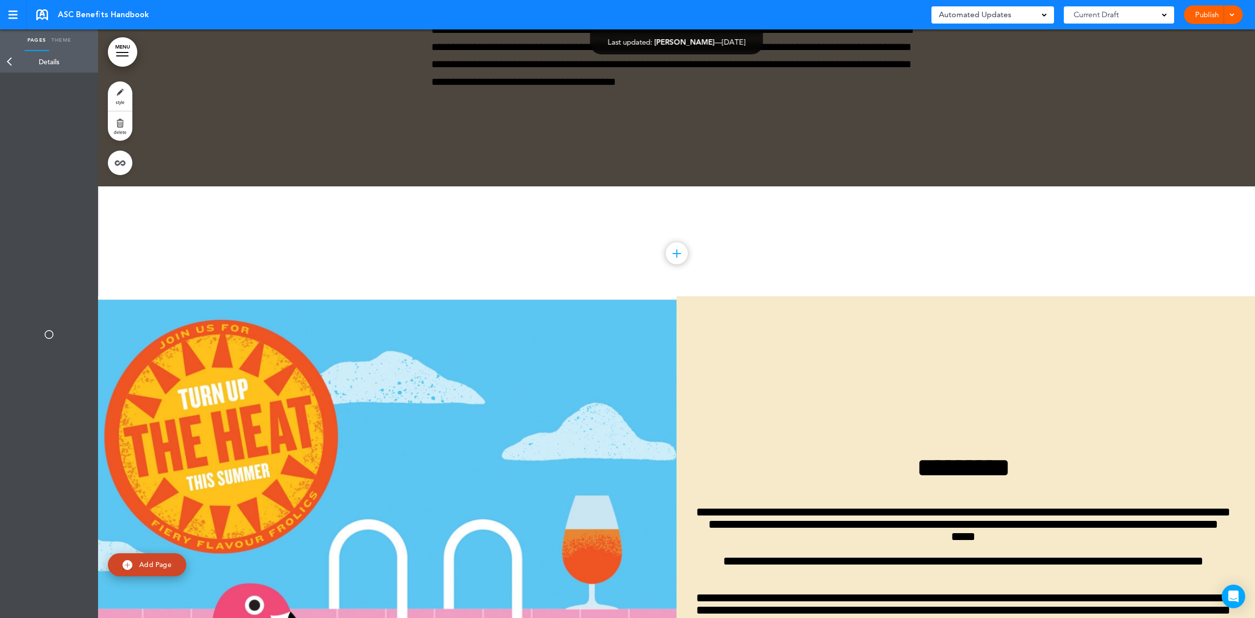
type input "******"
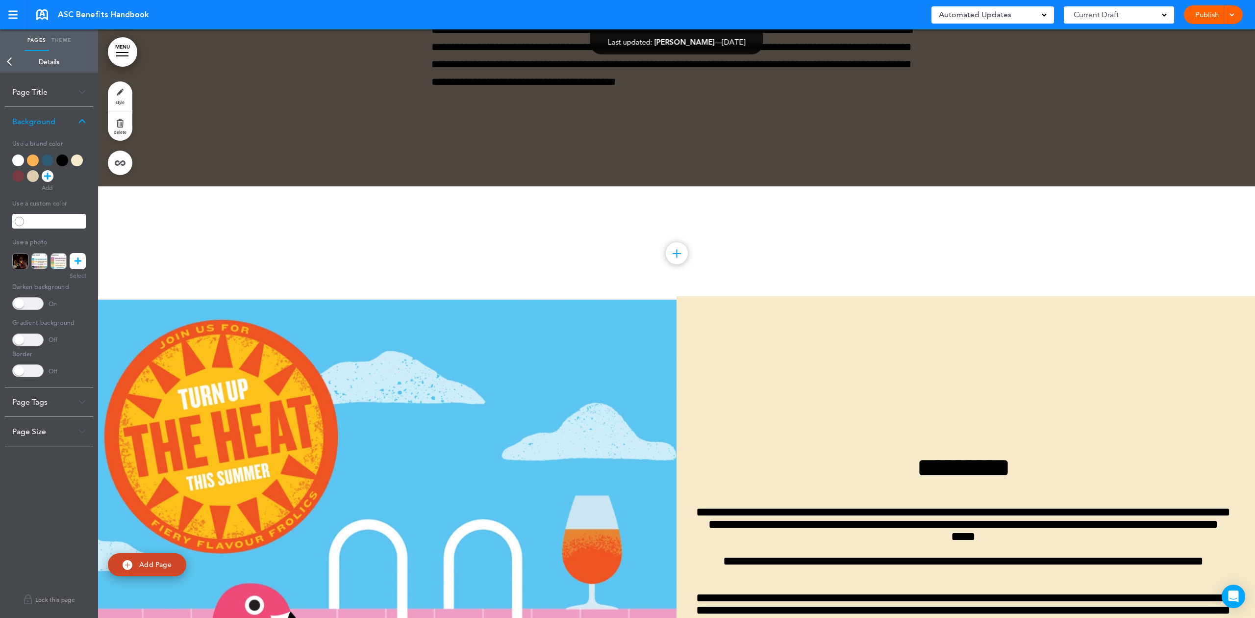
click at [16, 307] on span at bounding box center [27, 303] width 31 height 13
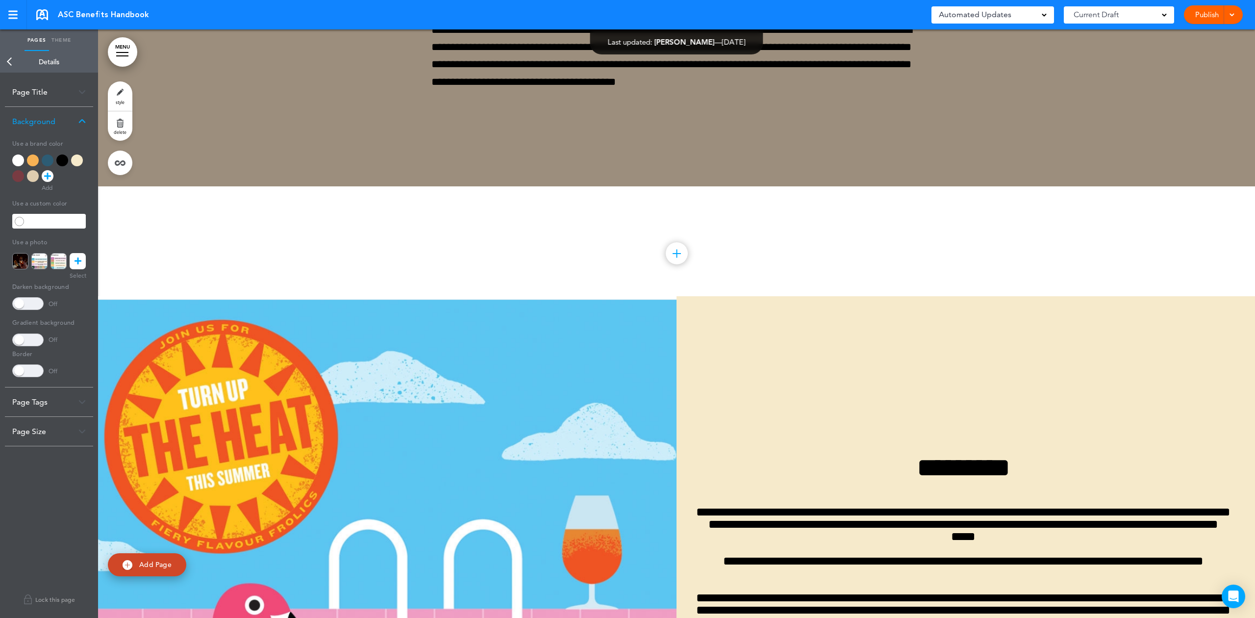
click at [83, 260] on link at bounding box center [78, 261] width 16 height 16
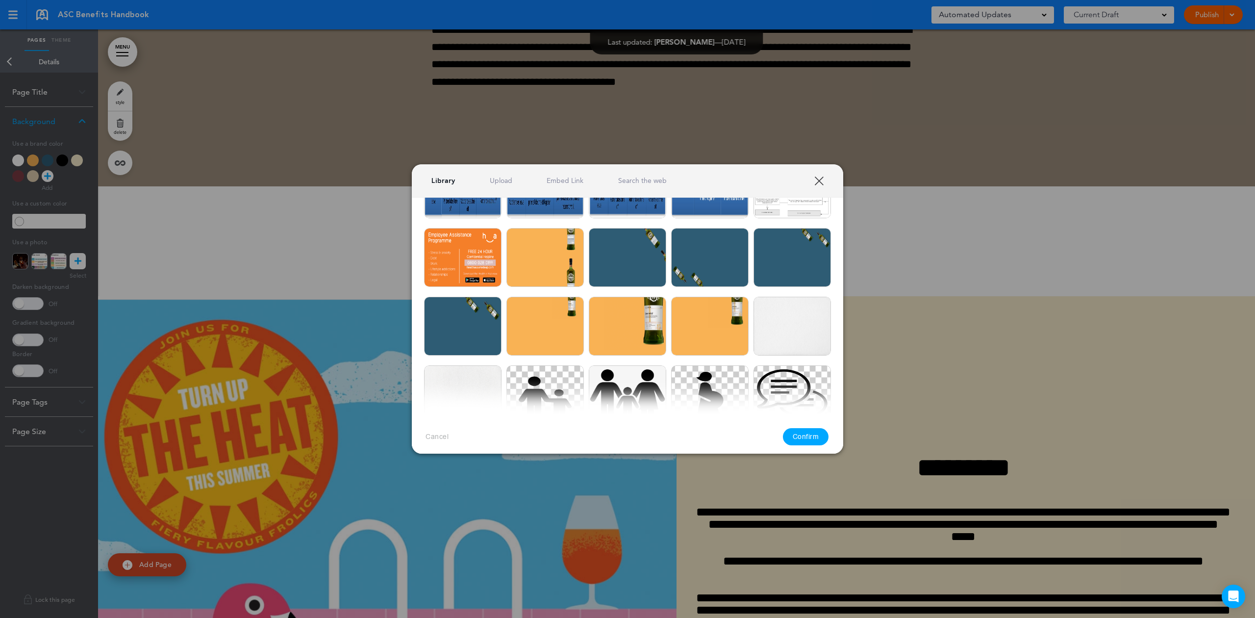
scroll to position [1569, 0]
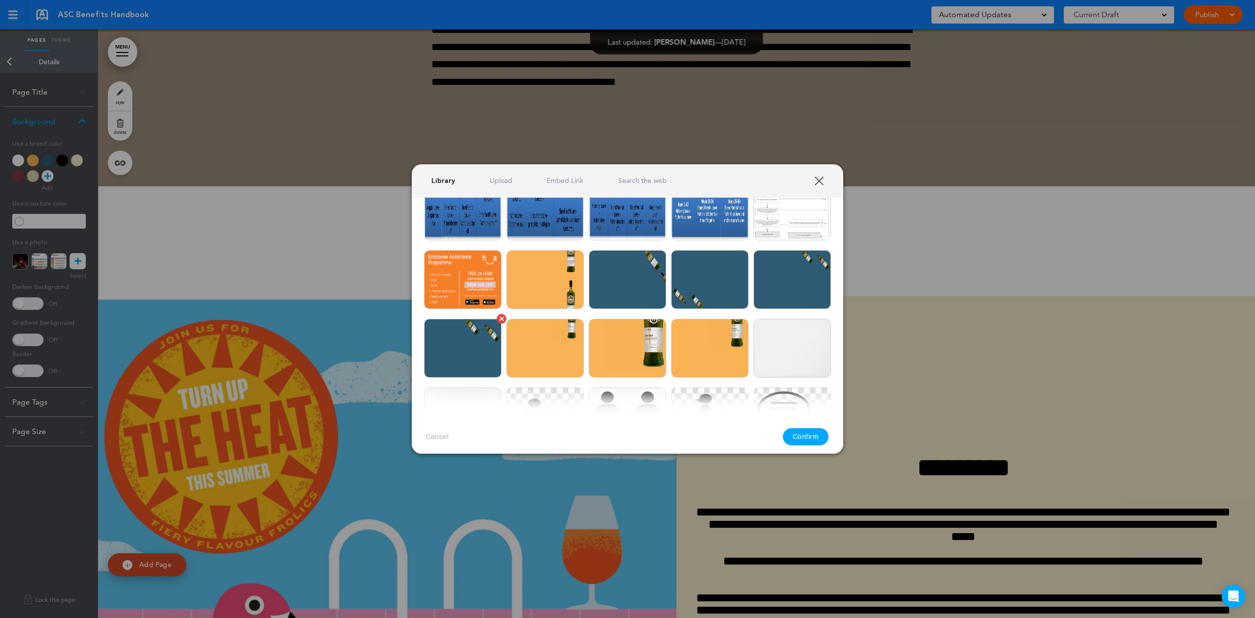
click at [489, 346] on img at bounding box center [462, 348] width 77 height 59
click at [794, 442] on button "Confirm" at bounding box center [806, 436] width 46 height 17
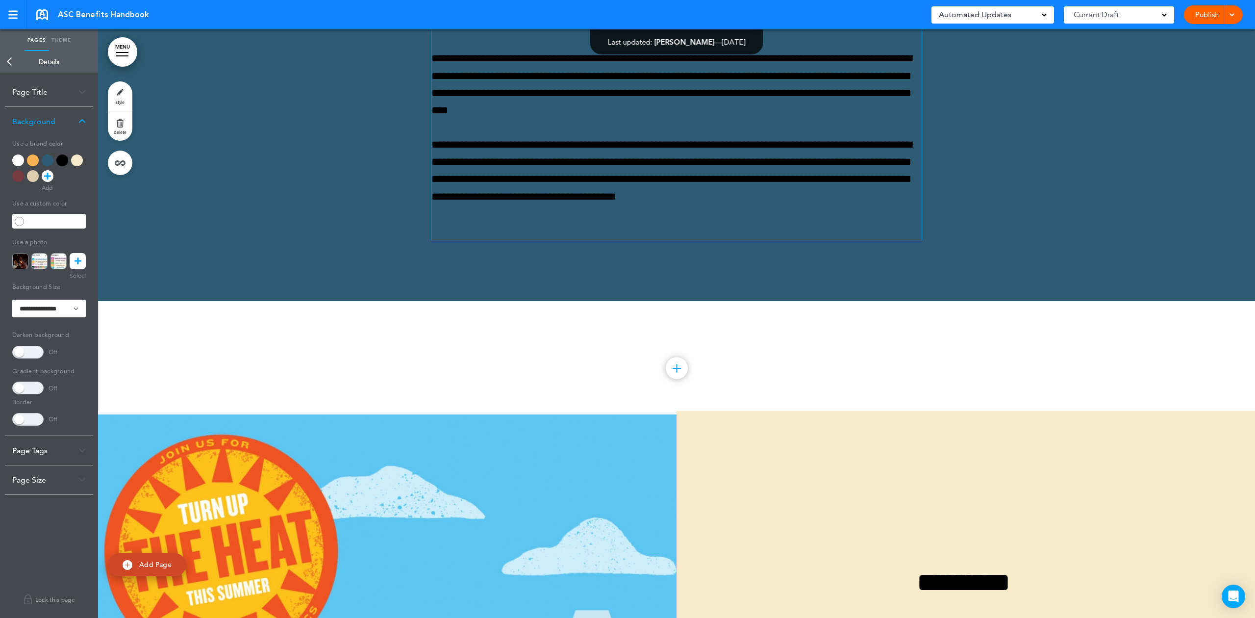
scroll to position [18423, 0]
click at [230, 275] on div at bounding box center [676, 62] width 1157 height 478
click at [71, 260] on link at bounding box center [78, 261] width 16 height 16
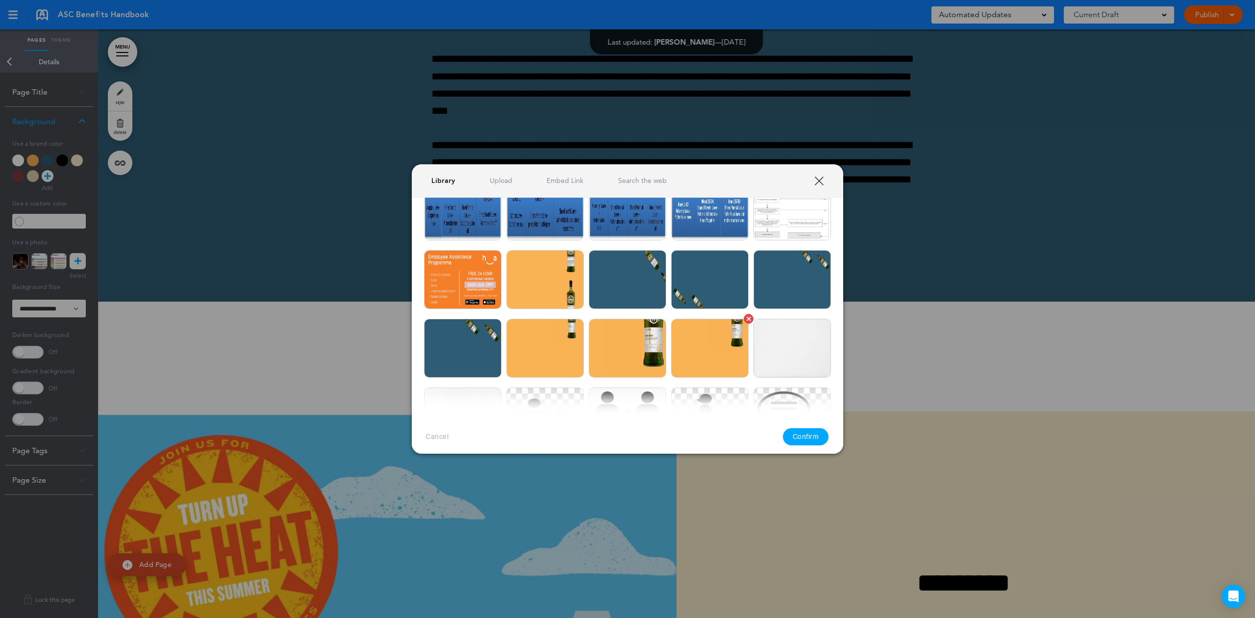
click at [717, 347] on img at bounding box center [709, 348] width 77 height 59
click at [802, 436] on button "Confirm" at bounding box center [806, 436] width 46 height 17
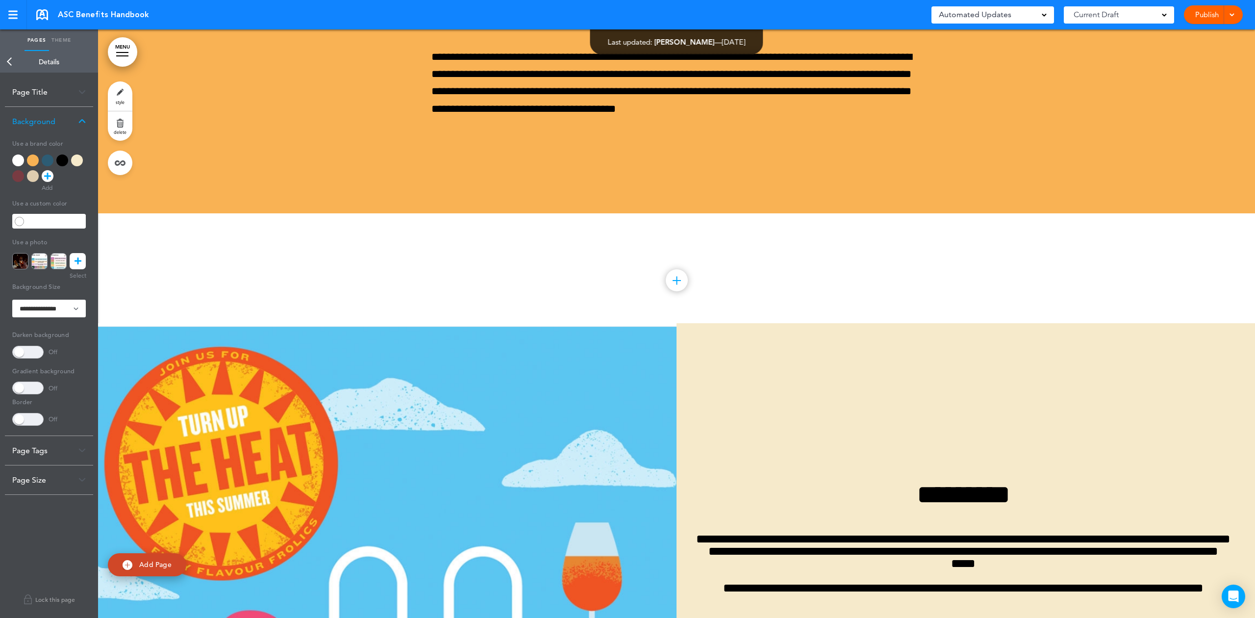
scroll to position [18488, 0]
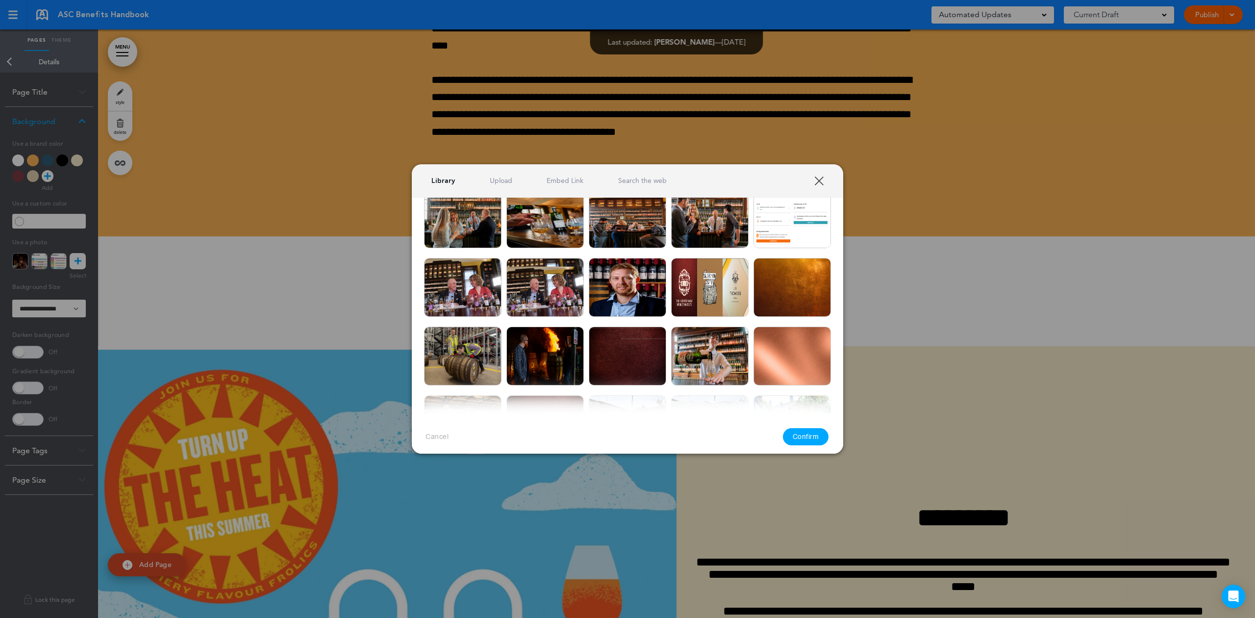
scroll to position [130, 0]
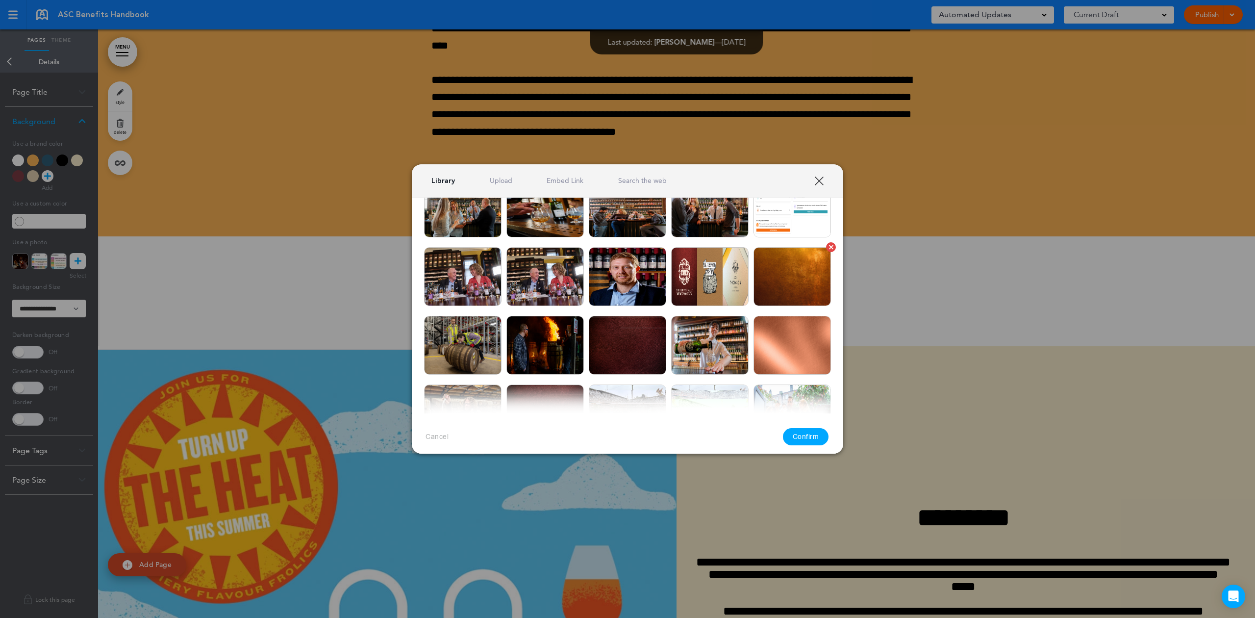
click at [753, 289] on img at bounding box center [791, 276] width 77 height 59
click at [825, 434] on button "Confirm" at bounding box center [806, 436] width 46 height 17
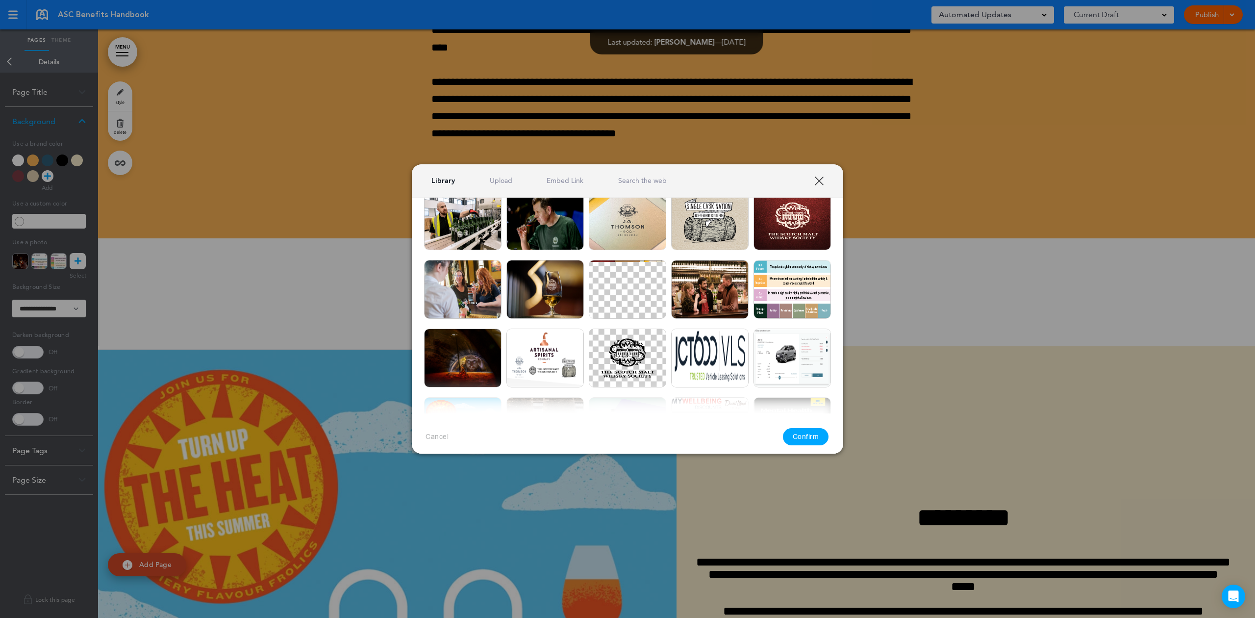
scroll to position [457, 0]
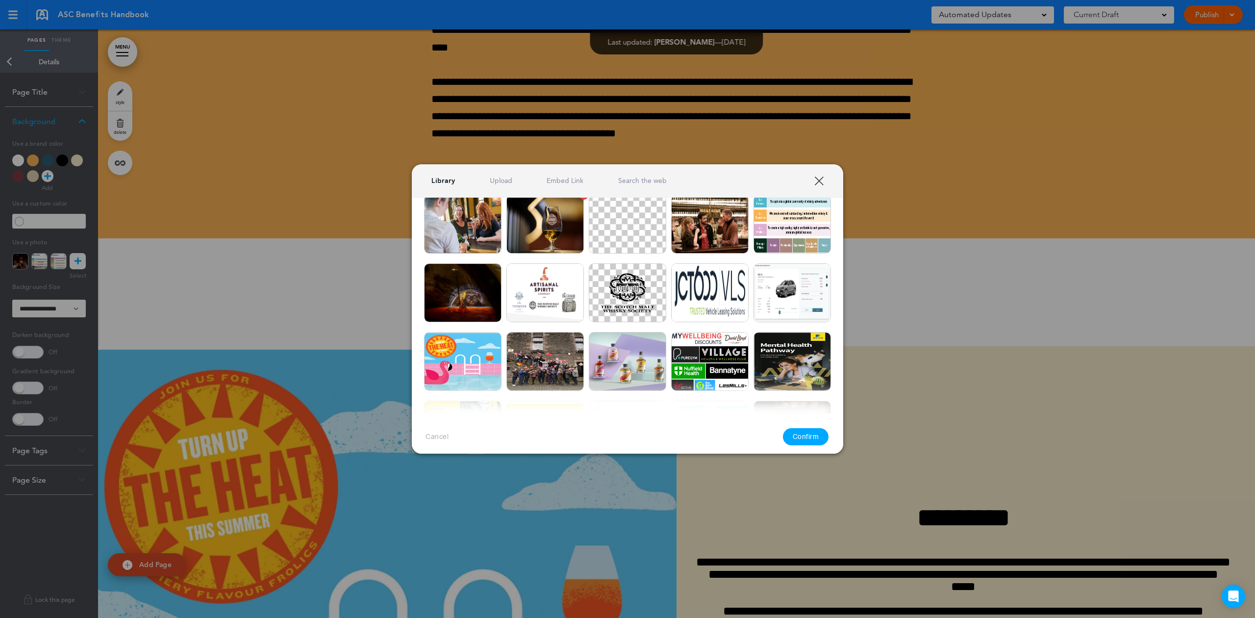
click at [514, 226] on img at bounding box center [544, 224] width 77 height 59
click at [810, 434] on button "Confirm" at bounding box center [806, 436] width 46 height 17
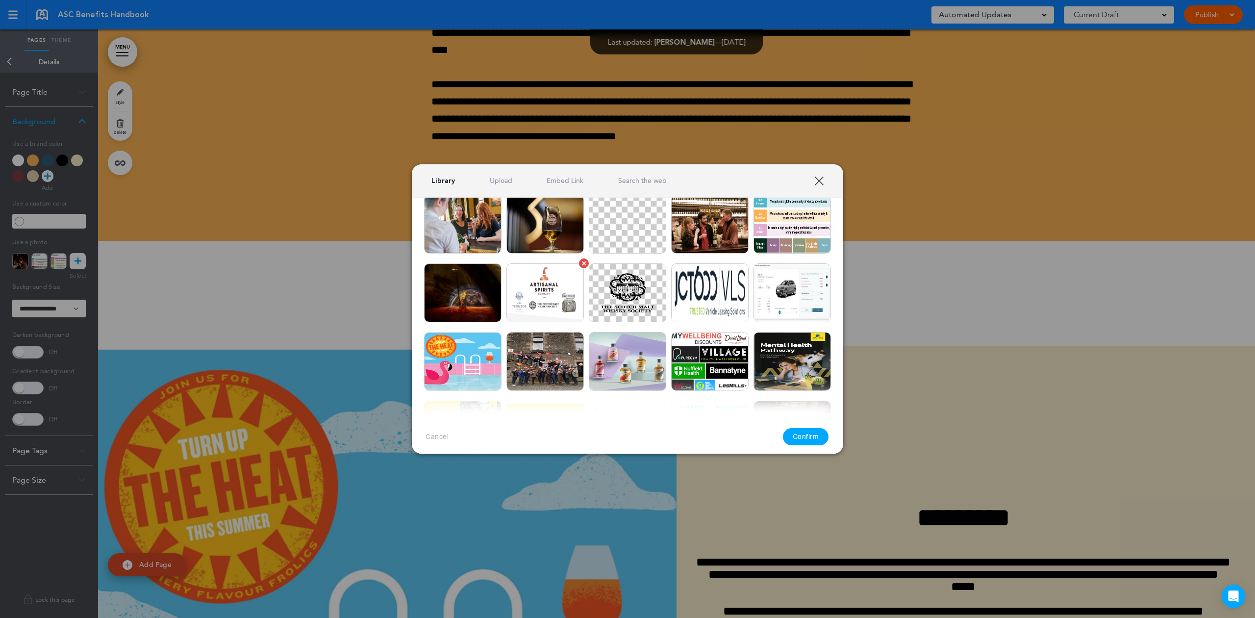
click at [550, 284] on img at bounding box center [544, 292] width 77 height 59
click at [822, 441] on button "Confirm" at bounding box center [806, 436] width 46 height 17
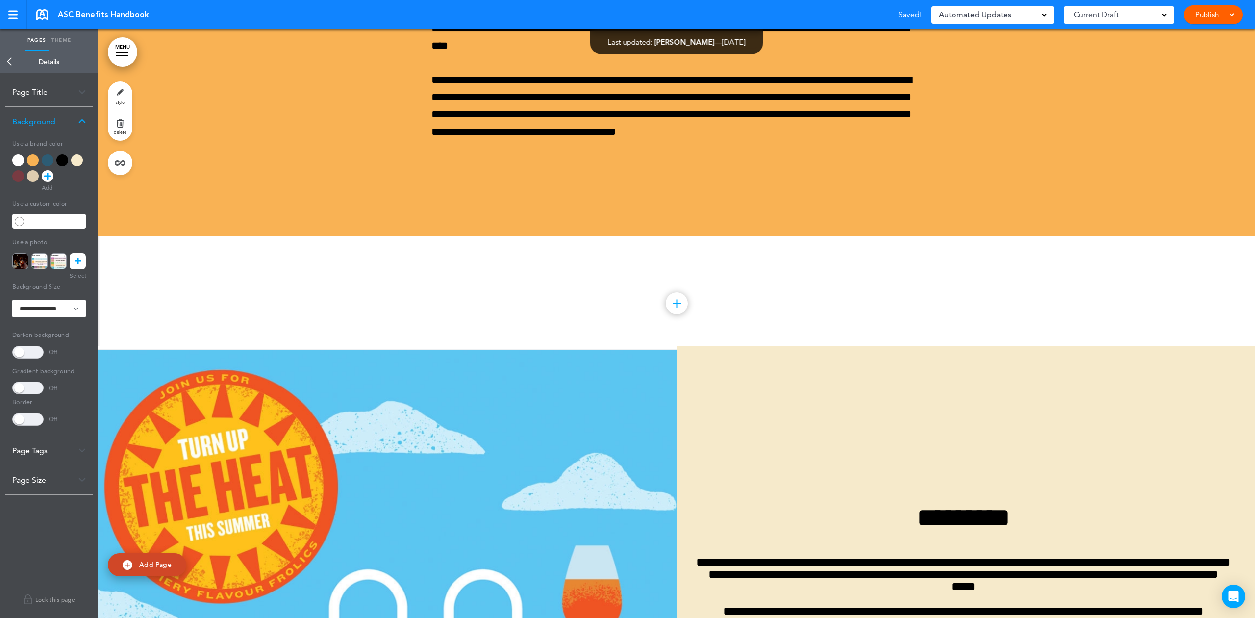
click at [1236, 6] on div "Publish Publish Preview Draft" at bounding box center [1213, 14] width 59 height 19
click at [1232, 13] on span at bounding box center [1231, 14] width 6 height 6
click at [1185, 40] on span "Publish" at bounding box center [1176, 36] width 22 height 9
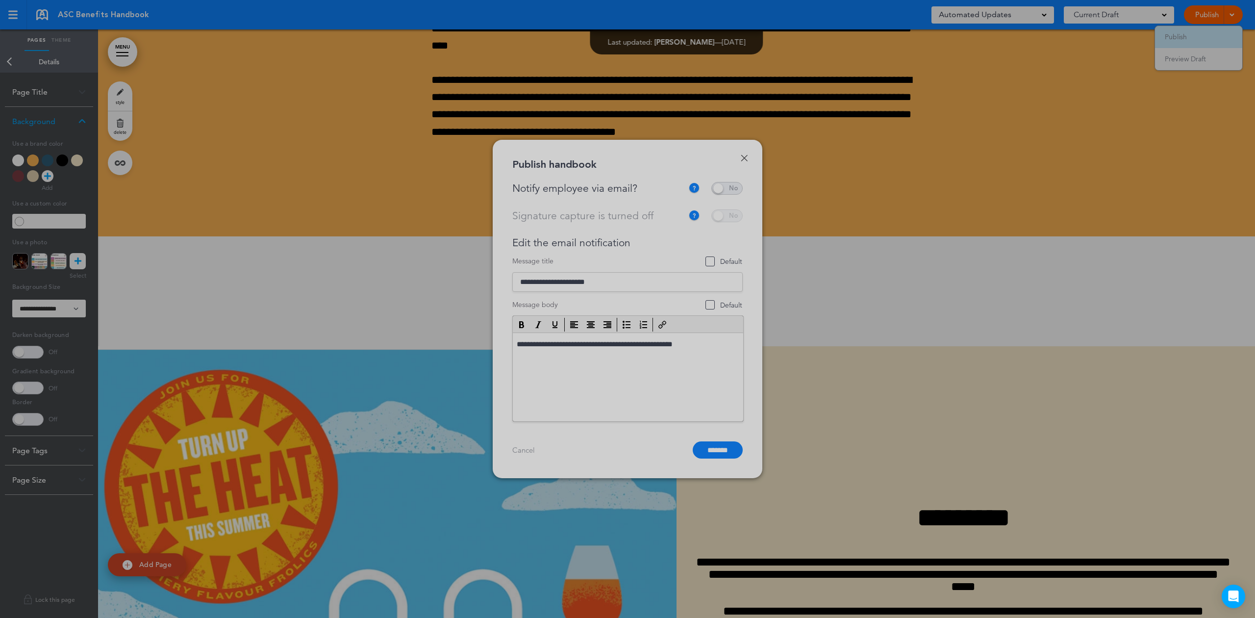
scroll to position [0, 0]
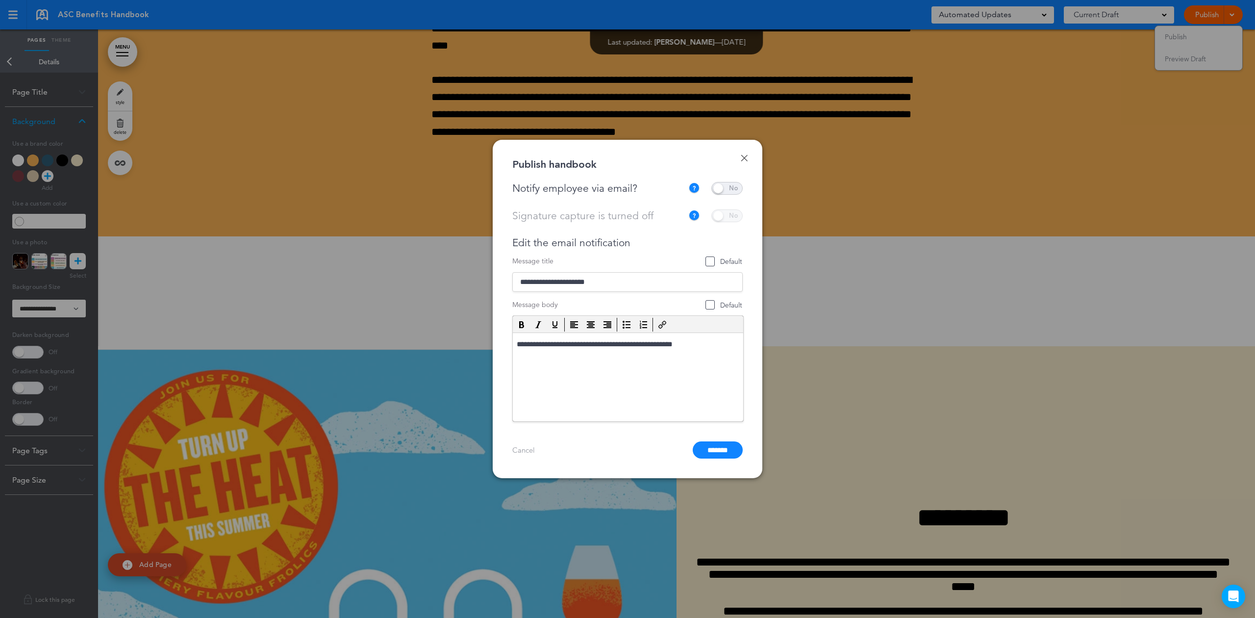
click at [719, 187] on span at bounding box center [726, 188] width 31 height 13
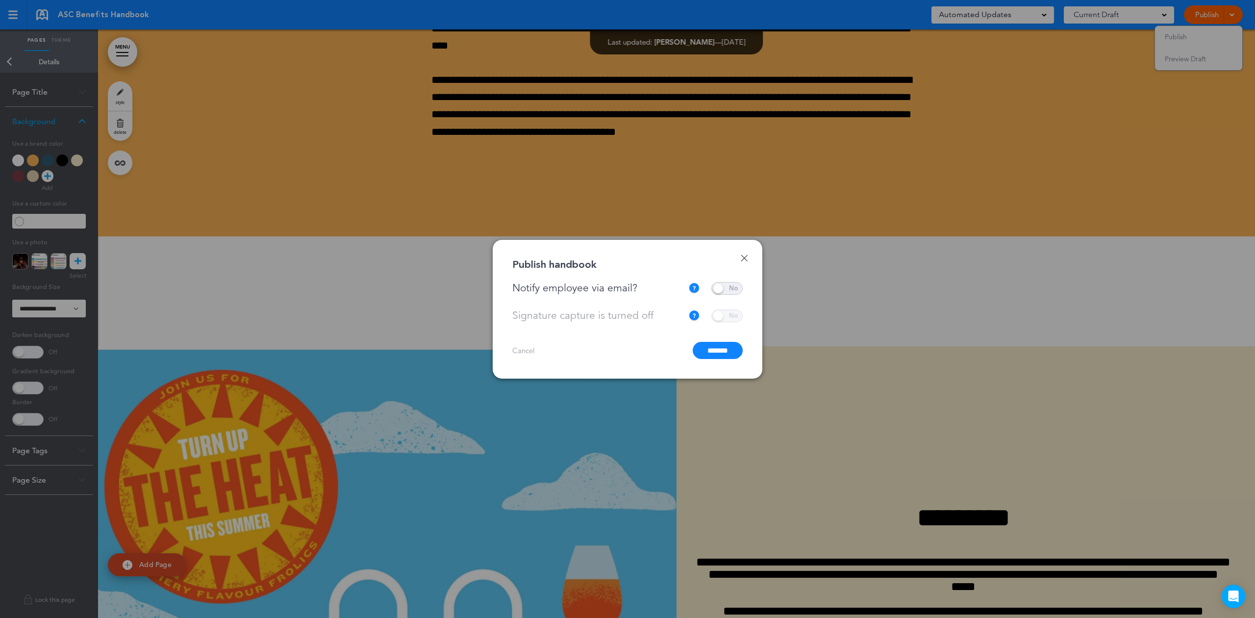
click at [709, 353] on input "*******" at bounding box center [718, 350] width 50 height 17
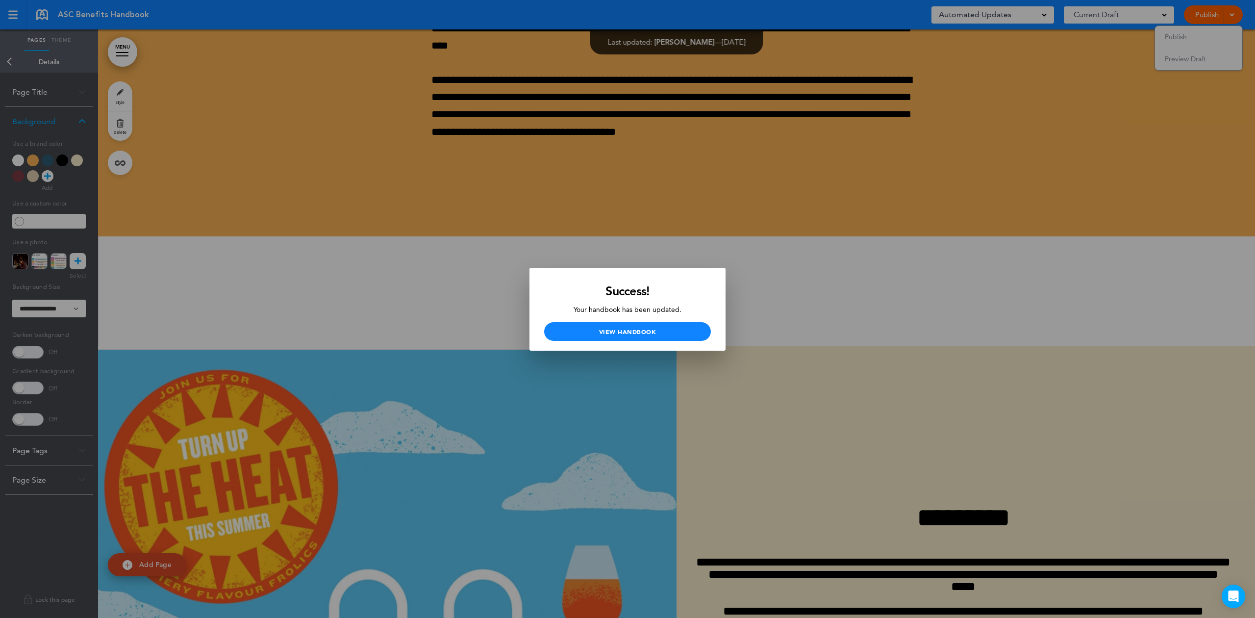
click at [581, 253] on div at bounding box center [627, 309] width 1255 height 618
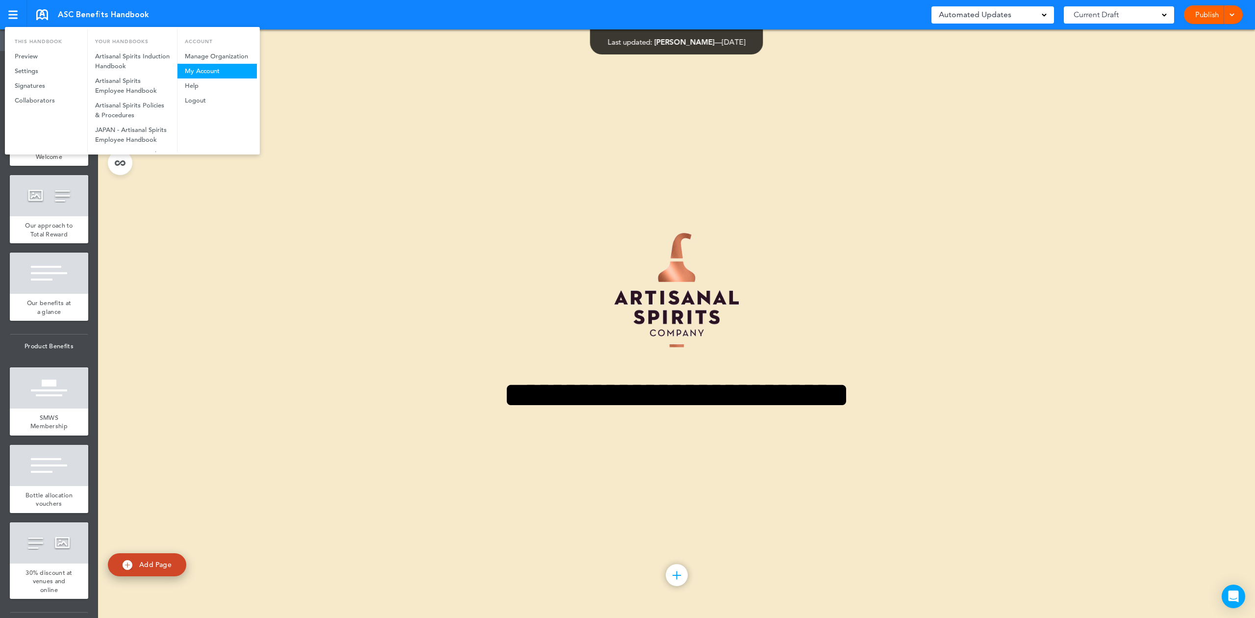
click at [195, 68] on link "My Account" at bounding box center [216, 71] width 79 height 15
